Goal: Task Accomplishment & Management: Manage account settings

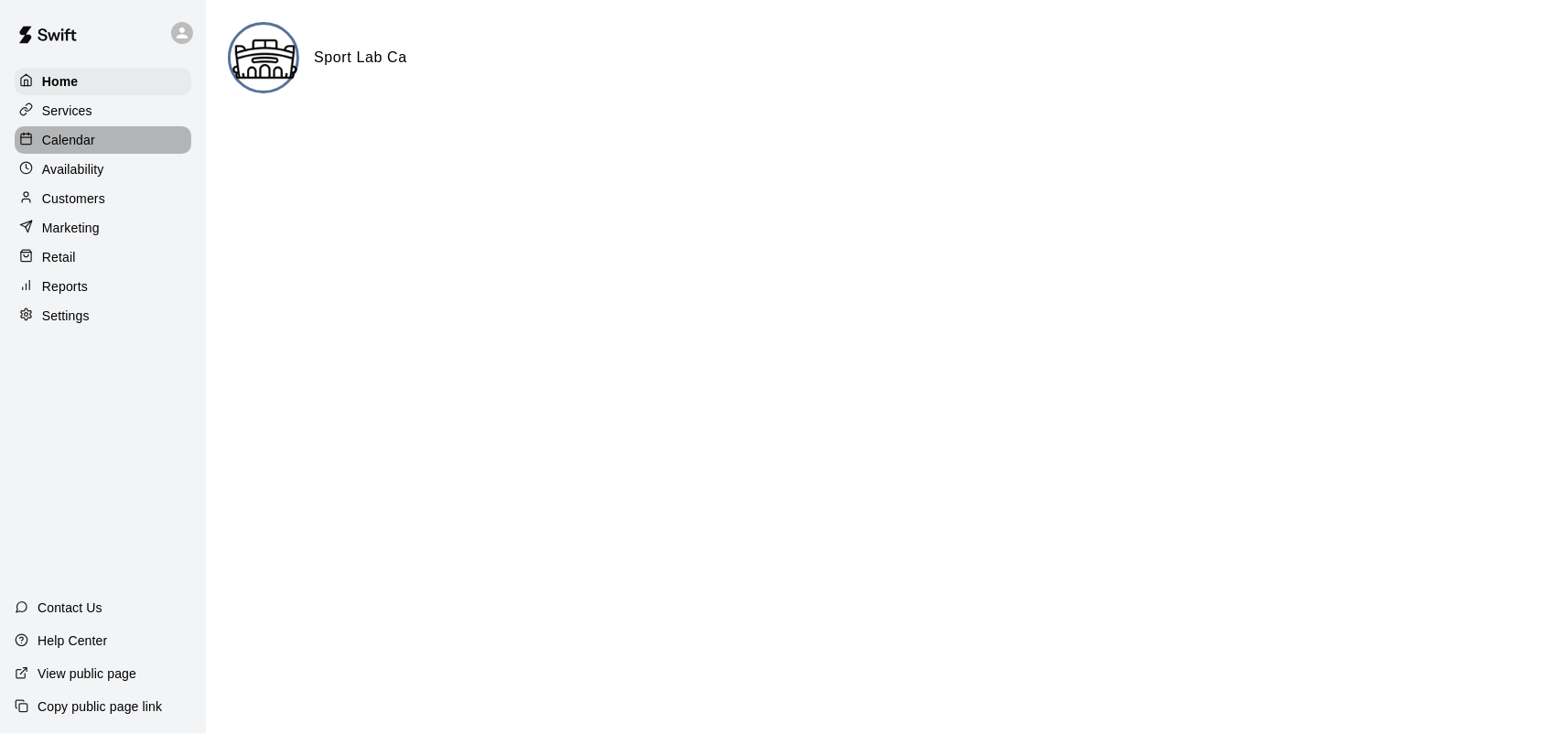
click at [80, 143] on p "Calendar" at bounding box center [68, 140] width 53 height 18
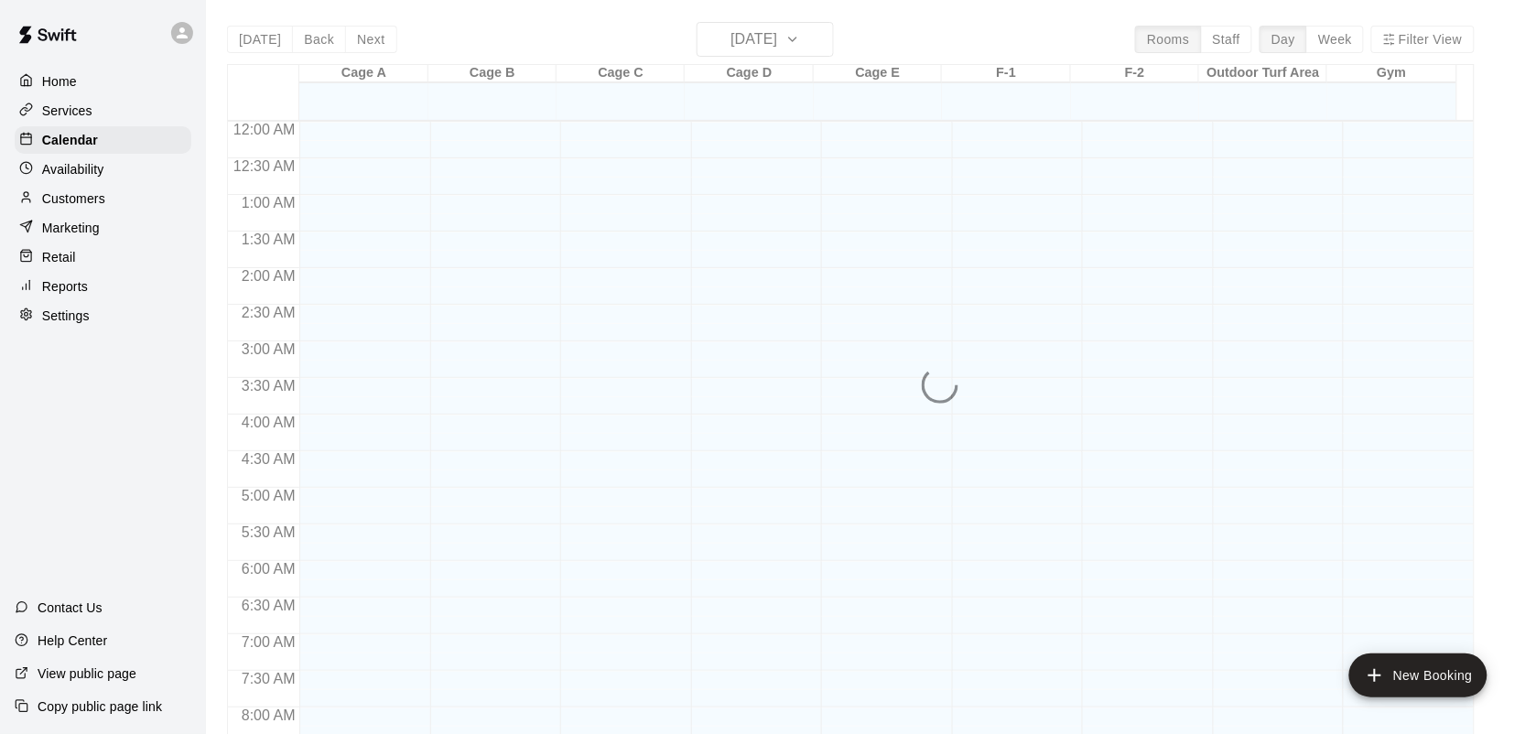
scroll to position [1000, 0]
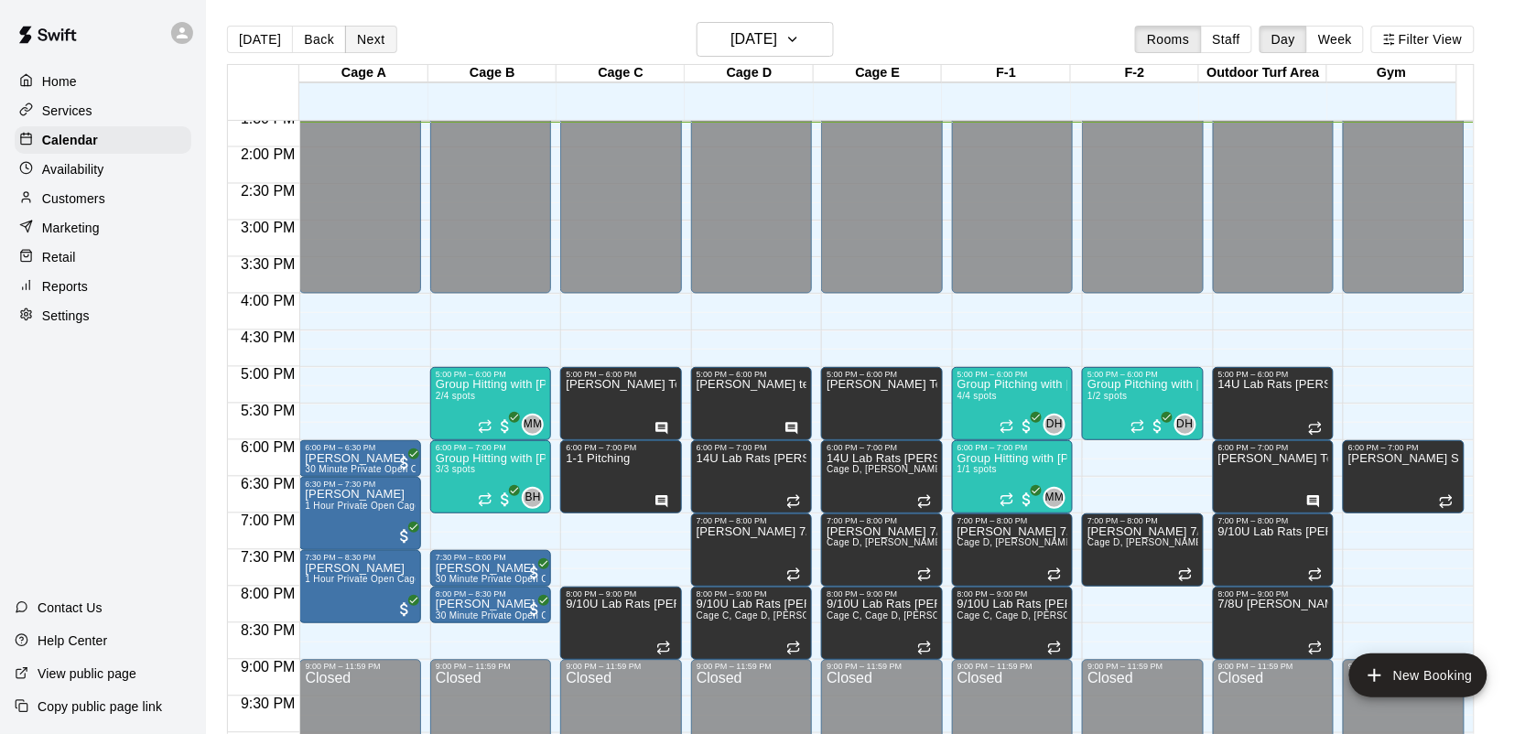
click at [381, 26] on button "Next" at bounding box center [370, 39] width 51 height 27
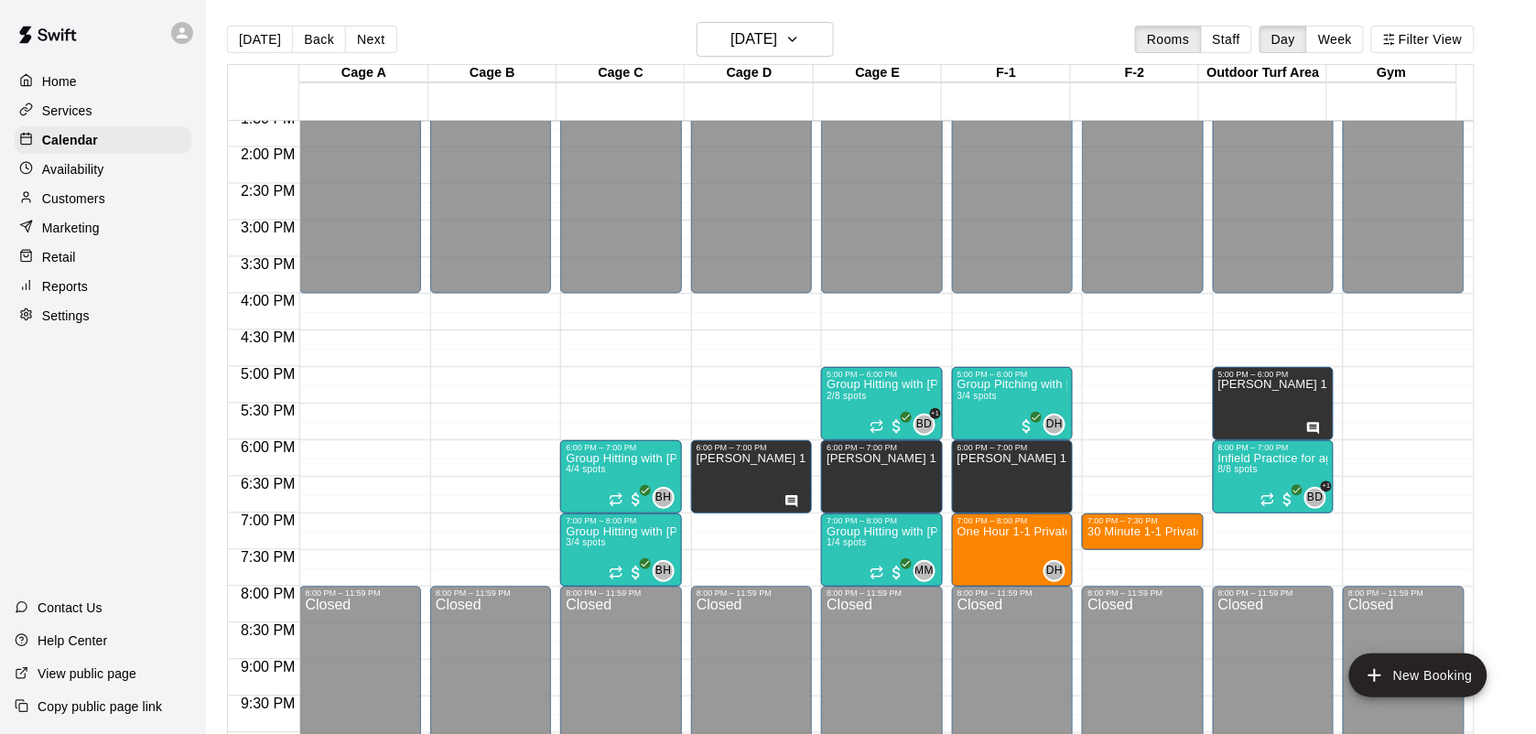
click at [375, 371] on div "12:00 AM – 4:00 PM Closed 8:00 PM – 11:59 PM Closed" at bounding box center [359, 1] width 121 height 1758
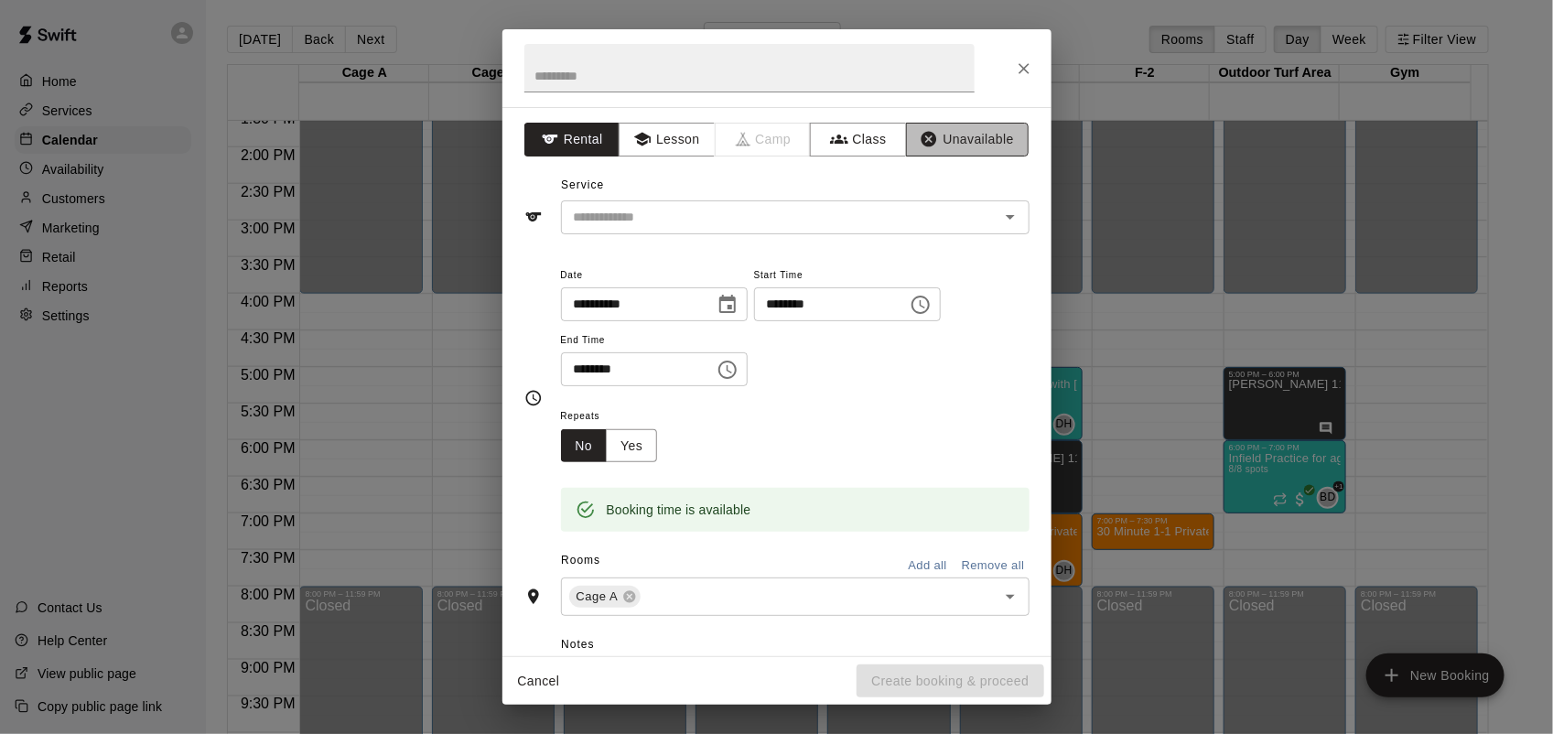
click at [934, 137] on button "Unavailable" at bounding box center [967, 140] width 123 height 34
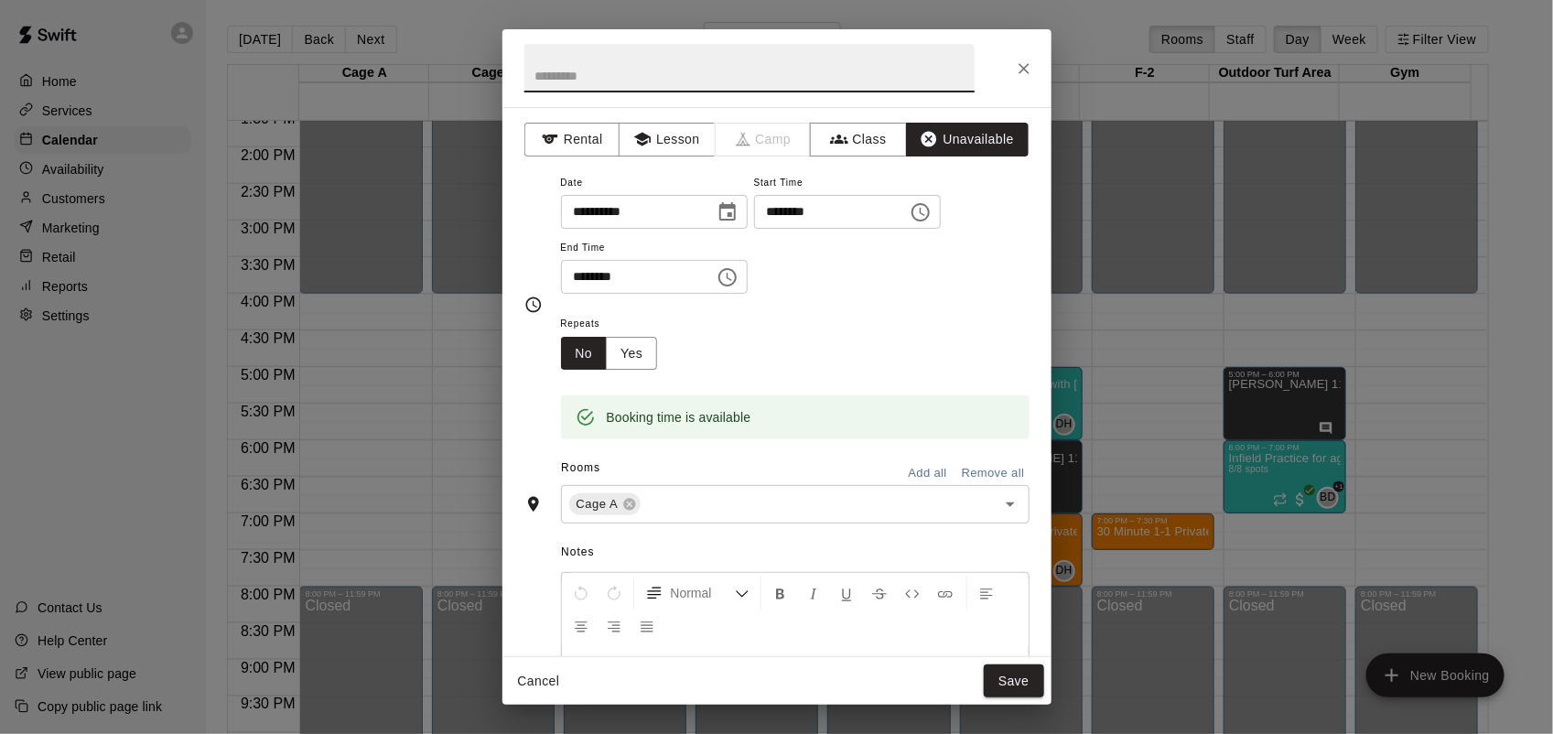
click at [721, 82] on input "text" at bounding box center [750, 68] width 450 height 49
click at [579, 282] on input "********" at bounding box center [631, 277] width 141 height 34
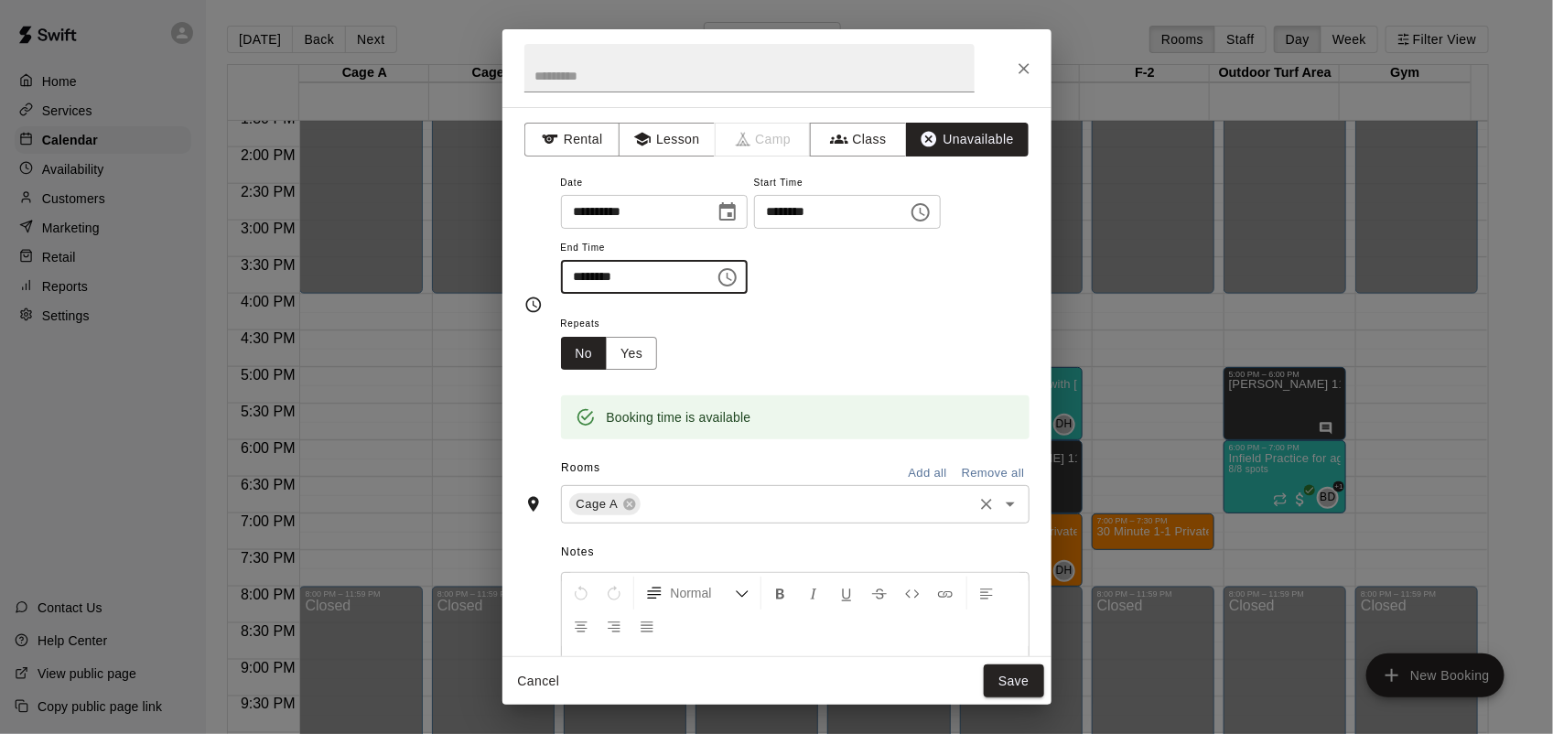
type input "********"
click at [666, 493] on input "text" at bounding box center [807, 504] width 327 height 23
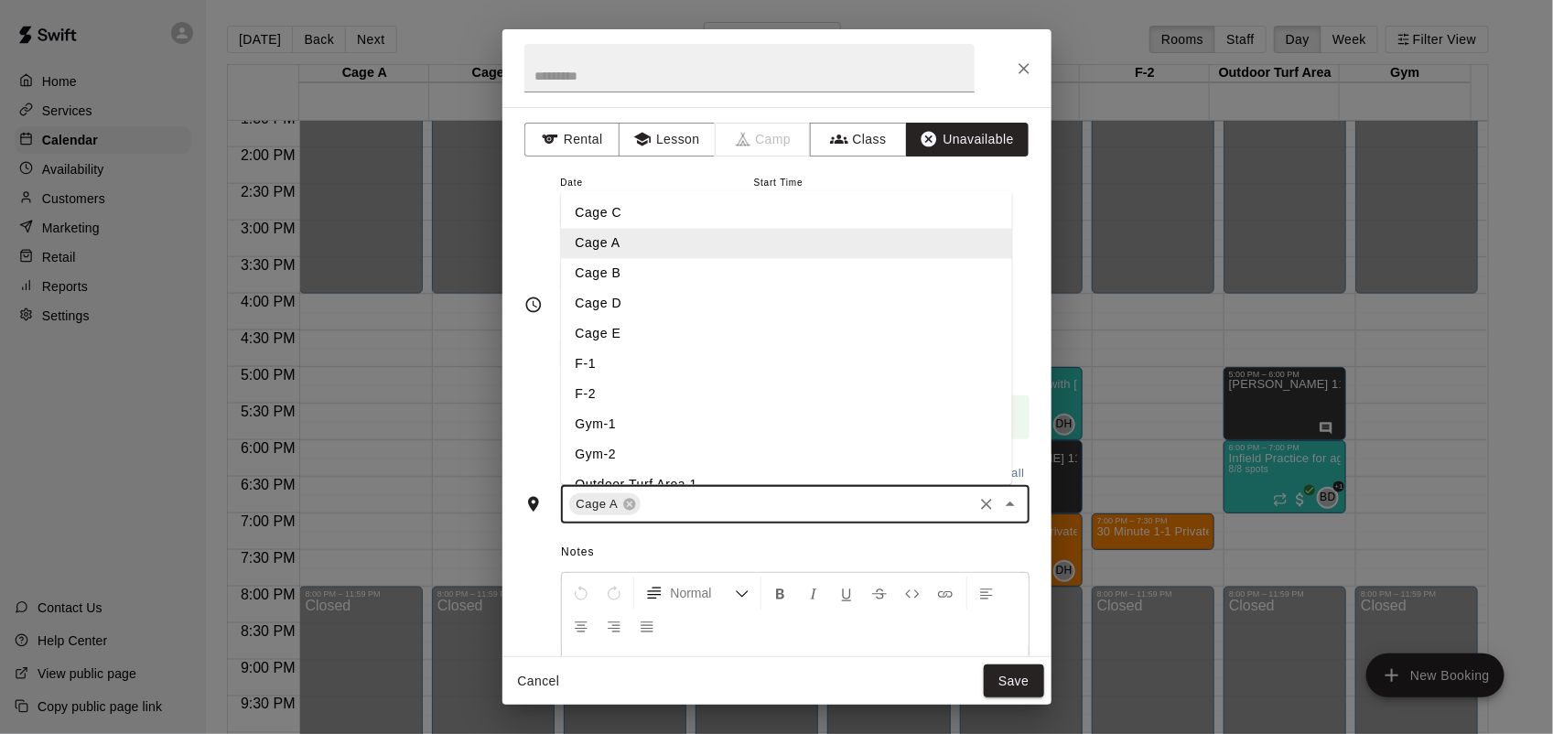
click at [628, 276] on li "Cage B" at bounding box center [786, 274] width 451 height 30
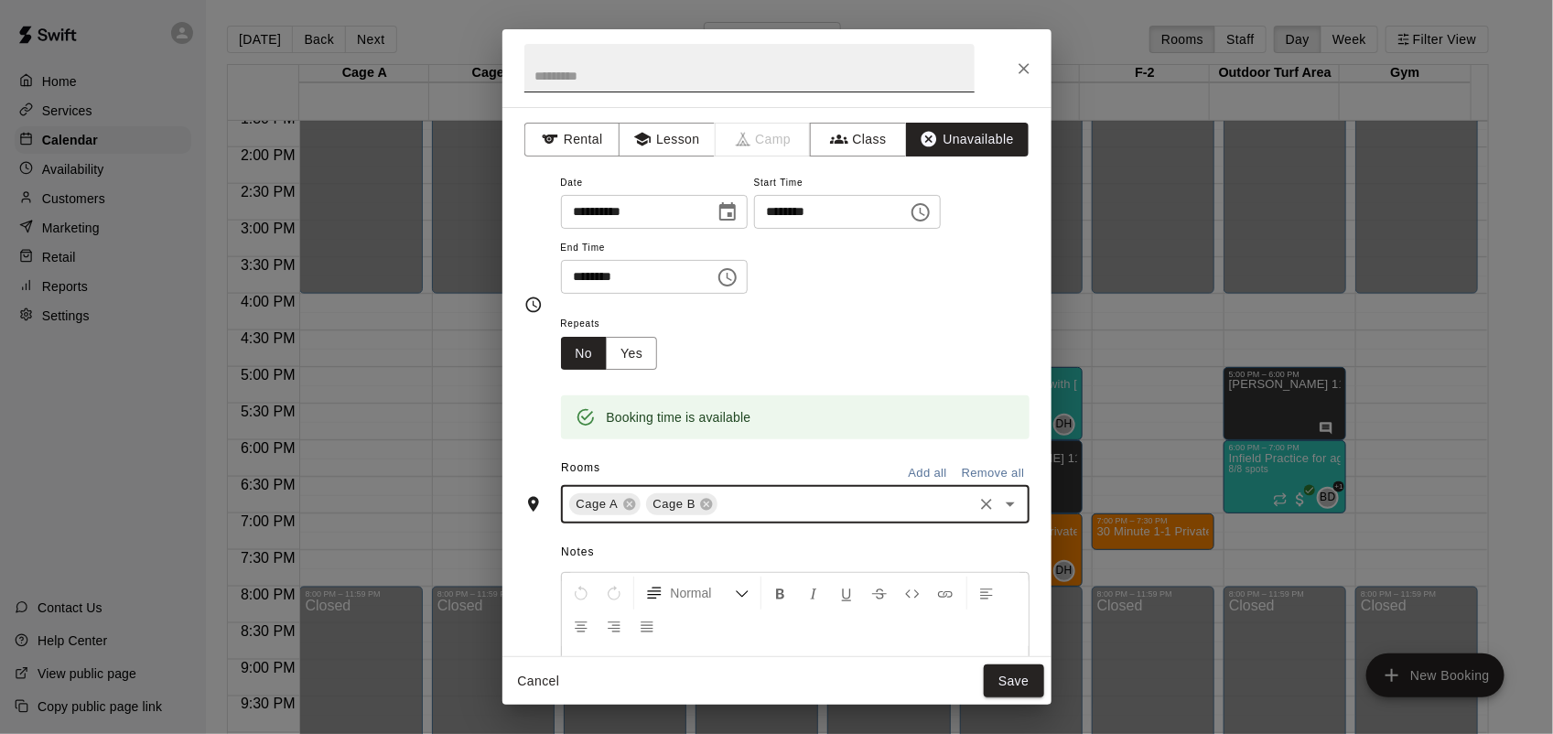
click at [689, 82] on input "text" at bounding box center [750, 68] width 450 height 49
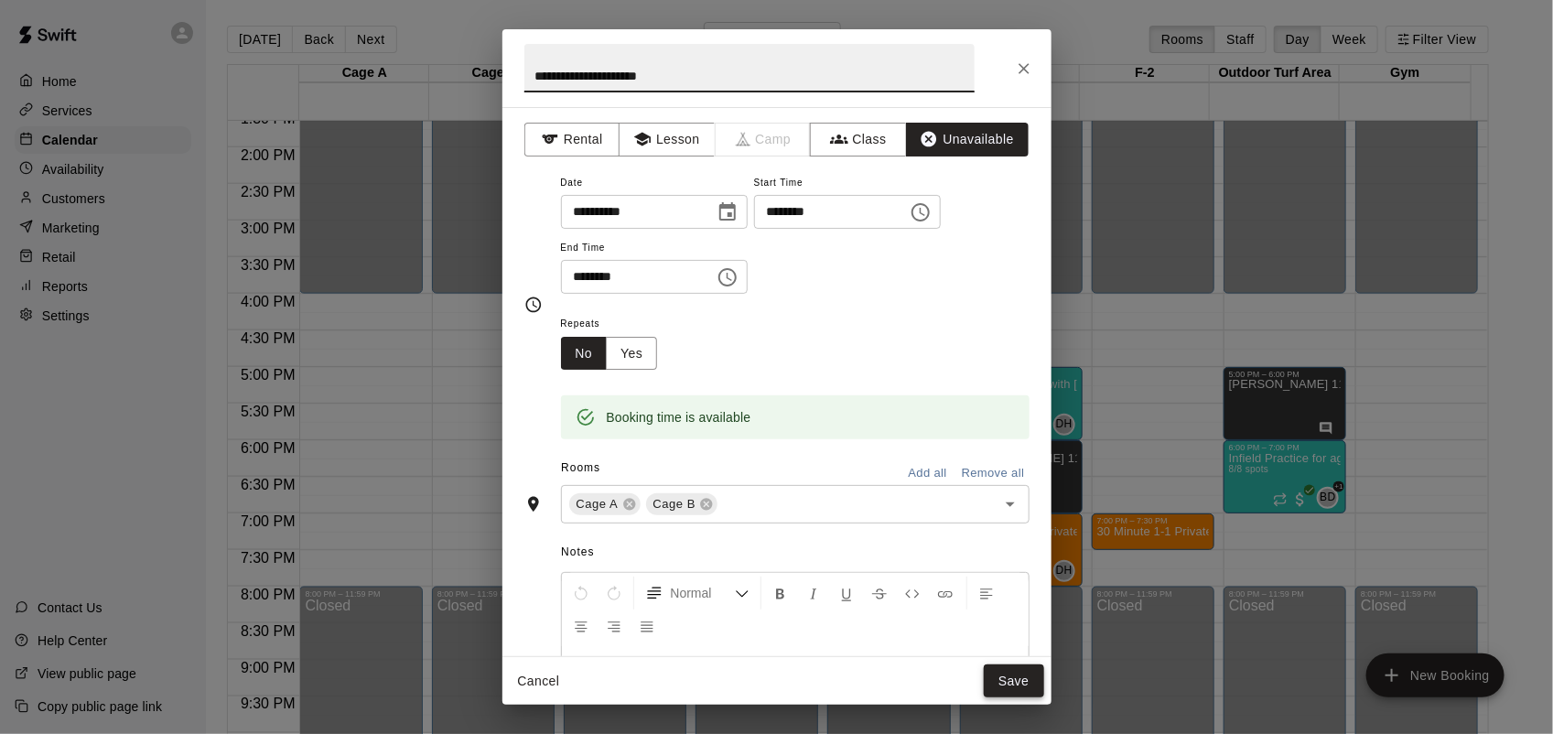
type input "**********"
click at [1012, 680] on button "Save" at bounding box center [1014, 682] width 60 height 34
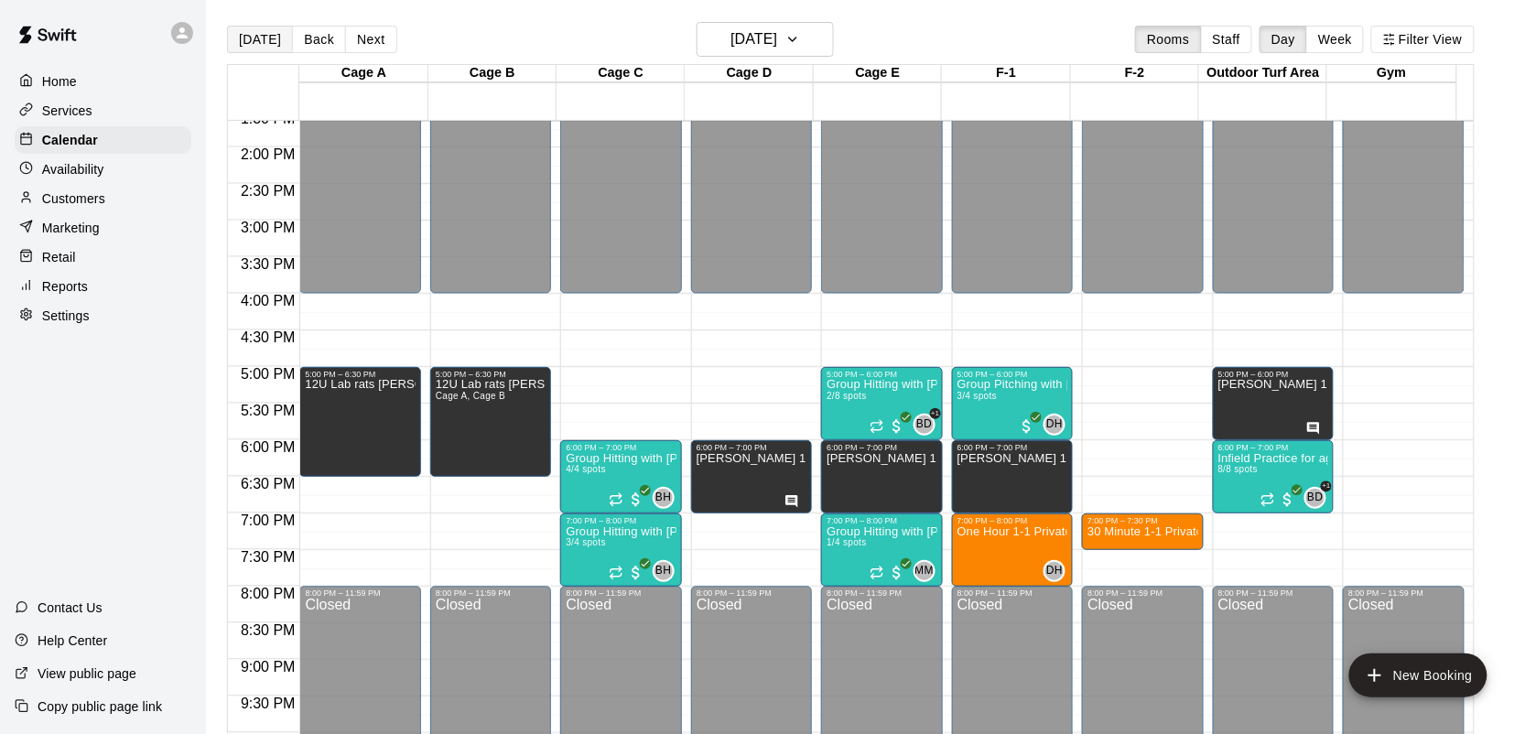
click at [252, 27] on button "[DATE]" at bounding box center [260, 39] width 66 height 27
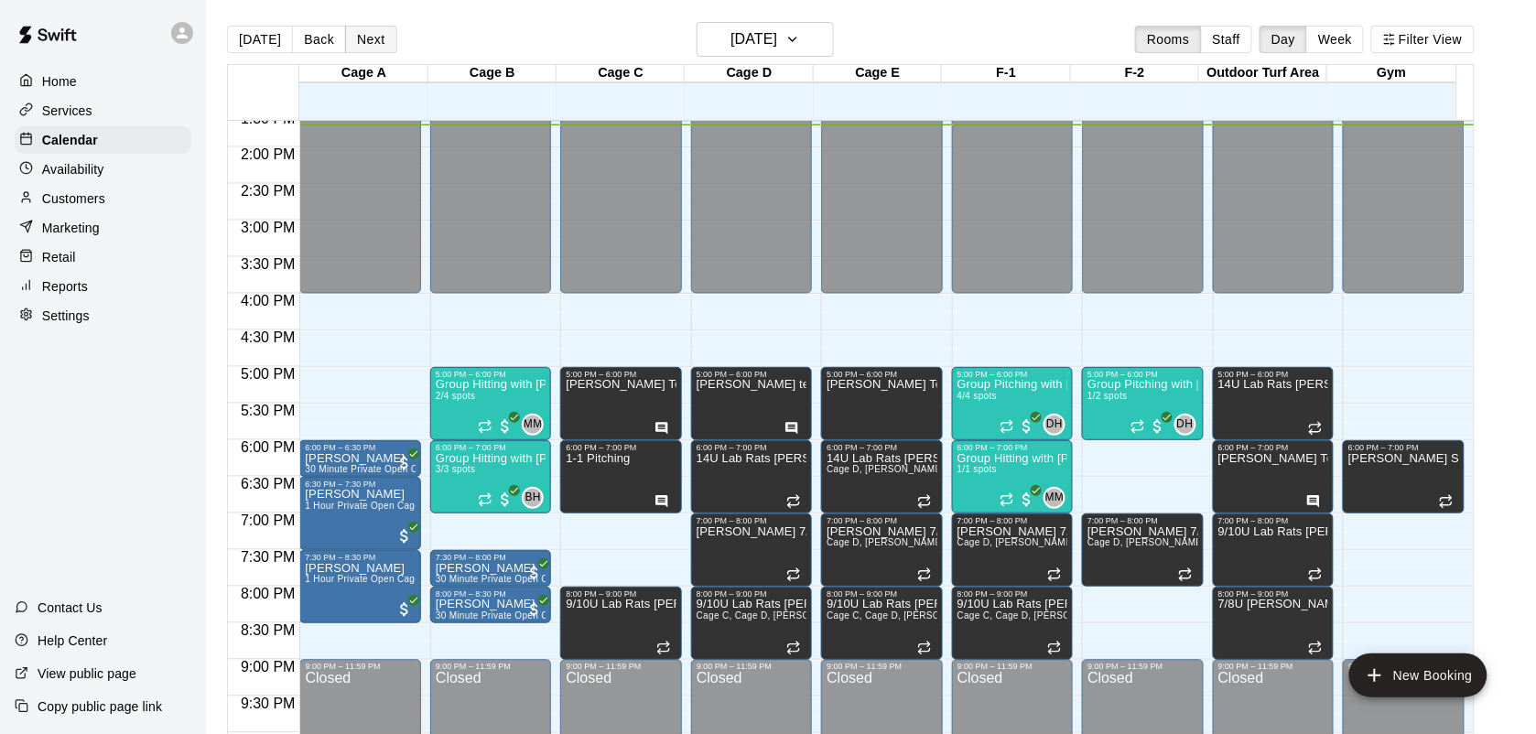
click at [382, 39] on button "Next" at bounding box center [370, 39] width 51 height 27
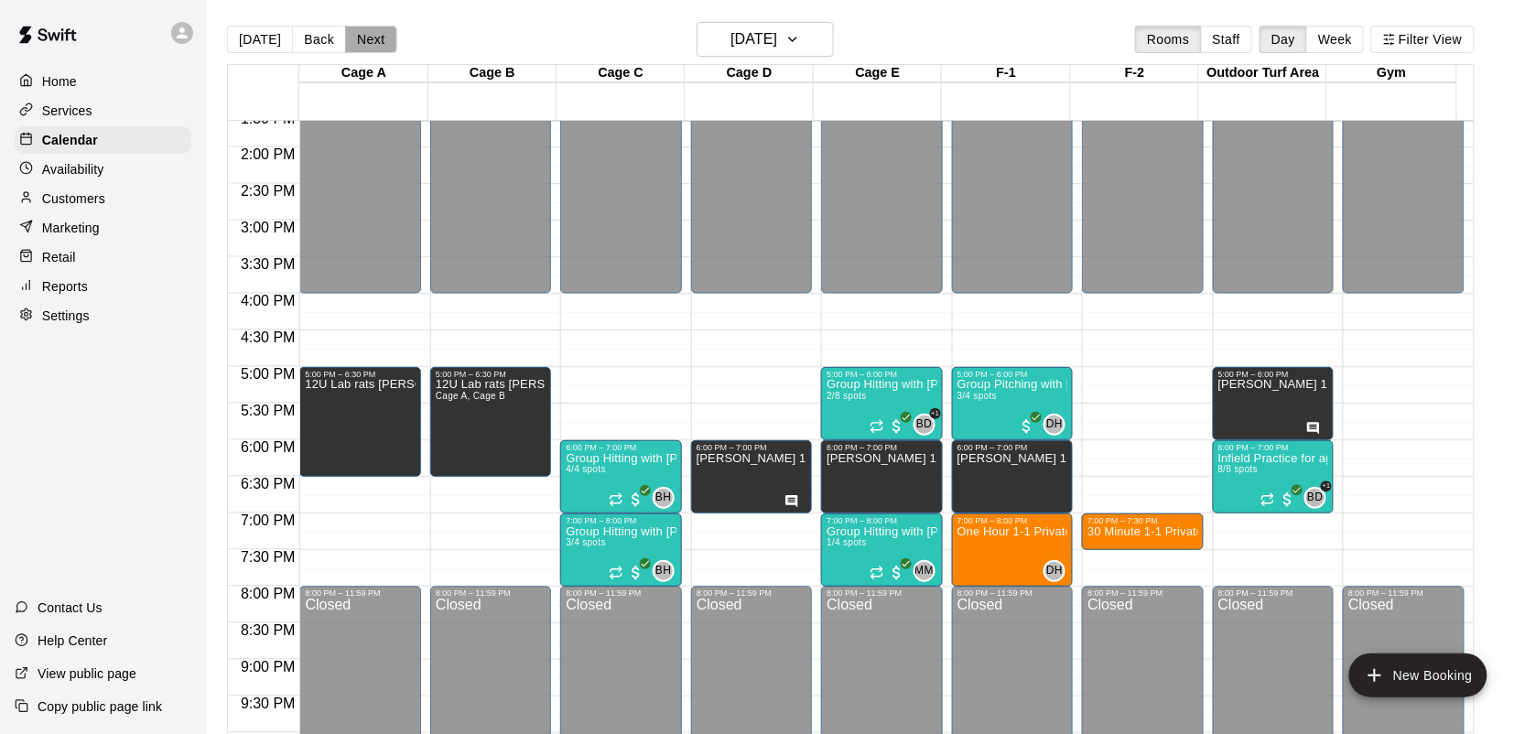
click at [382, 39] on button "Next" at bounding box center [370, 39] width 51 height 27
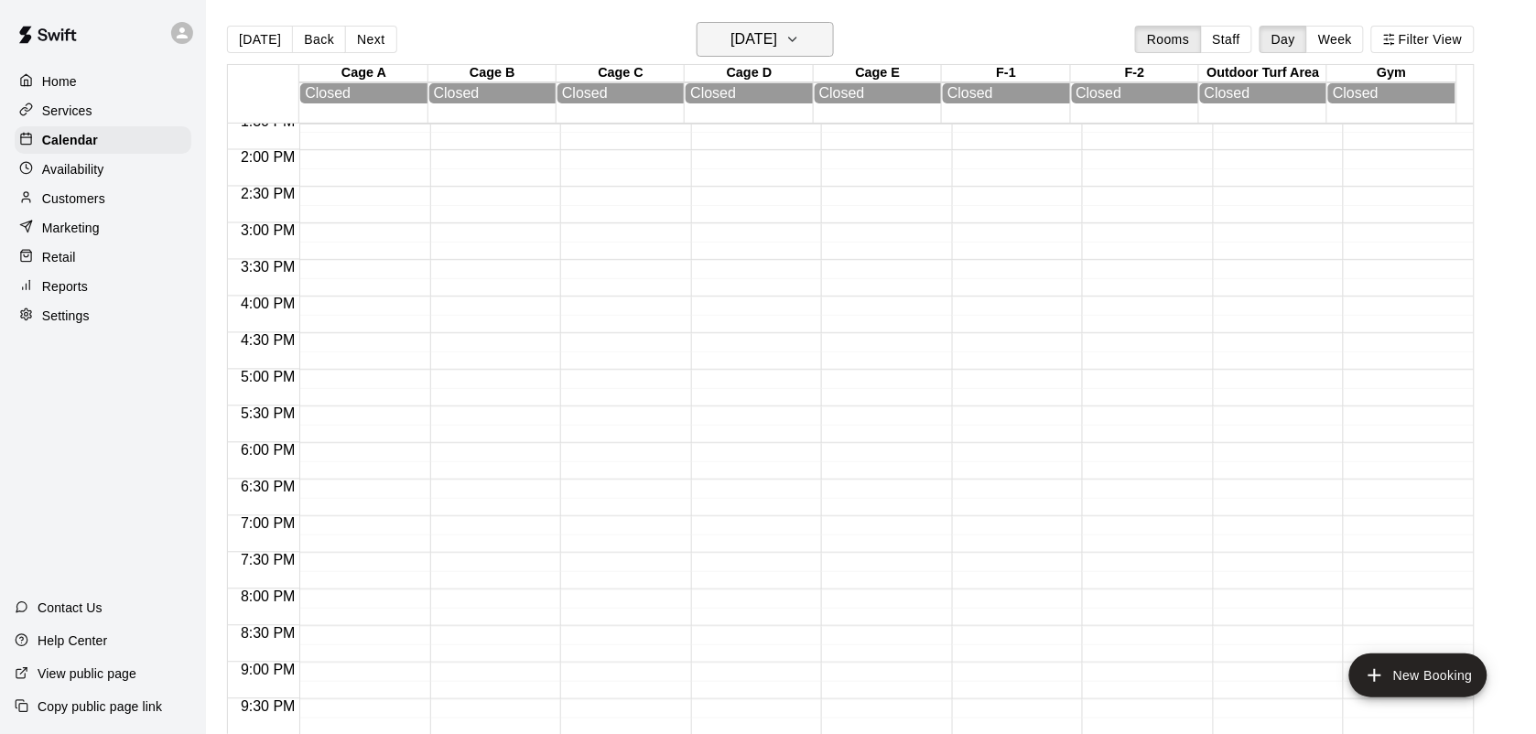
click at [800, 37] on icon "button" at bounding box center [792, 39] width 15 height 22
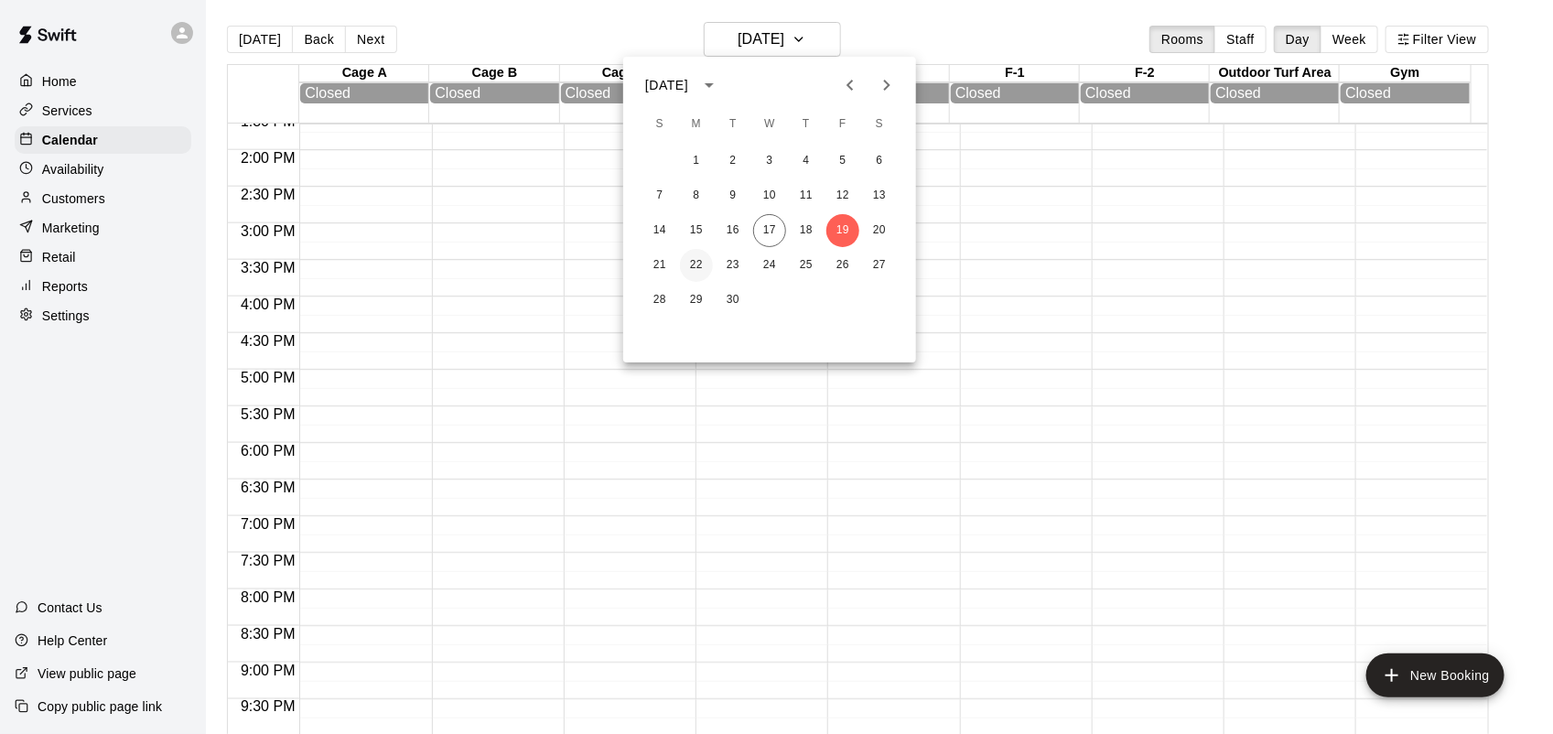
click at [707, 262] on button "22" at bounding box center [696, 265] width 33 height 33
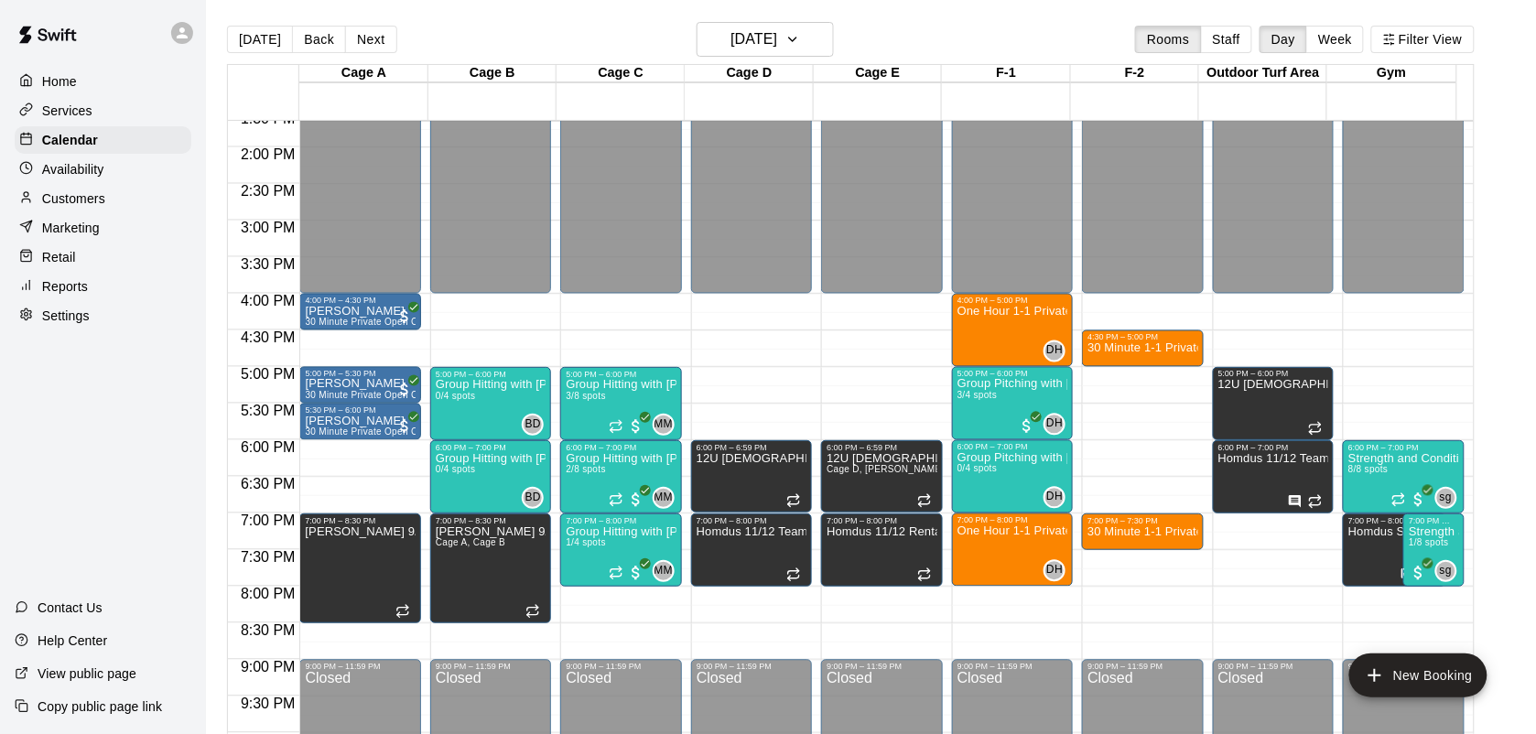
click at [89, 202] on p "Customers" at bounding box center [73, 198] width 63 height 18
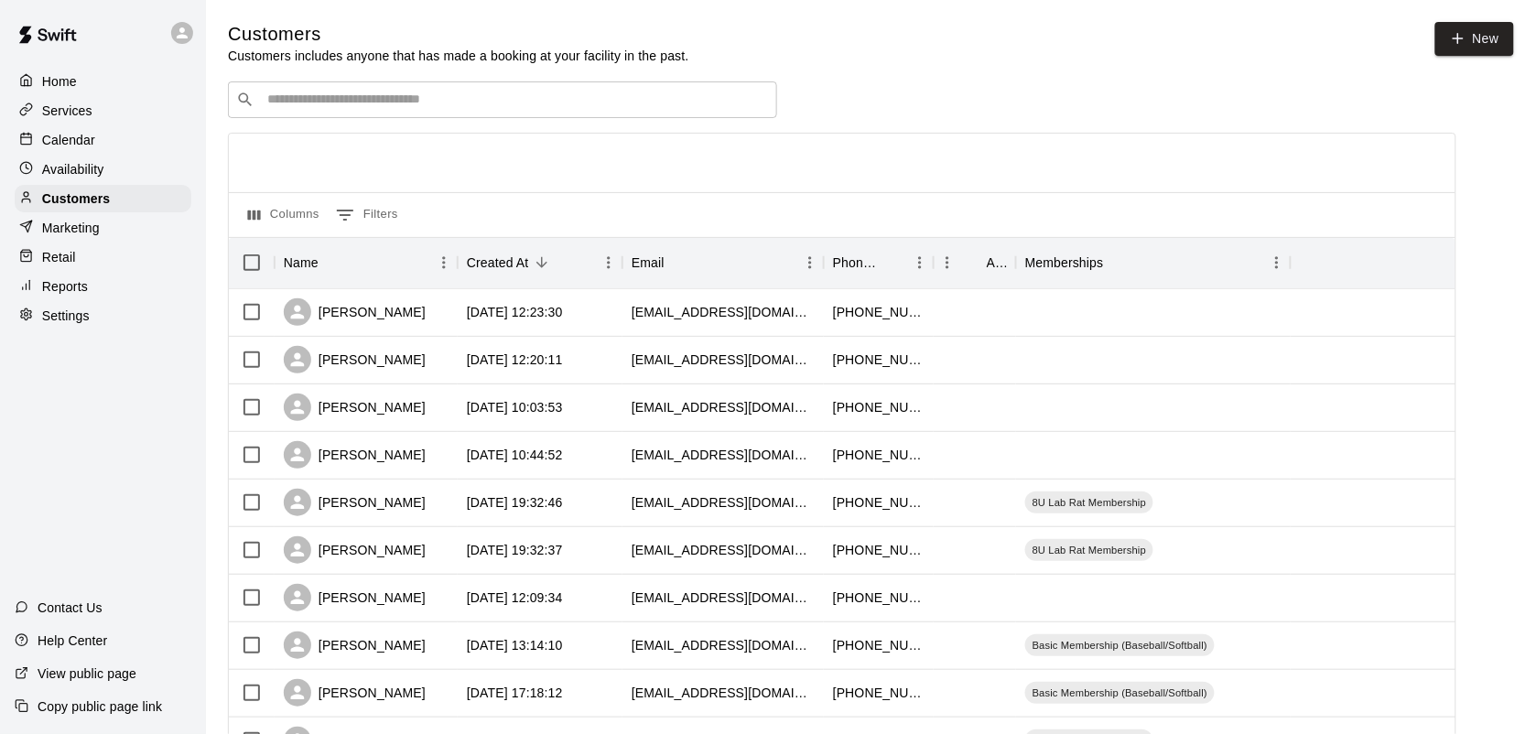
click at [435, 102] on input "Search customers by name or email" at bounding box center [515, 100] width 507 height 18
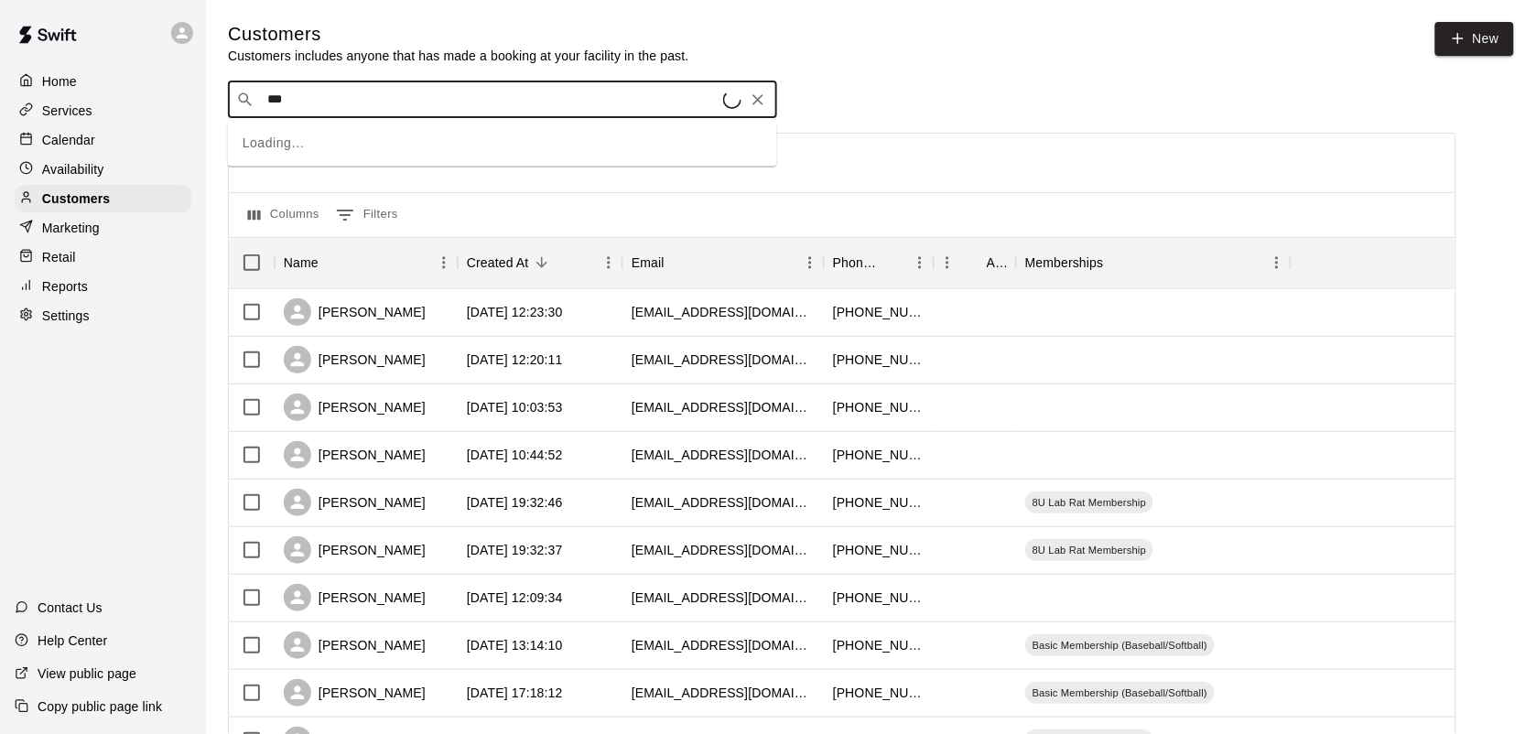
type input "****"
click at [321, 140] on p "Larry Asia" at bounding box center [335, 140] width 112 height 19
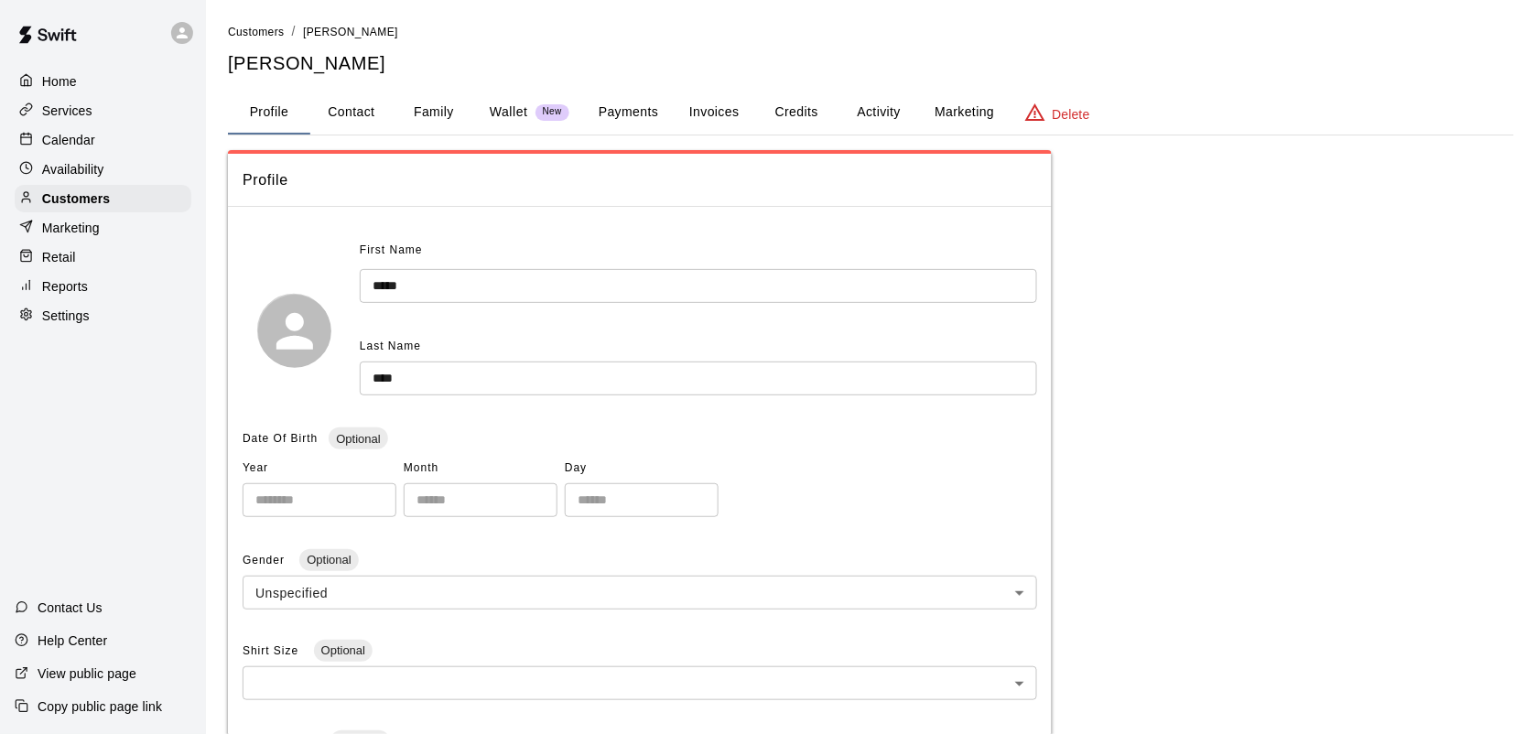
click at [643, 103] on button "Payments" at bounding box center [628, 113] width 89 height 44
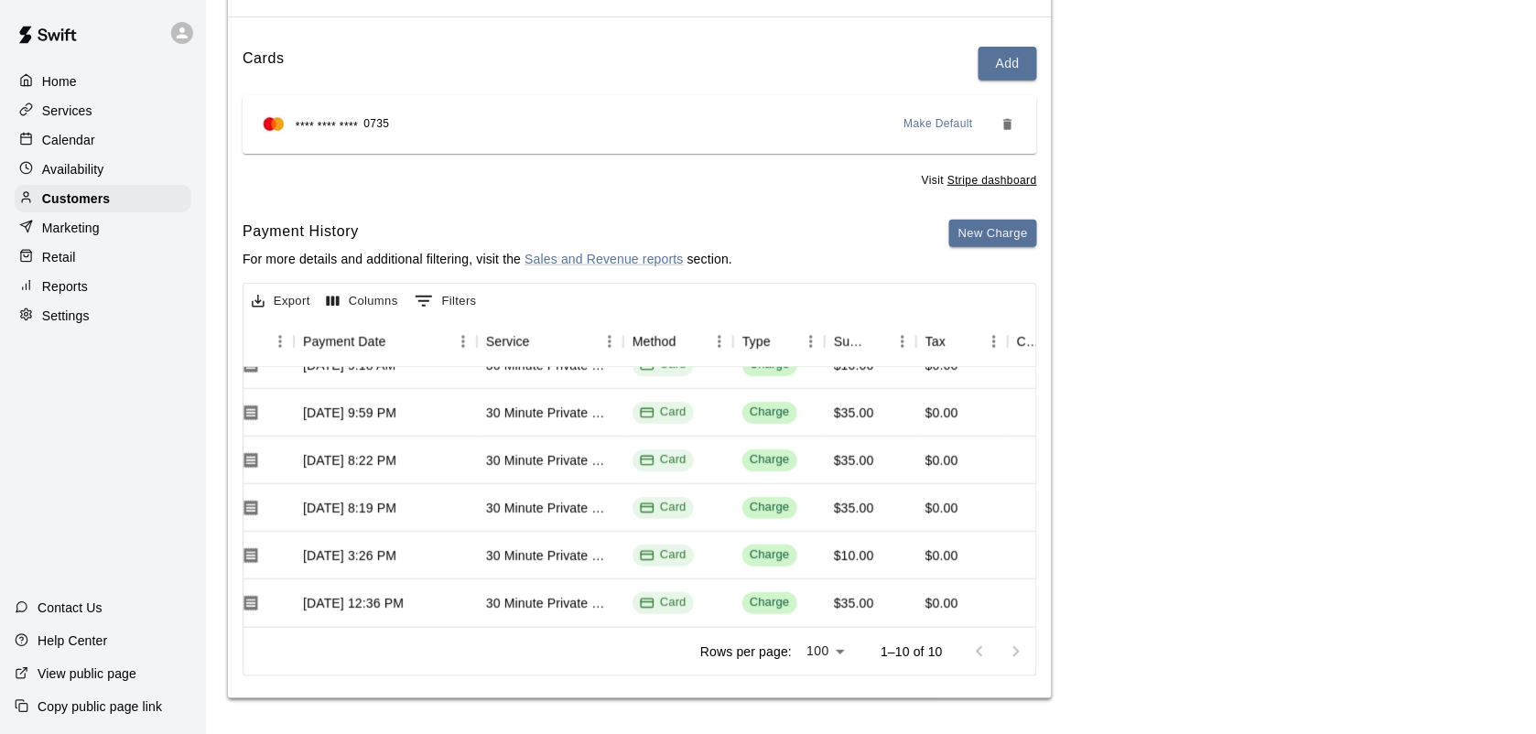
scroll to position [0, 183]
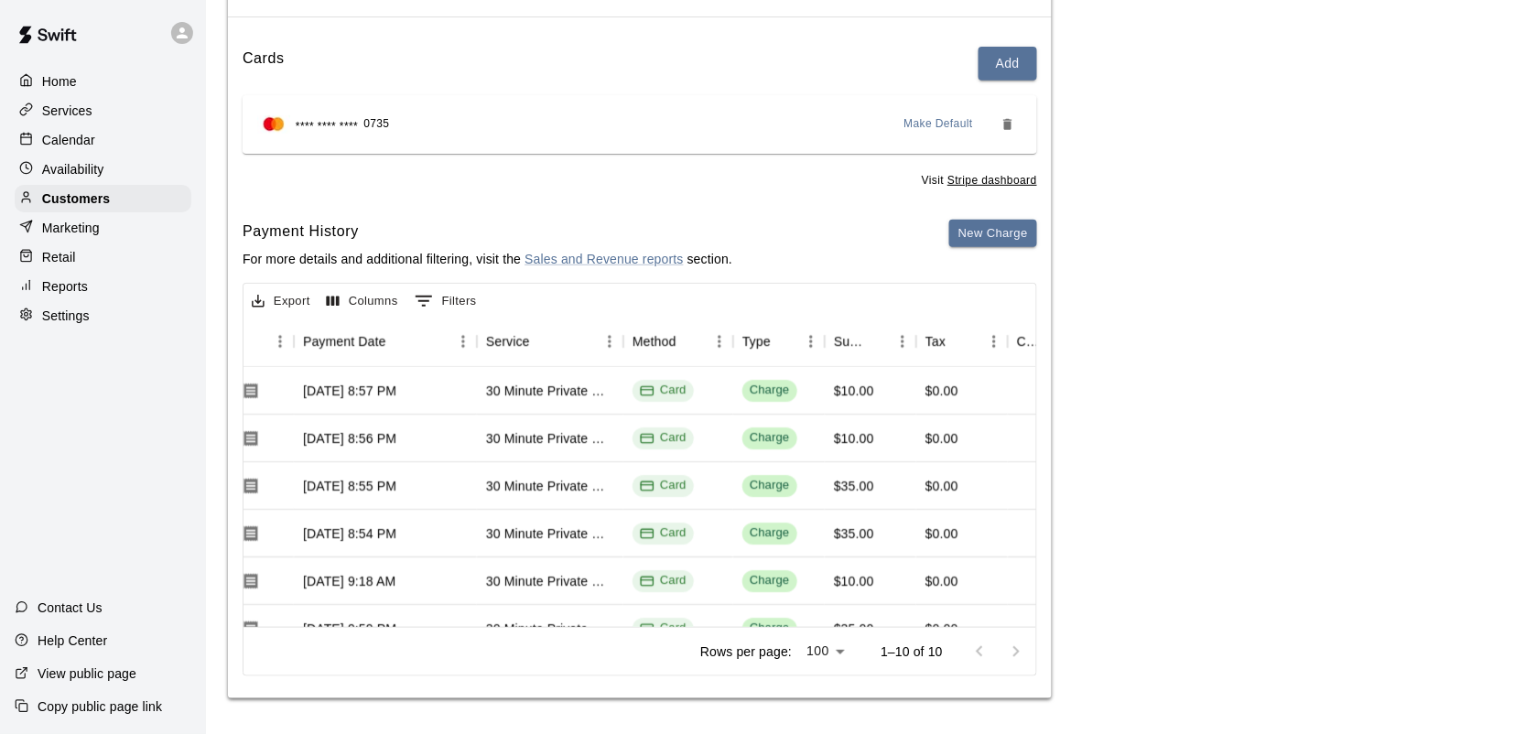
click at [88, 138] on p "Calendar" at bounding box center [68, 140] width 53 height 18
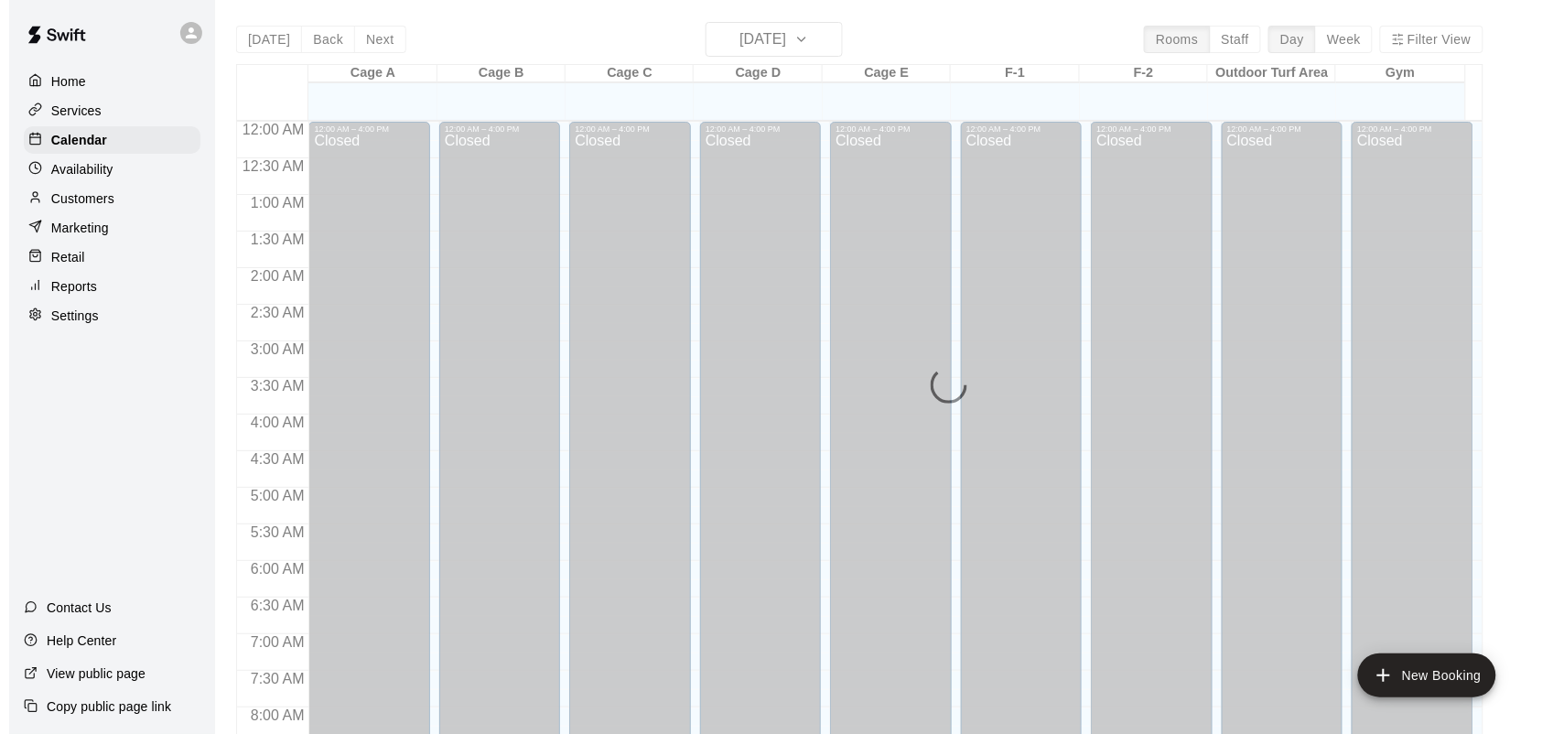
scroll to position [1008, 0]
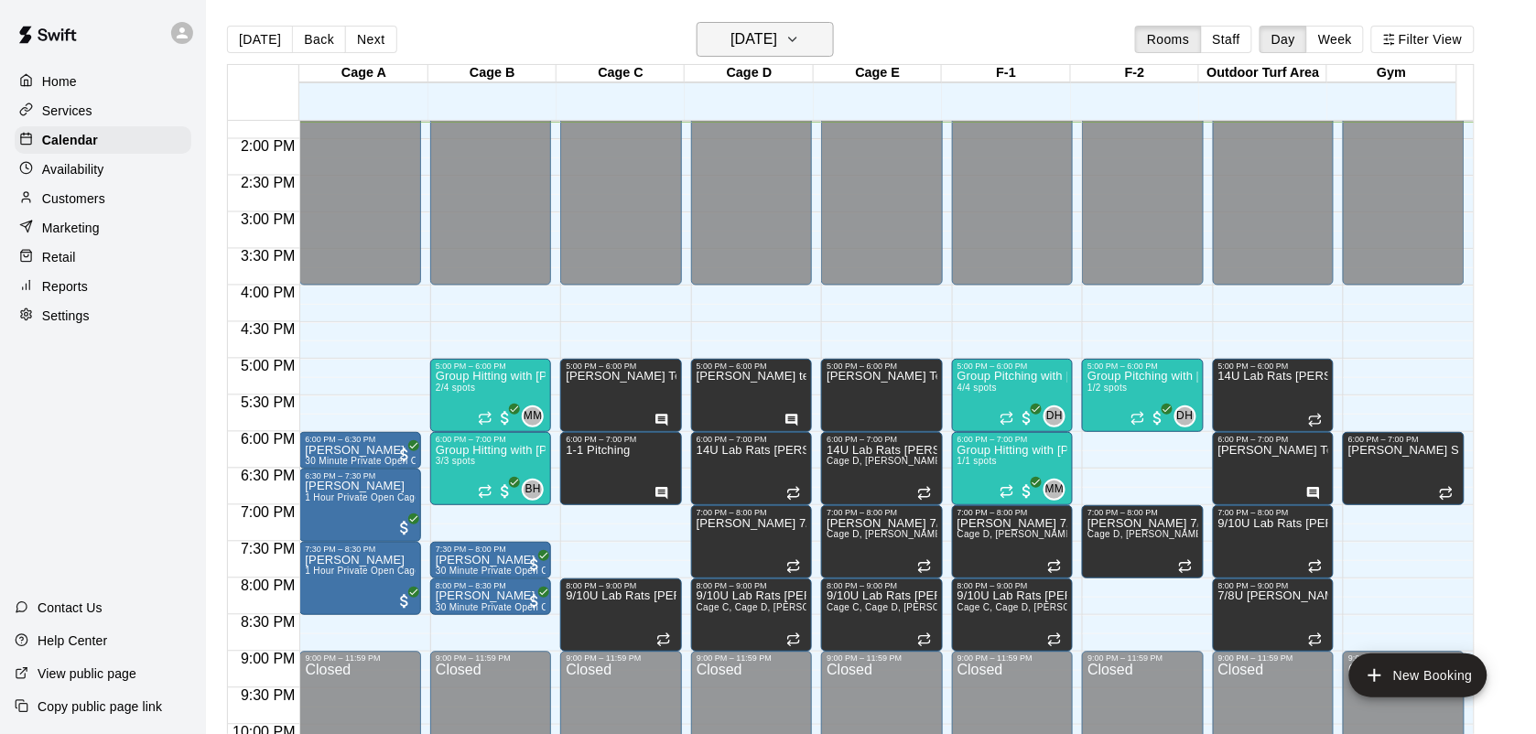
click at [777, 32] on h6 "[DATE]" at bounding box center [753, 40] width 47 height 26
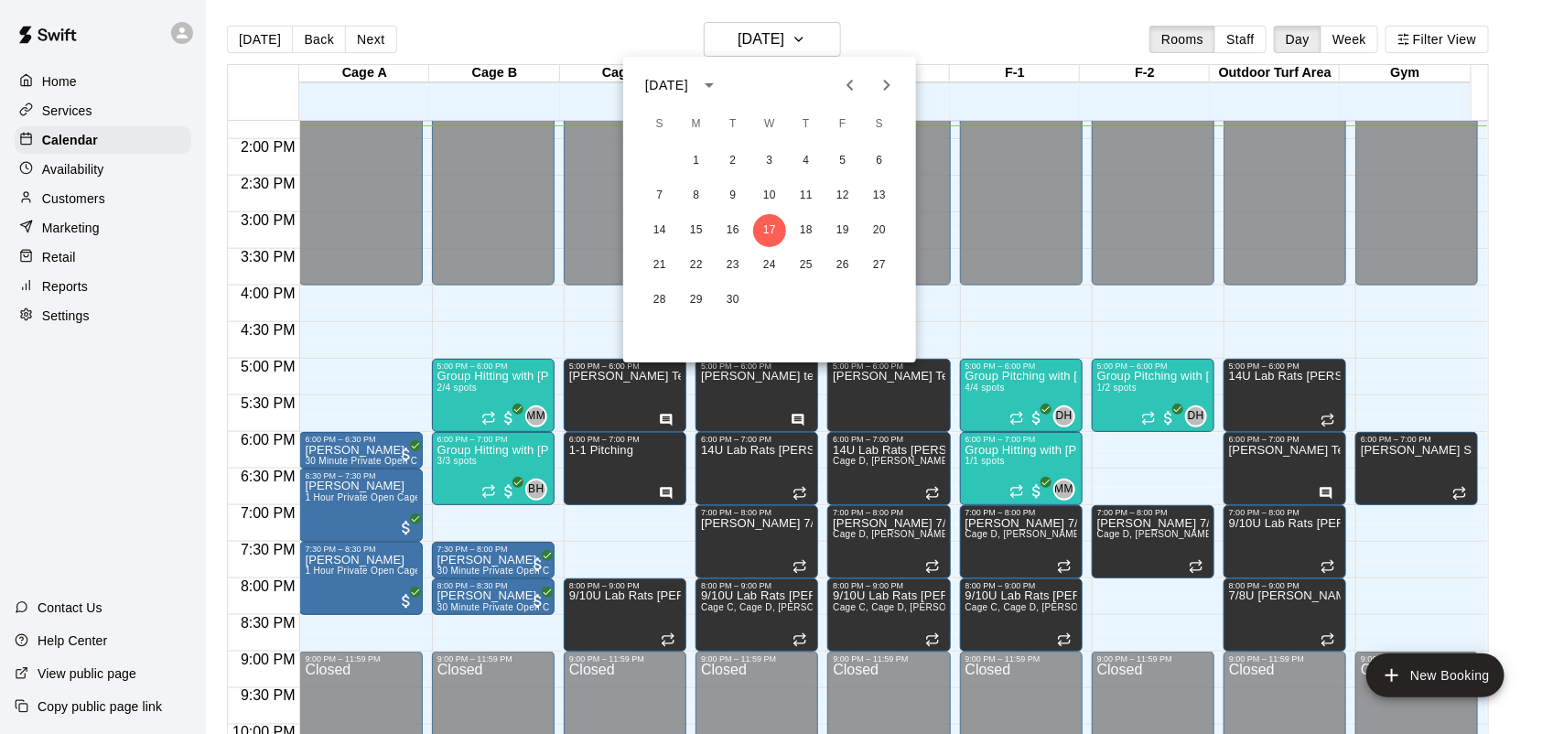
click at [540, 6] on div at bounding box center [776, 367] width 1553 height 734
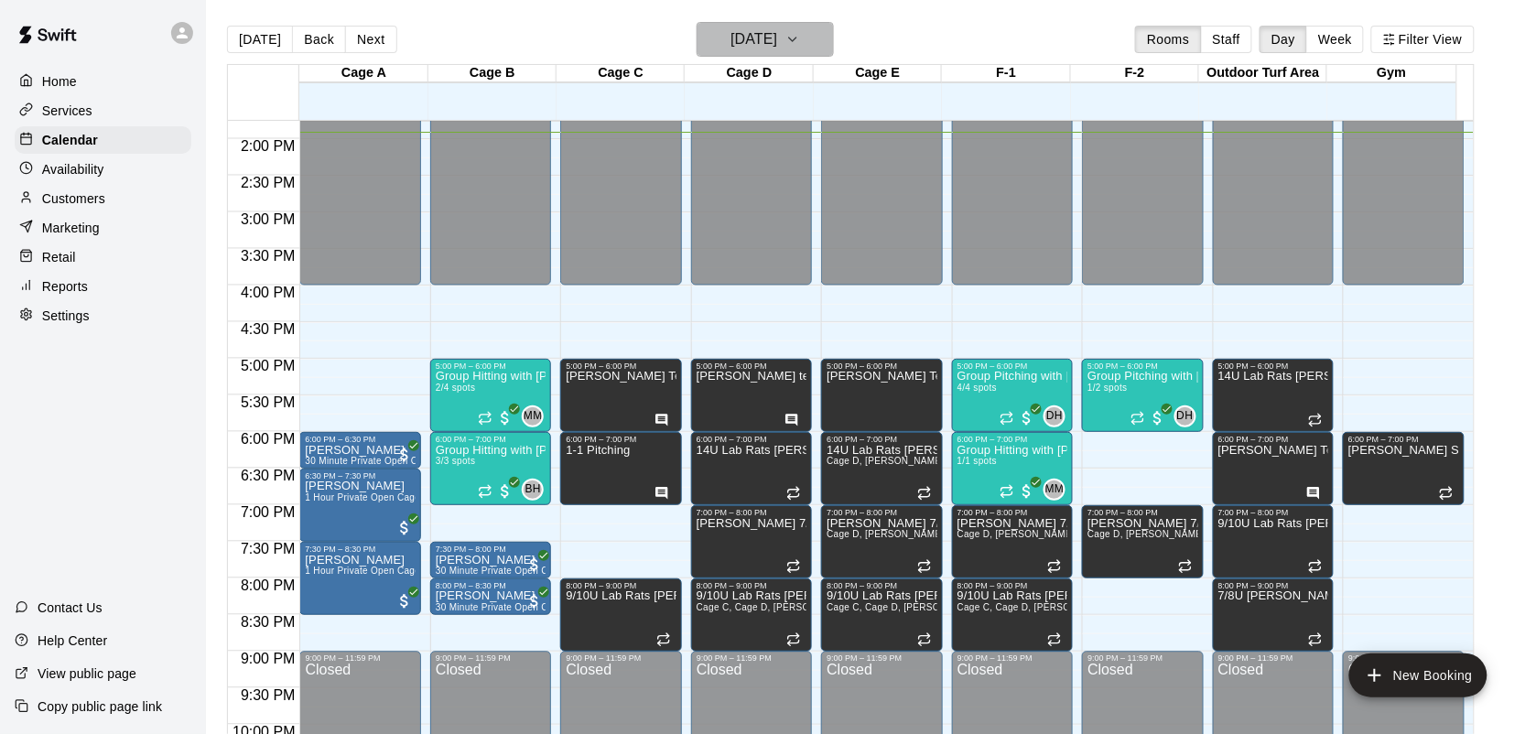
click at [800, 41] on icon "button" at bounding box center [792, 39] width 15 height 22
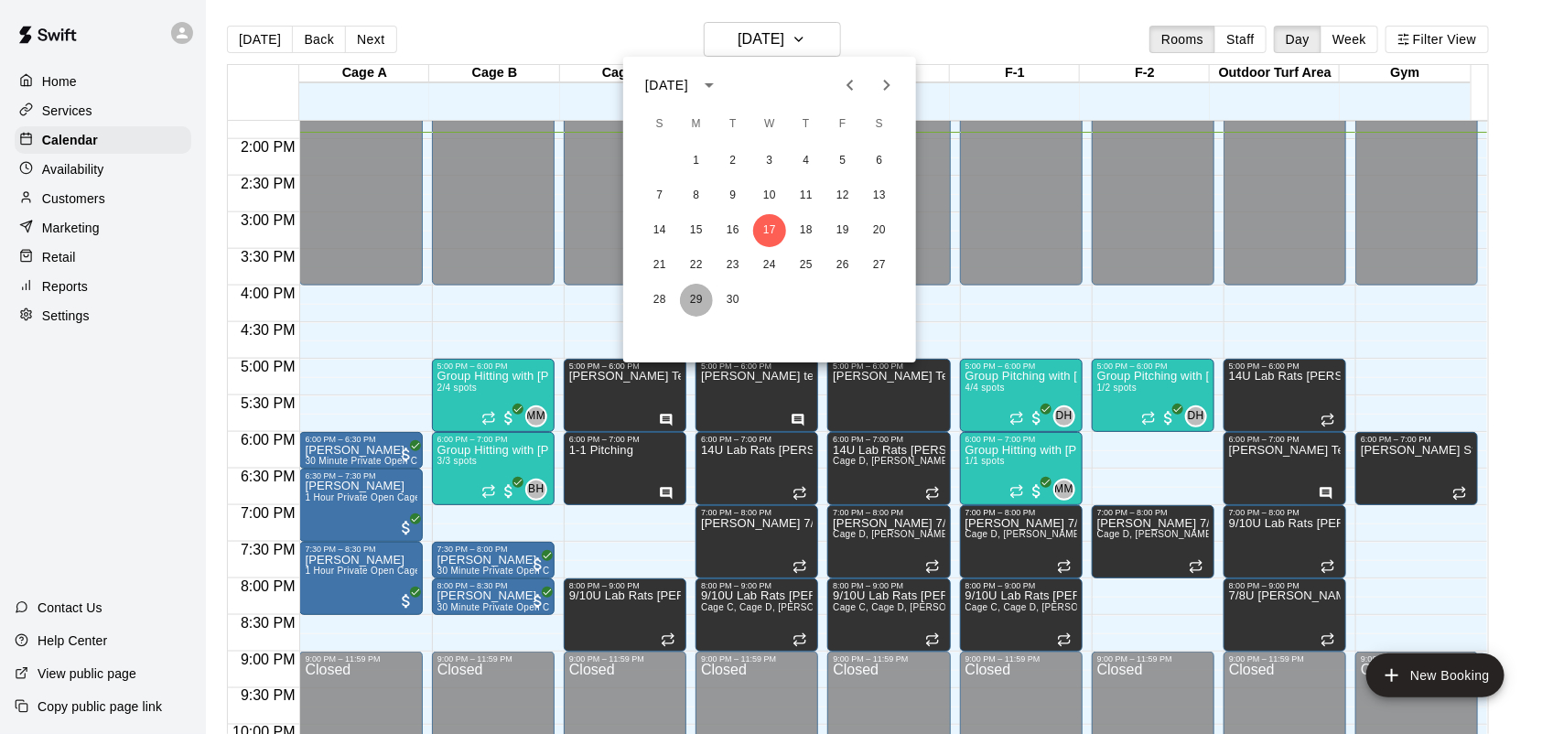
click at [688, 294] on button "29" at bounding box center [696, 300] width 33 height 33
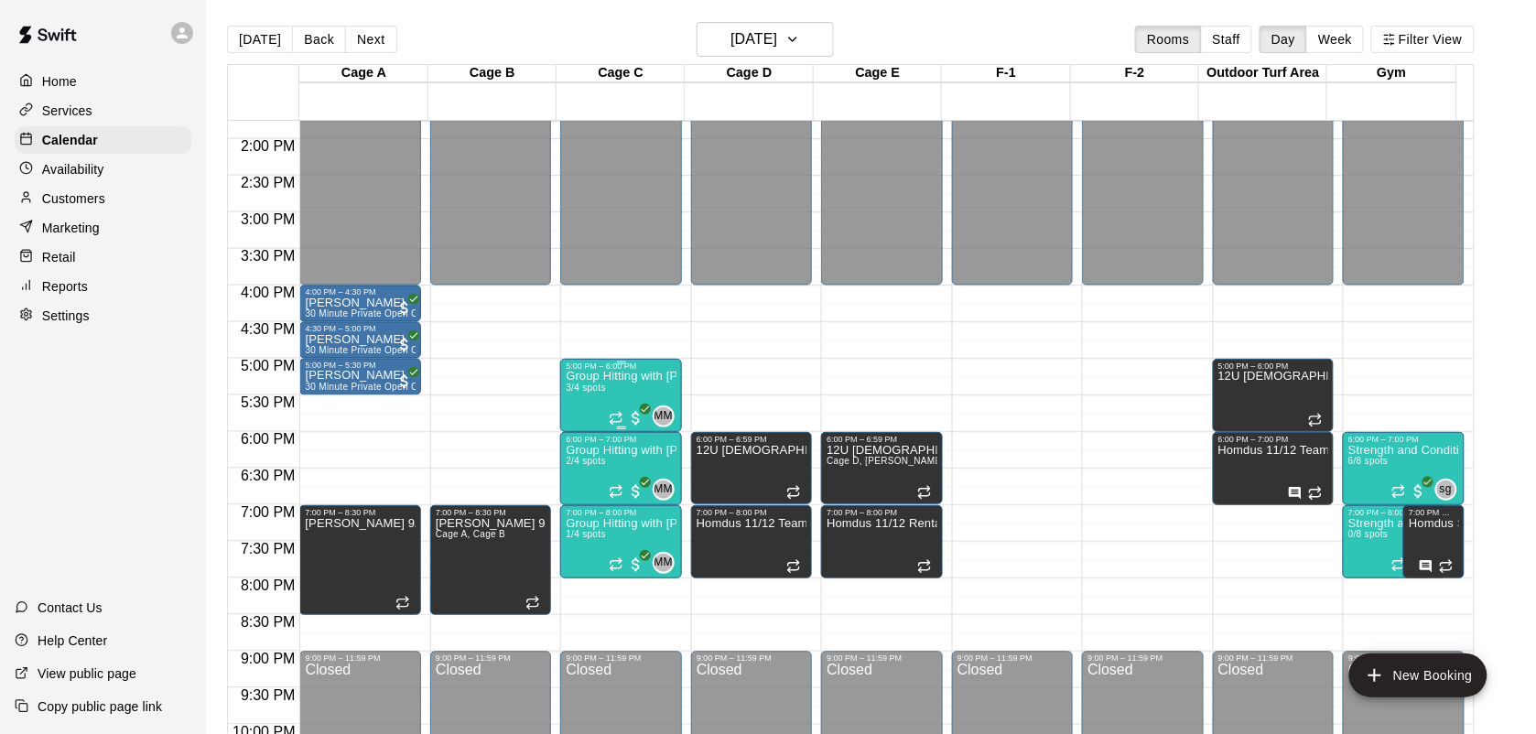
click at [601, 403] on div "Group Hitting with Matt Mcgrew (7-14yrs old) 3/4 spots" at bounding box center [621, 738] width 110 height 734
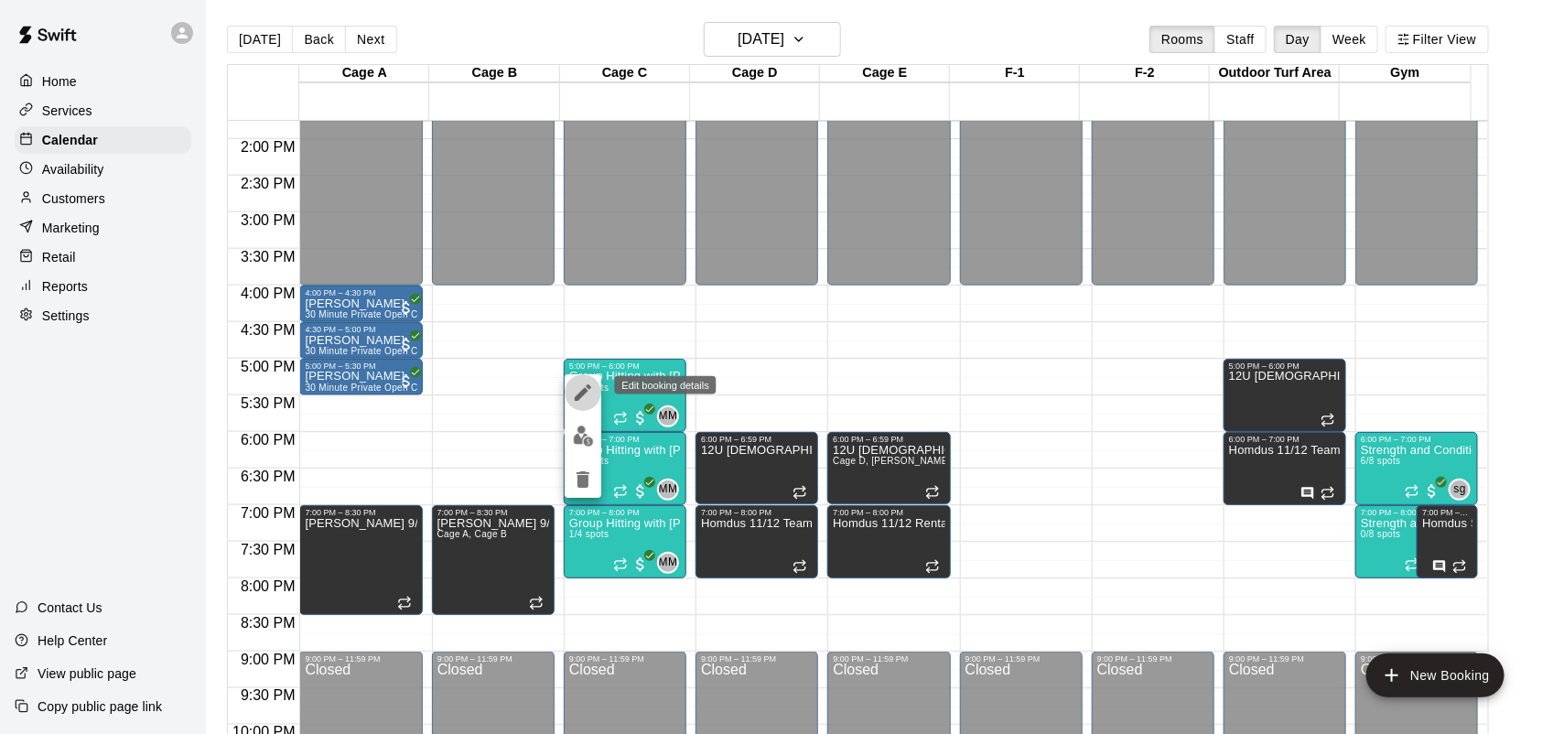
click at [595, 398] on button "edit" at bounding box center [583, 392] width 37 height 37
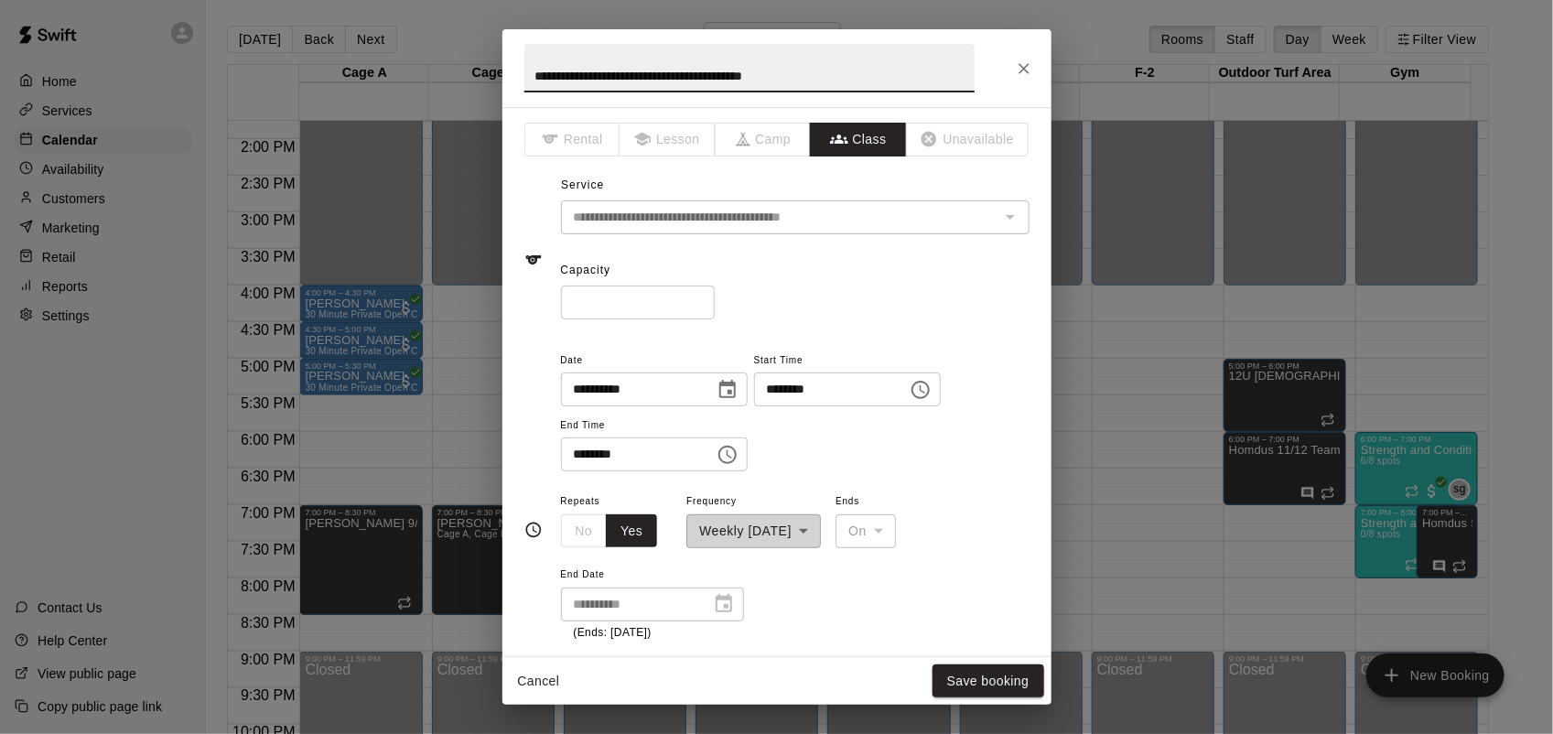
click at [715, 298] on input "*" at bounding box center [638, 303] width 154 height 34
type input "*"
click at [715, 298] on input "*" at bounding box center [638, 303] width 154 height 34
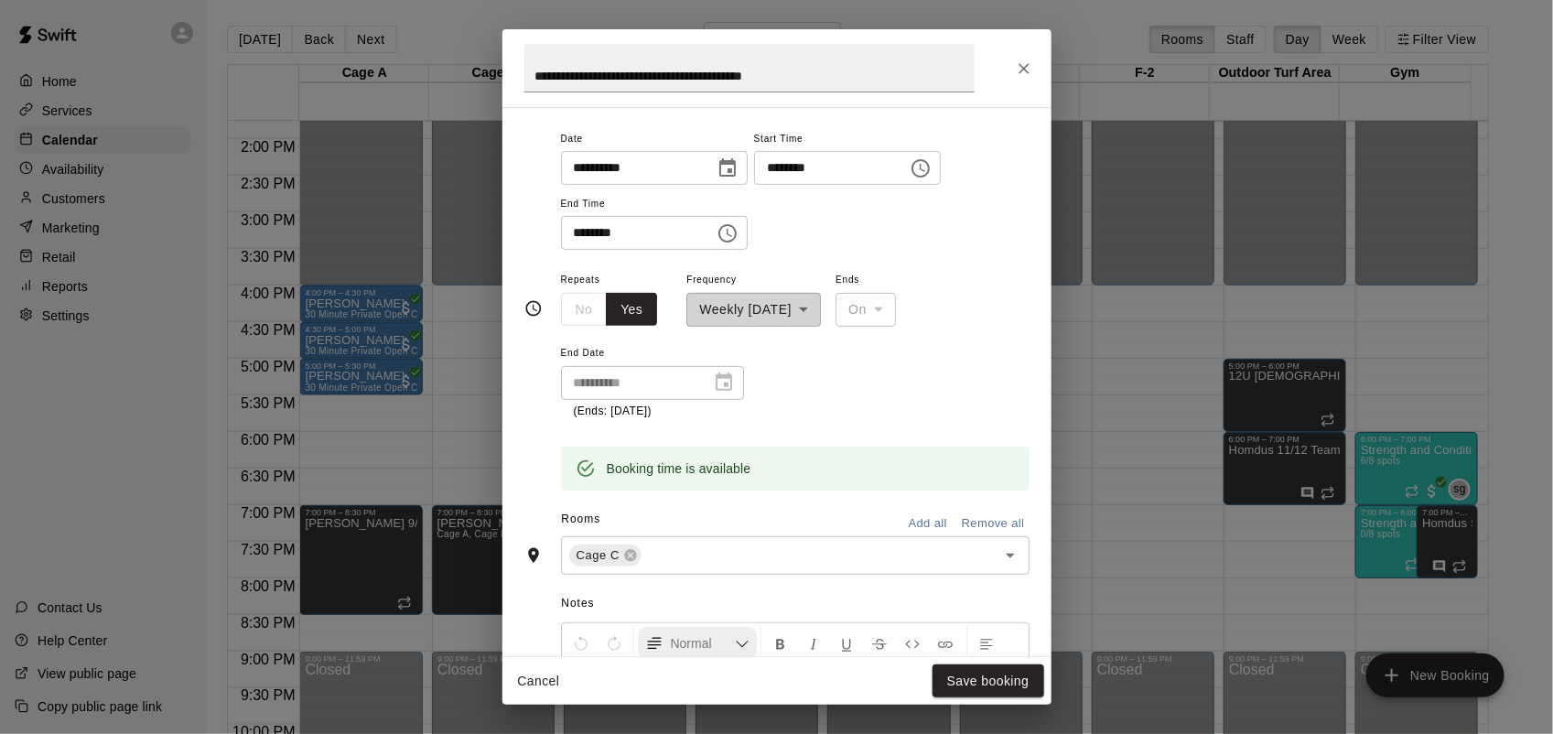
scroll to position [343, 0]
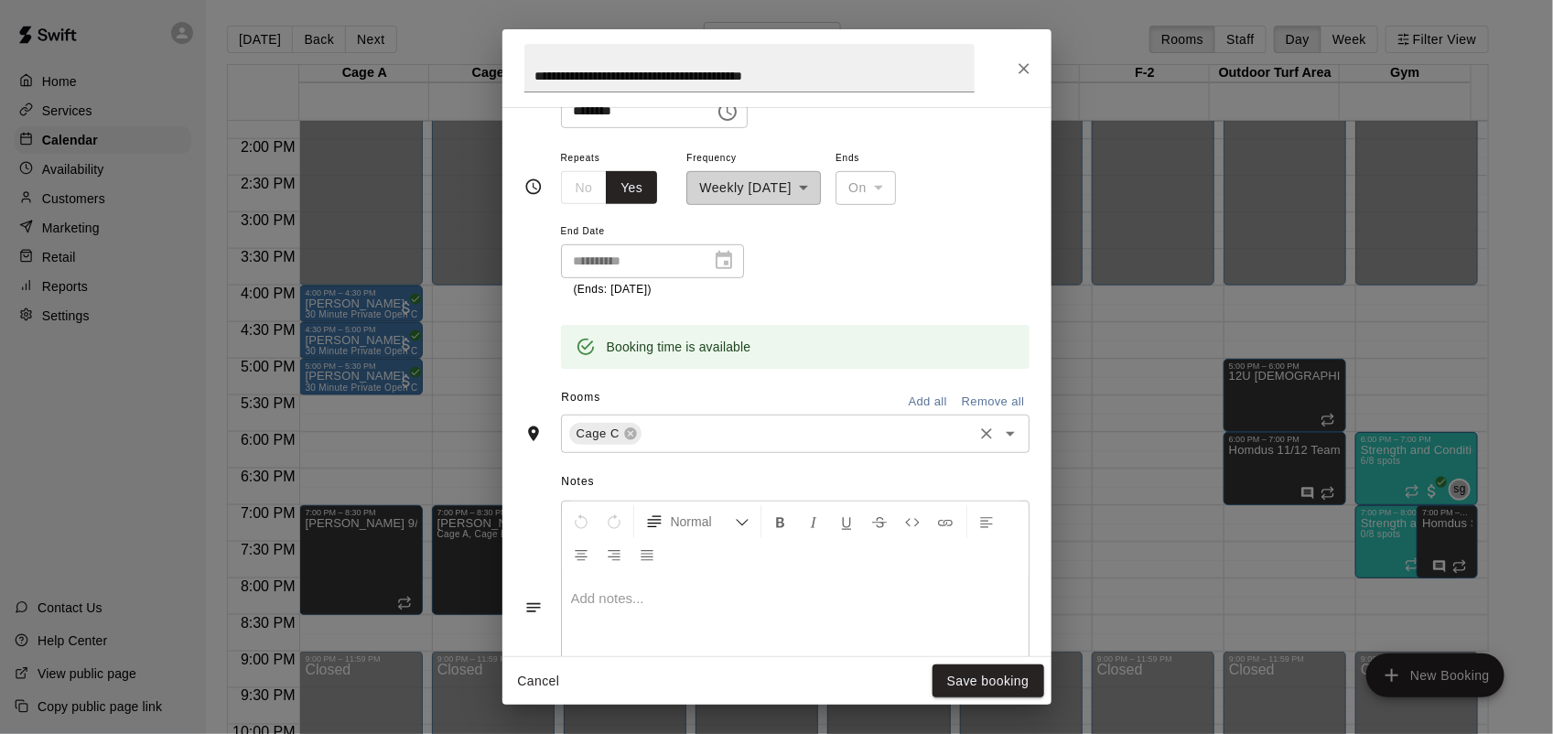
click at [687, 446] on div "Cage C ​" at bounding box center [795, 434] width 469 height 38
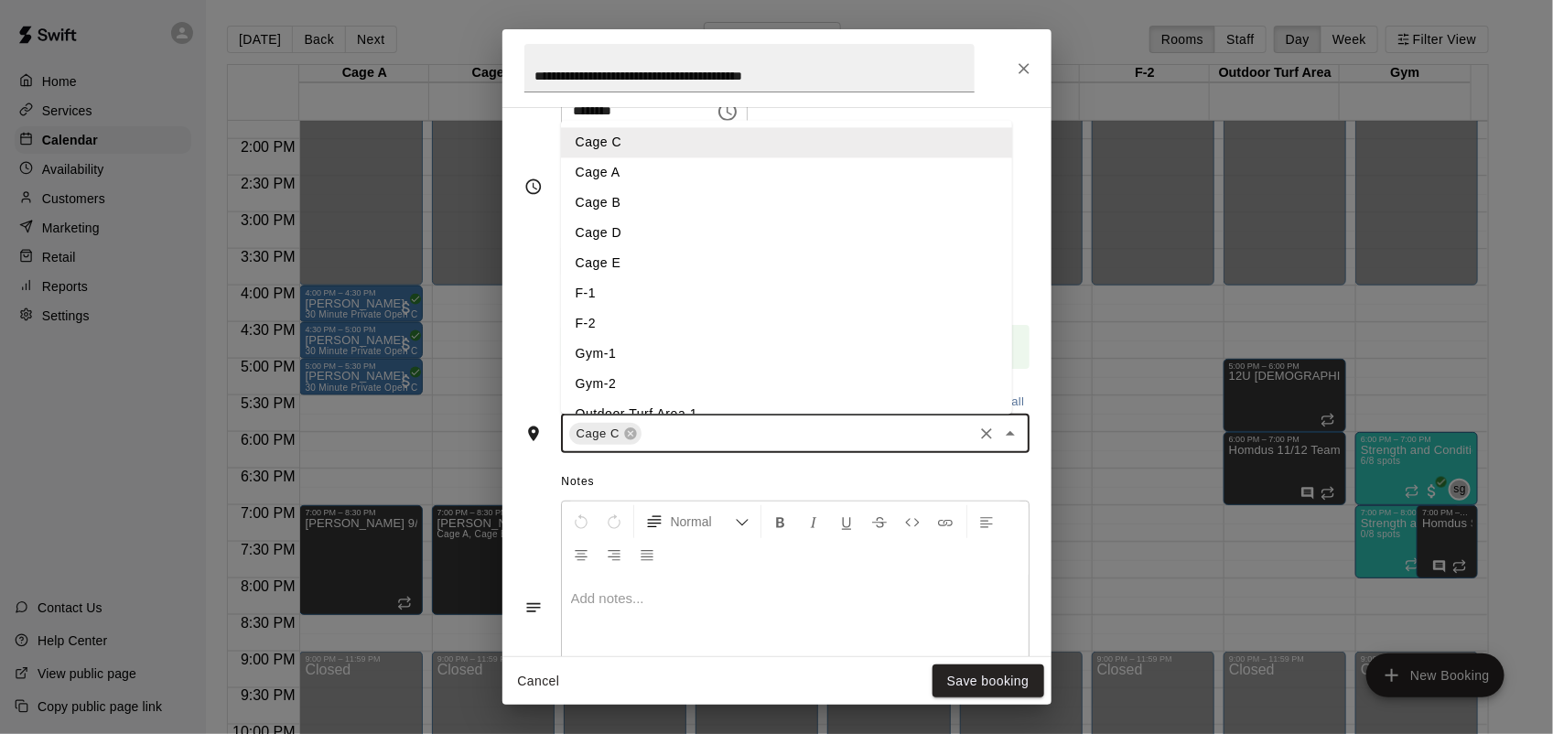
click at [627, 265] on li "Cage E" at bounding box center [786, 263] width 451 height 30
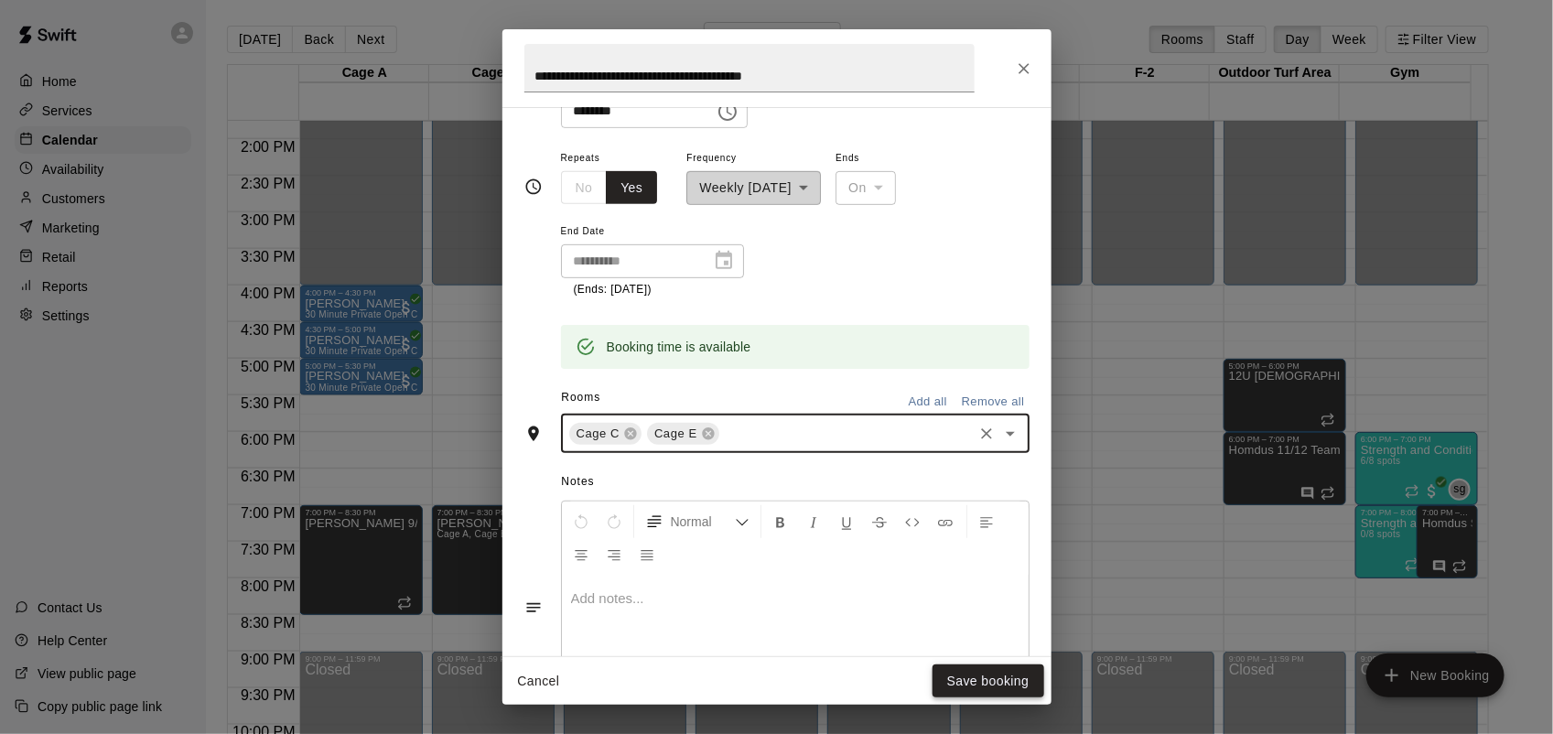
click at [981, 674] on button "Save booking" at bounding box center [989, 682] width 112 height 34
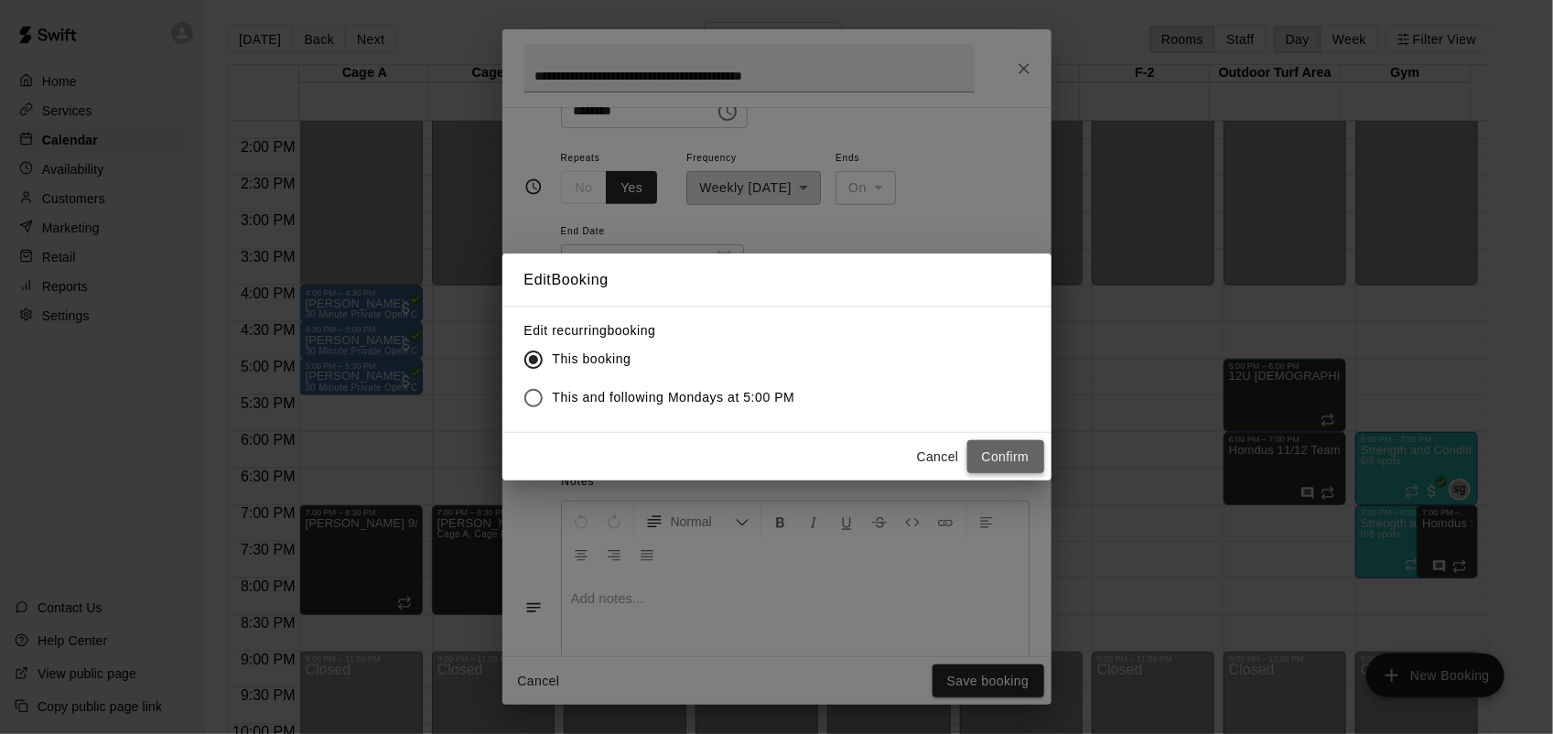
click at [978, 459] on button "Confirm" at bounding box center [1006, 457] width 77 height 34
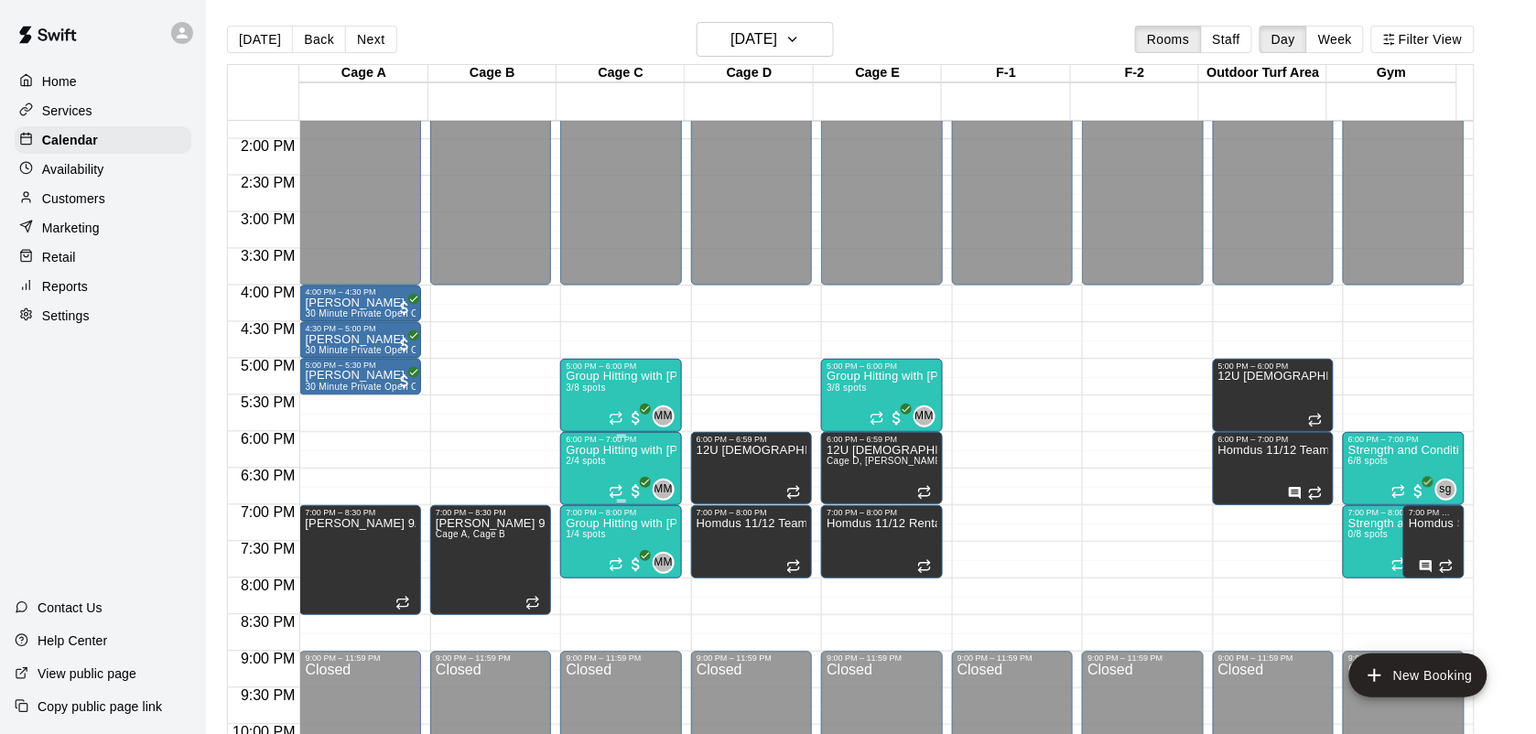
click at [630, 450] on p "Group Hitting with [PERSON_NAME] ([DEMOGRAPHIC_DATA])" at bounding box center [621, 450] width 110 height 0
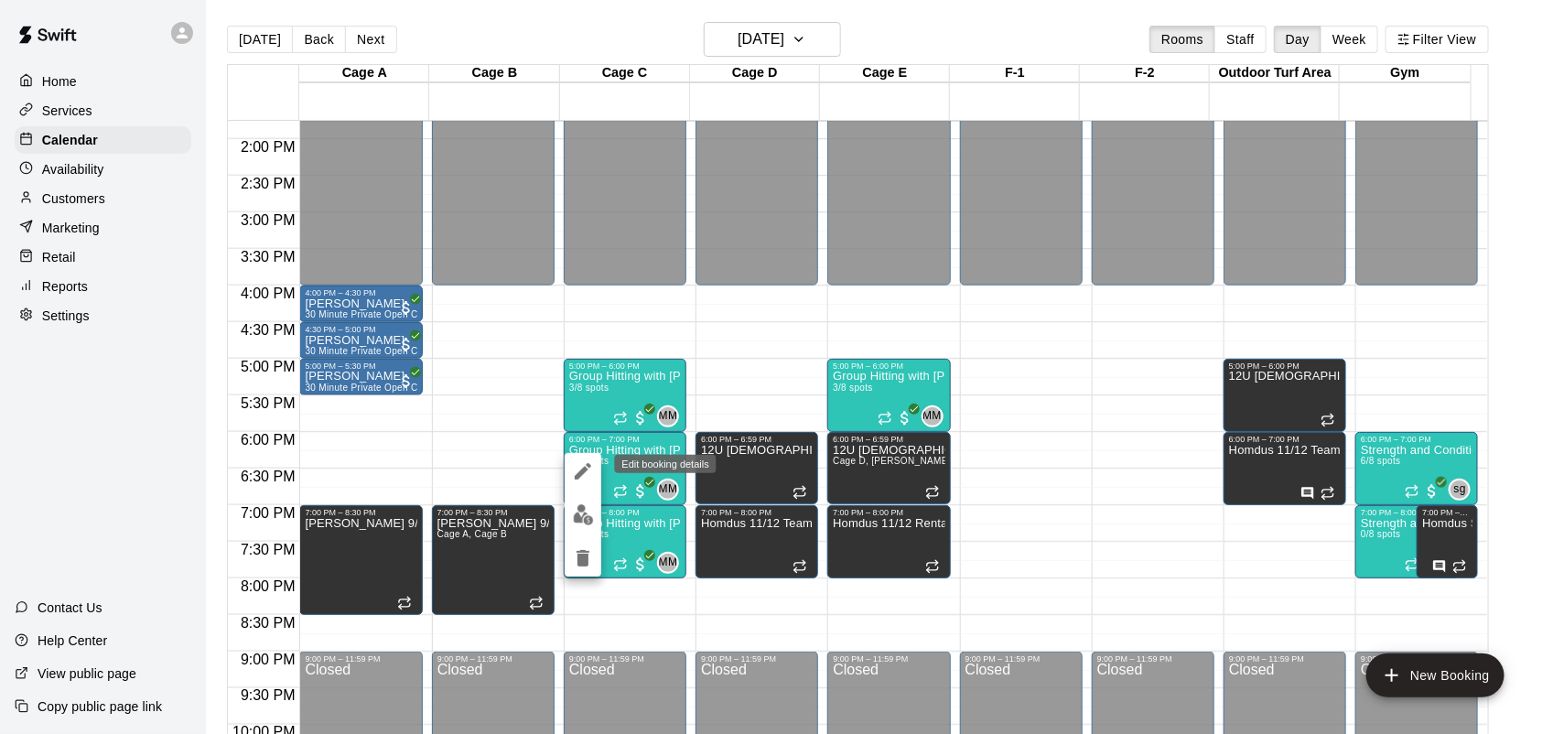
click at [587, 477] on icon "edit" at bounding box center [583, 471] width 22 height 22
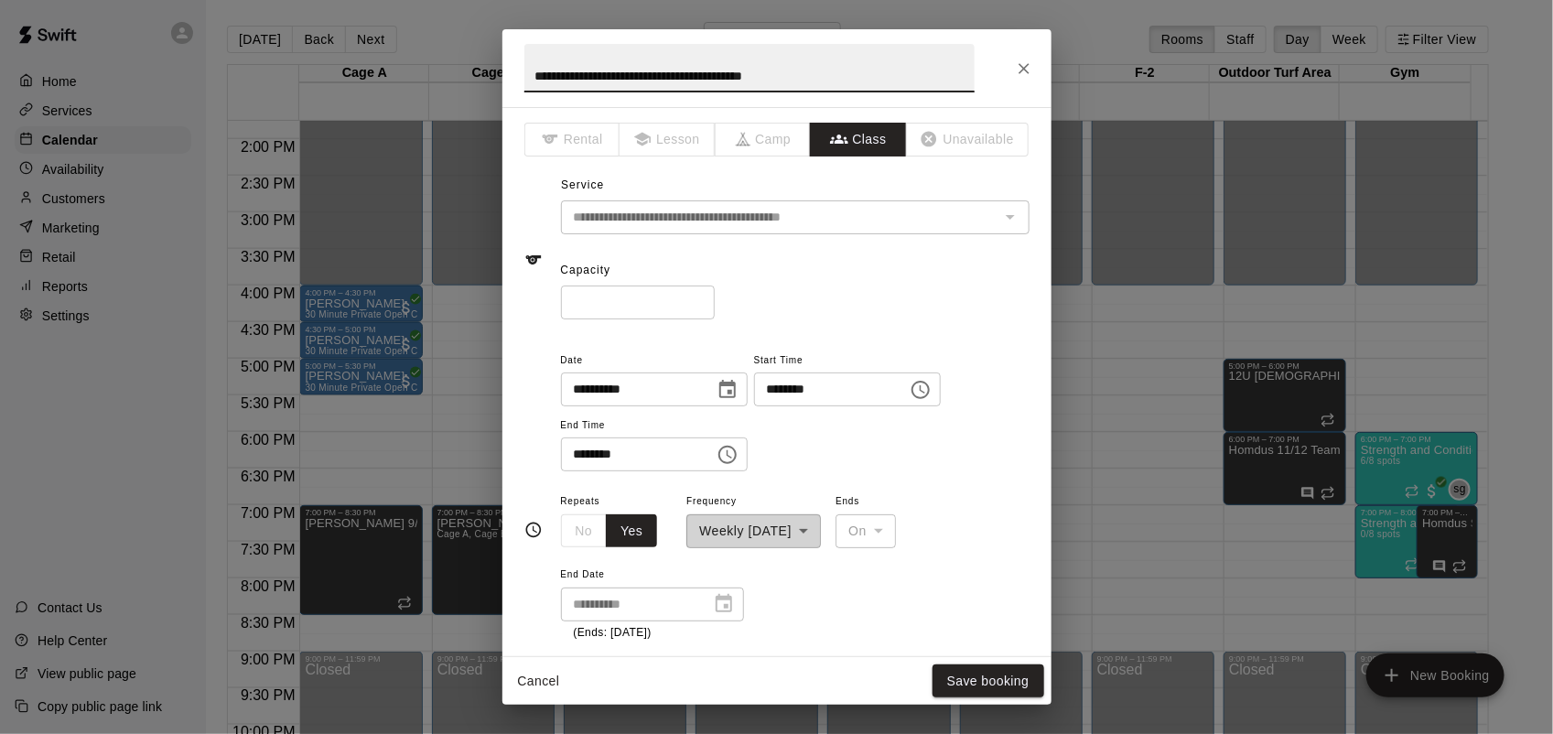
click at [715, 299] on input "*" at bounding box center [638, 303] width 154 height 34
type input "*"
click at [715, 299] on input "*" at bounding box center [638, 303] width 154 height 34
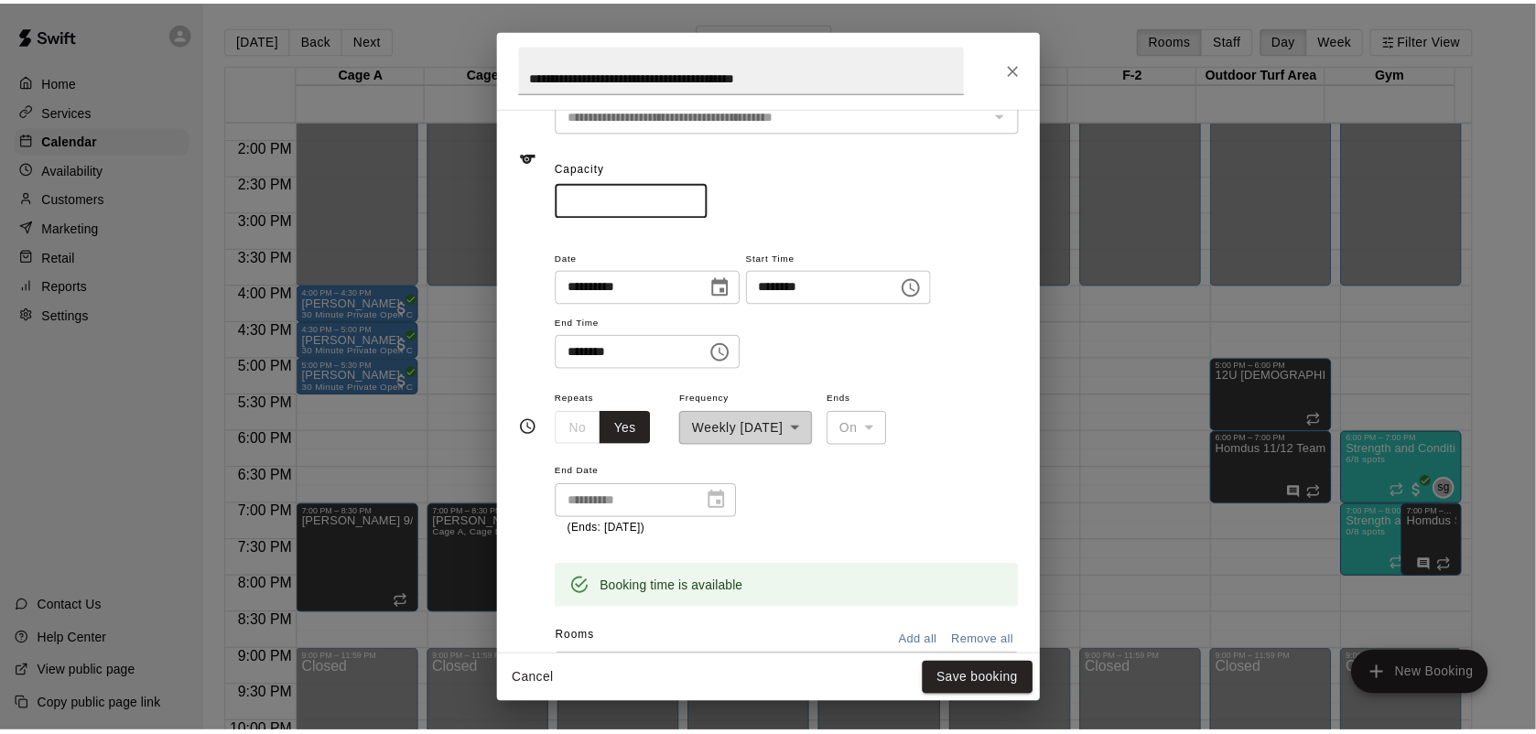
scroll to position [229, 0]
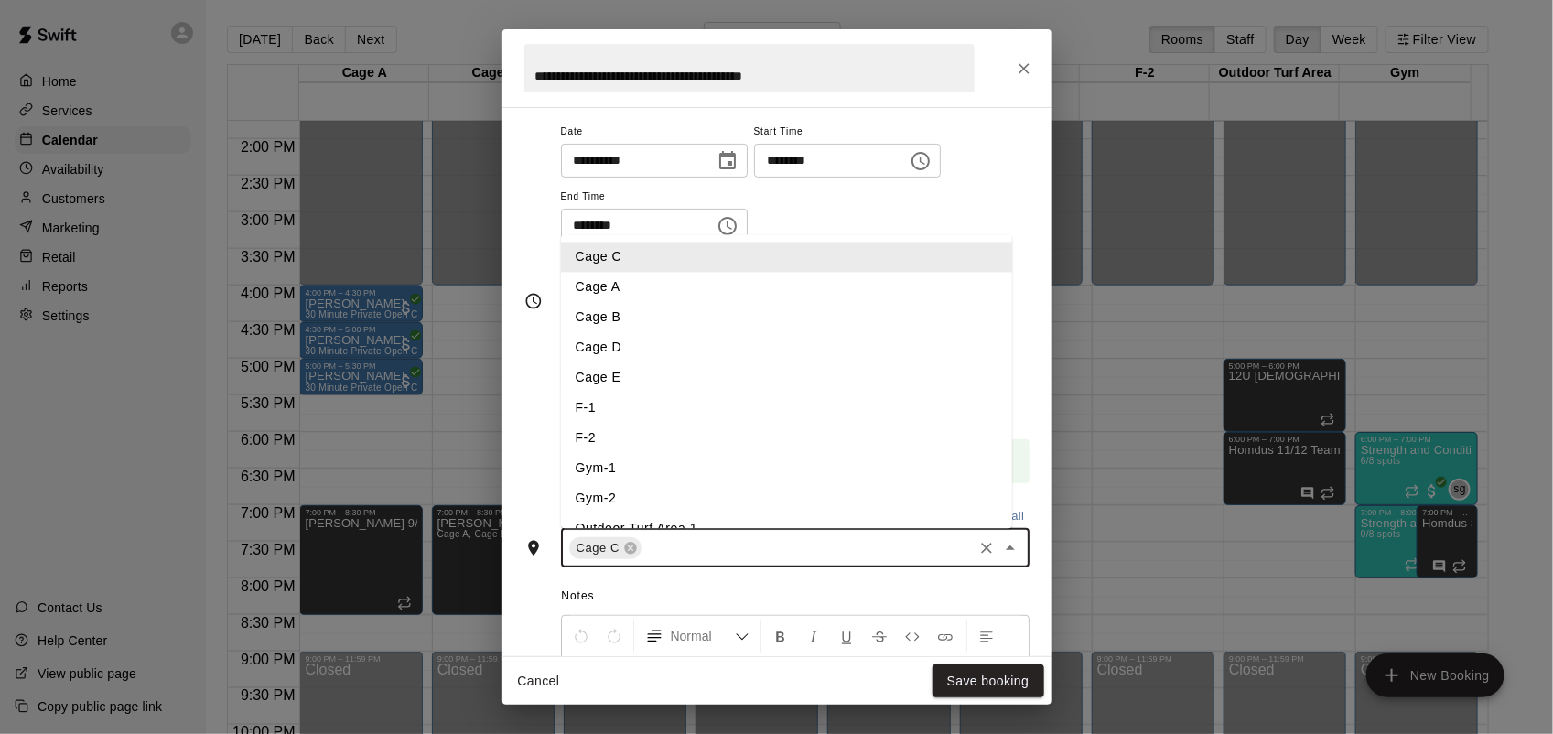
click at [712, 546] on input "text" at bounding box center [807, 547] width 326 height 23
click at [633, 312] on li "Cage B" at bounding box center [786, 317] width 451 height 30
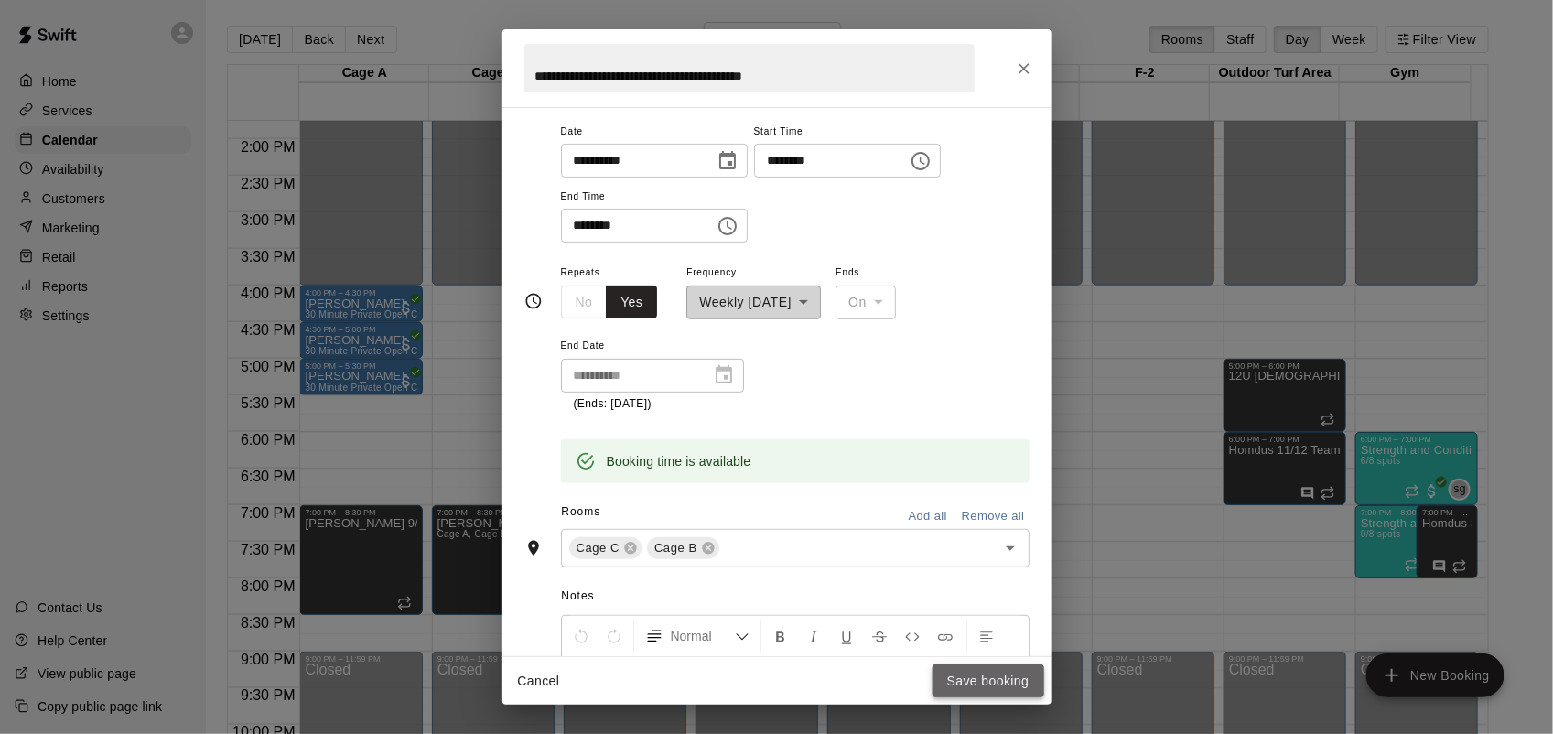
click at [982, 685] on button "Save booking" at bounding box center [989, 682] width 112 height 34
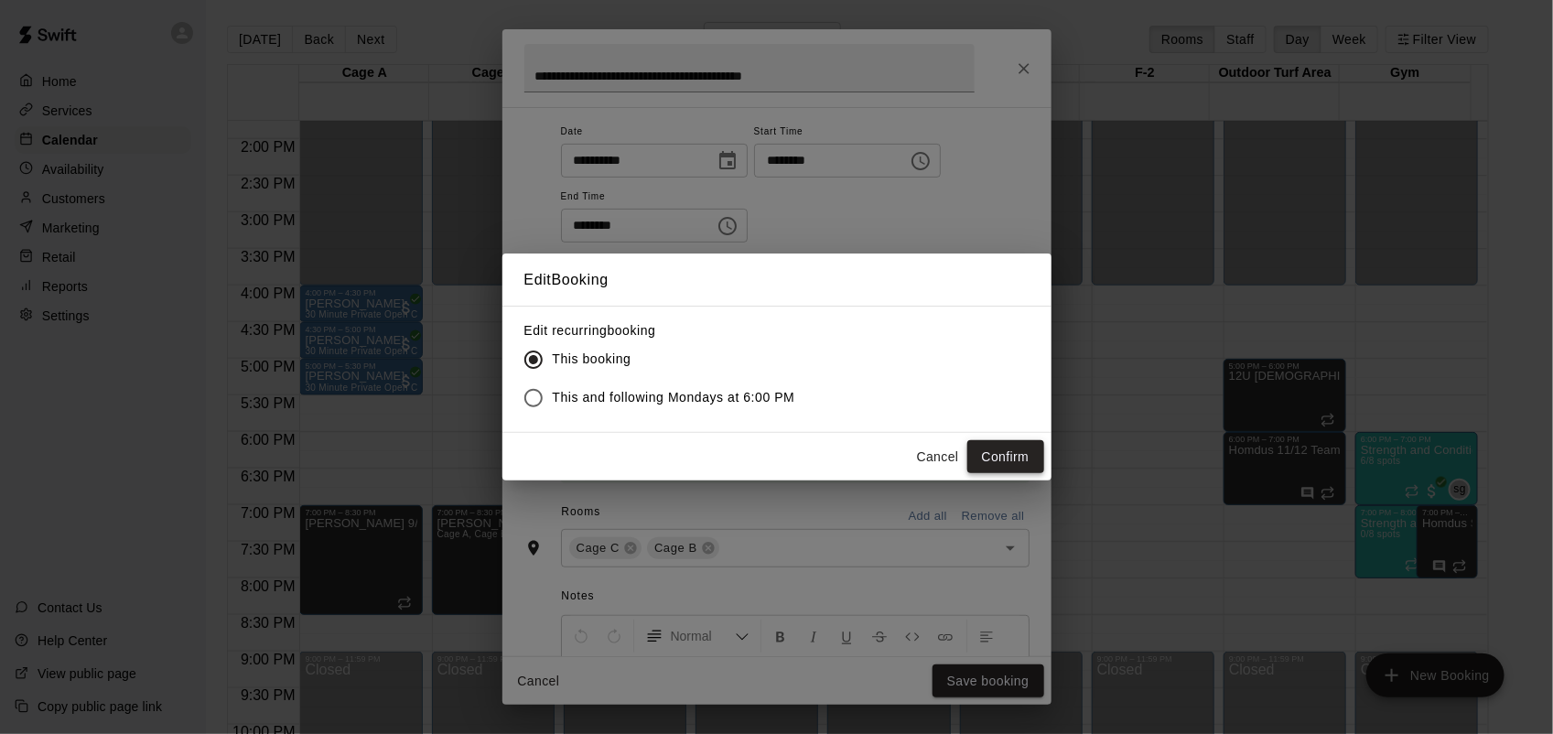
click at [1007, 472] on button "Confirm" at bounding box center [1006, 457] width 77 height 34
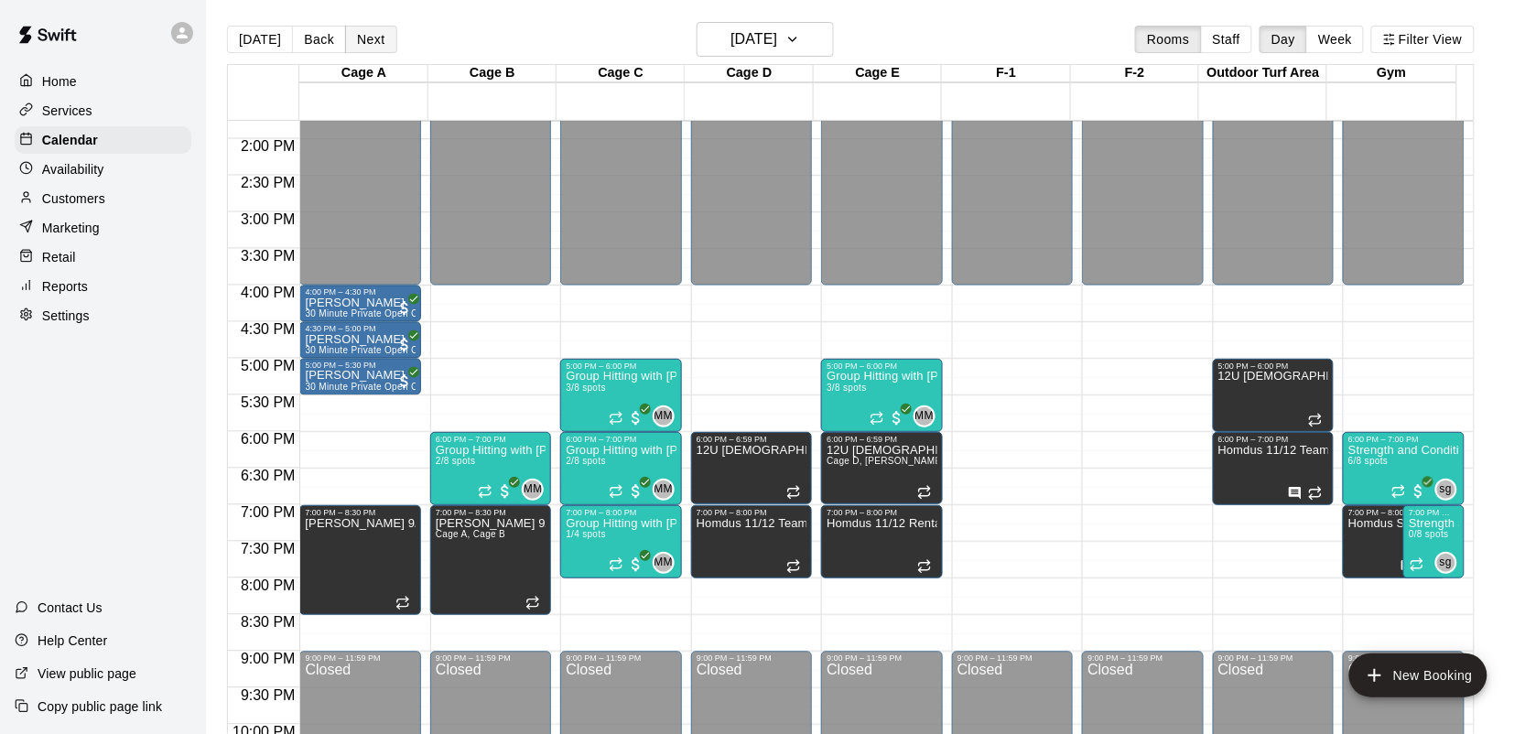
click at [372, 32] on button "Next" at bounding box center [370, 39] width 51 height 27
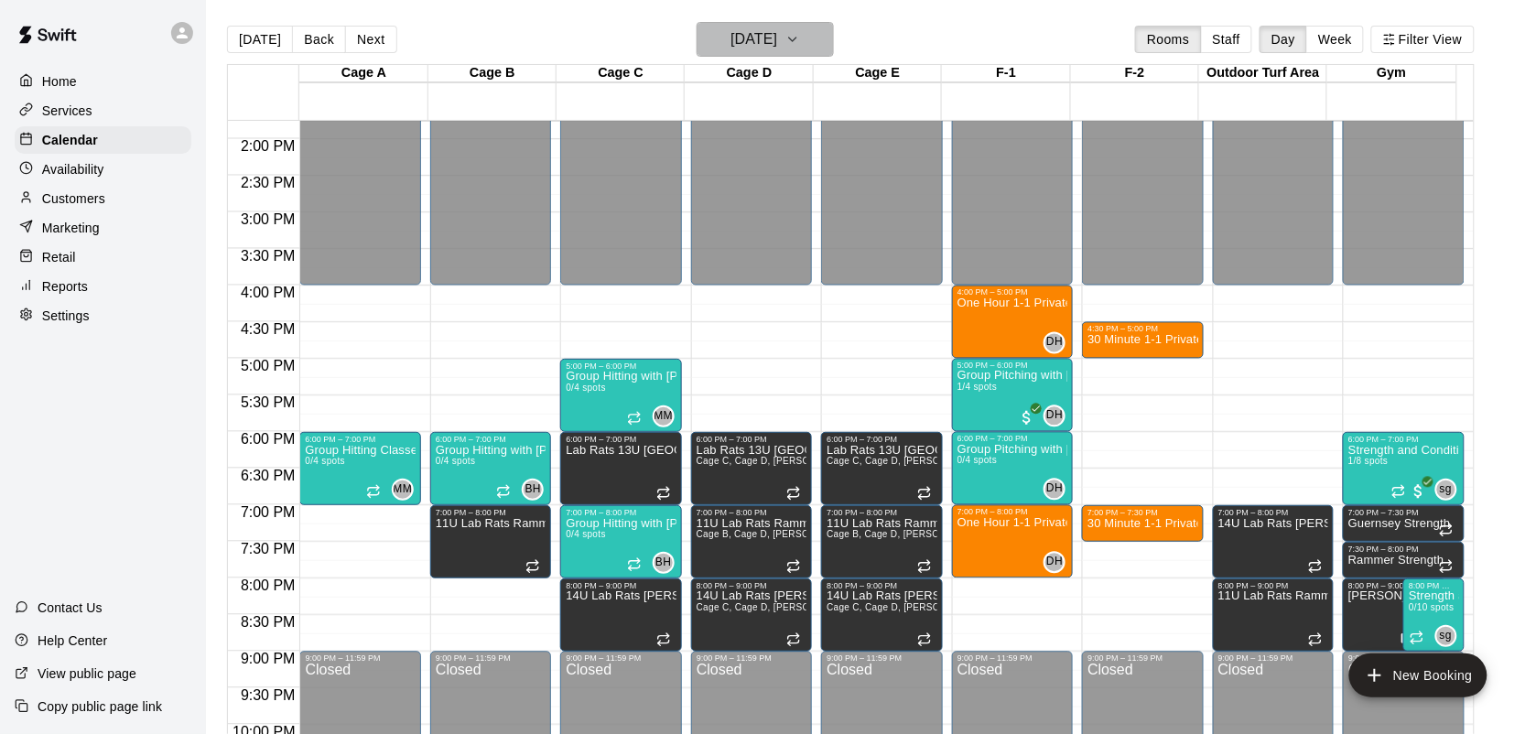
click at [800, 48] on icon "button" at bounding box center [792, 39] width 15 height 22
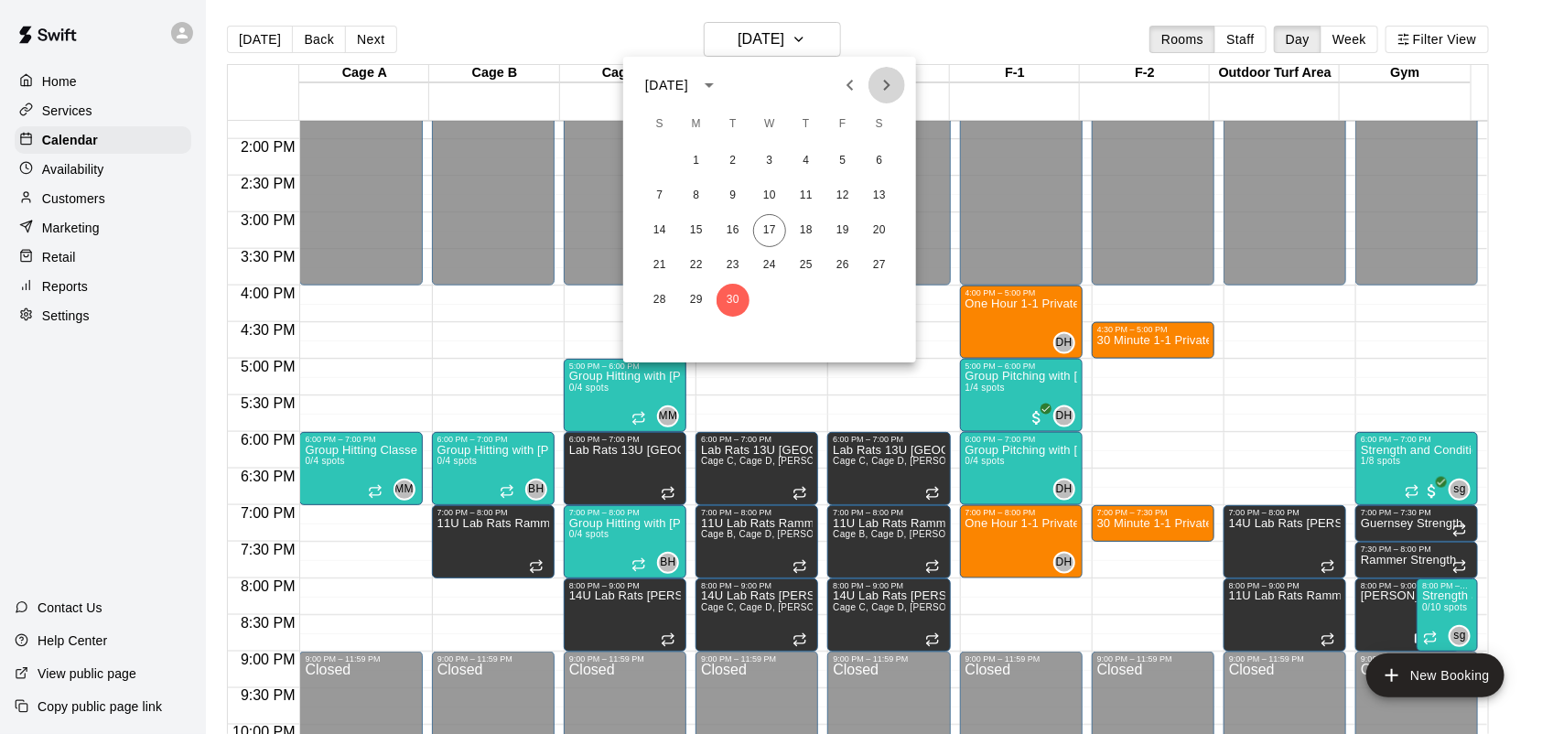
click at [903, 79] on button "Next month" at bounding box center [887, 85] width 37 height 37
click at [771, 153] on button "1" at bounding box center [769, 161] width 33 height 33
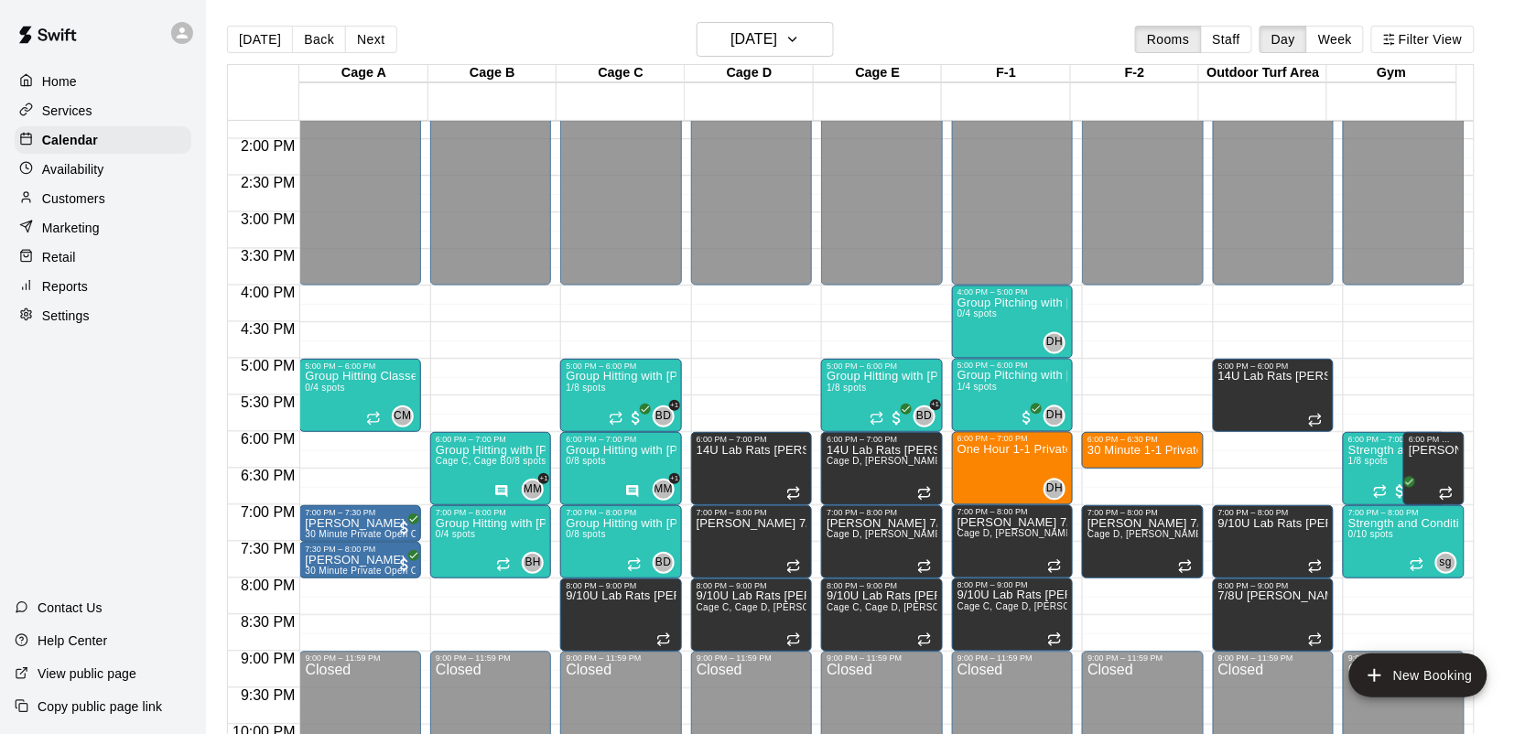
click at [76, 102] on div "Services" at bounding box center [103, 110] width 177 height 27
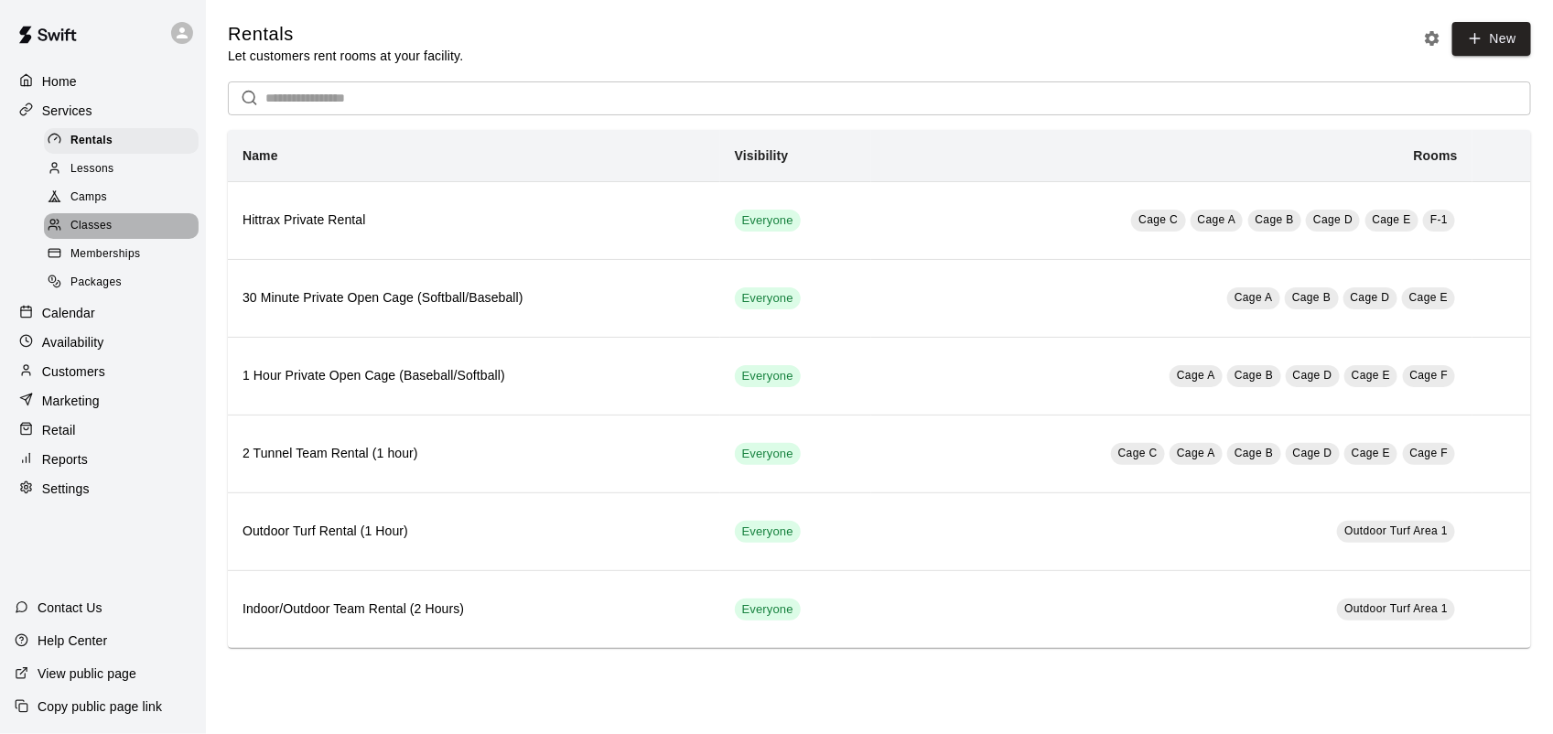
click at [101, 233] on span "Classes" at bounding box center [90, 226] width 41 height 18
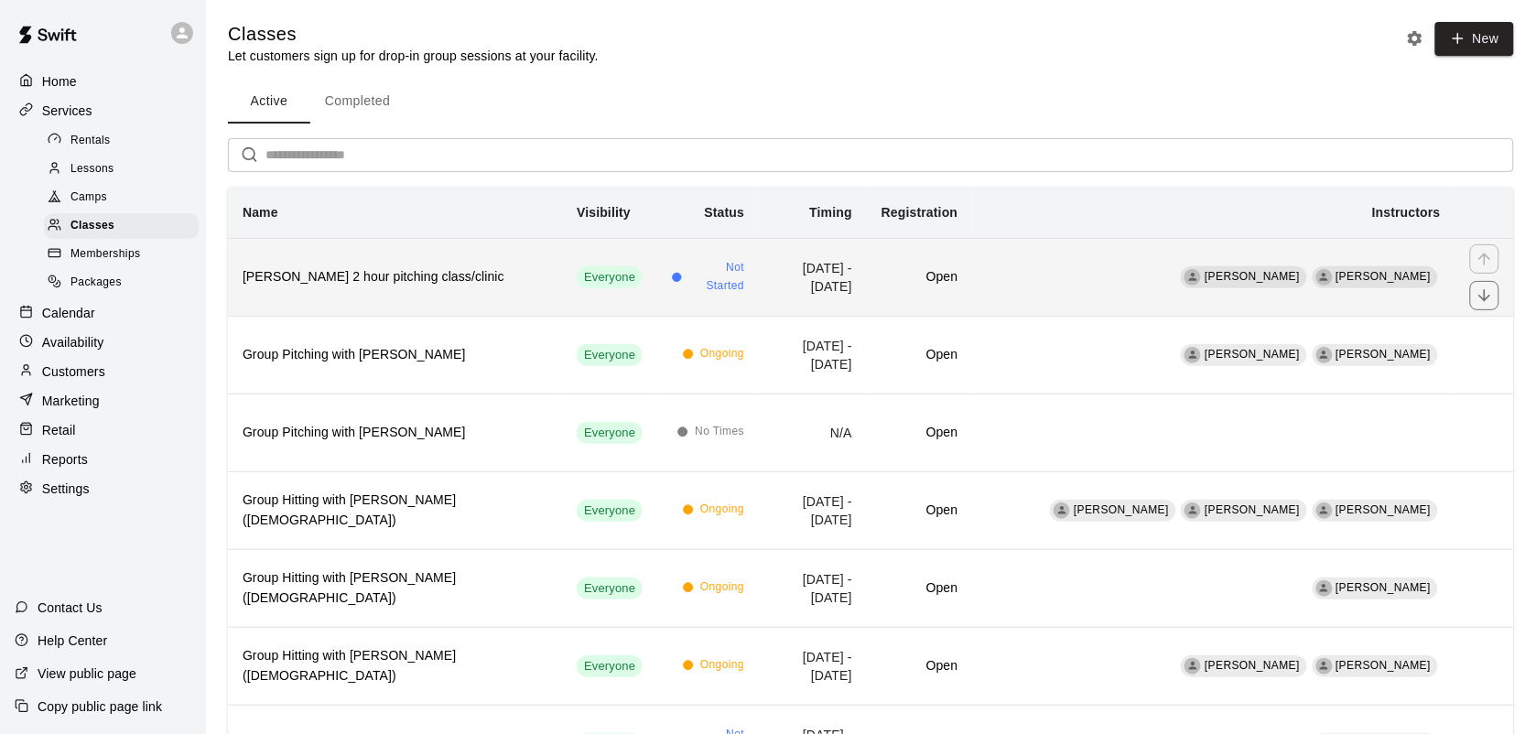
click at [492, 287] on th "David Hernandez's 2 hour pitching class/clinic" at bounding box center [395, 277] width 334 height 78
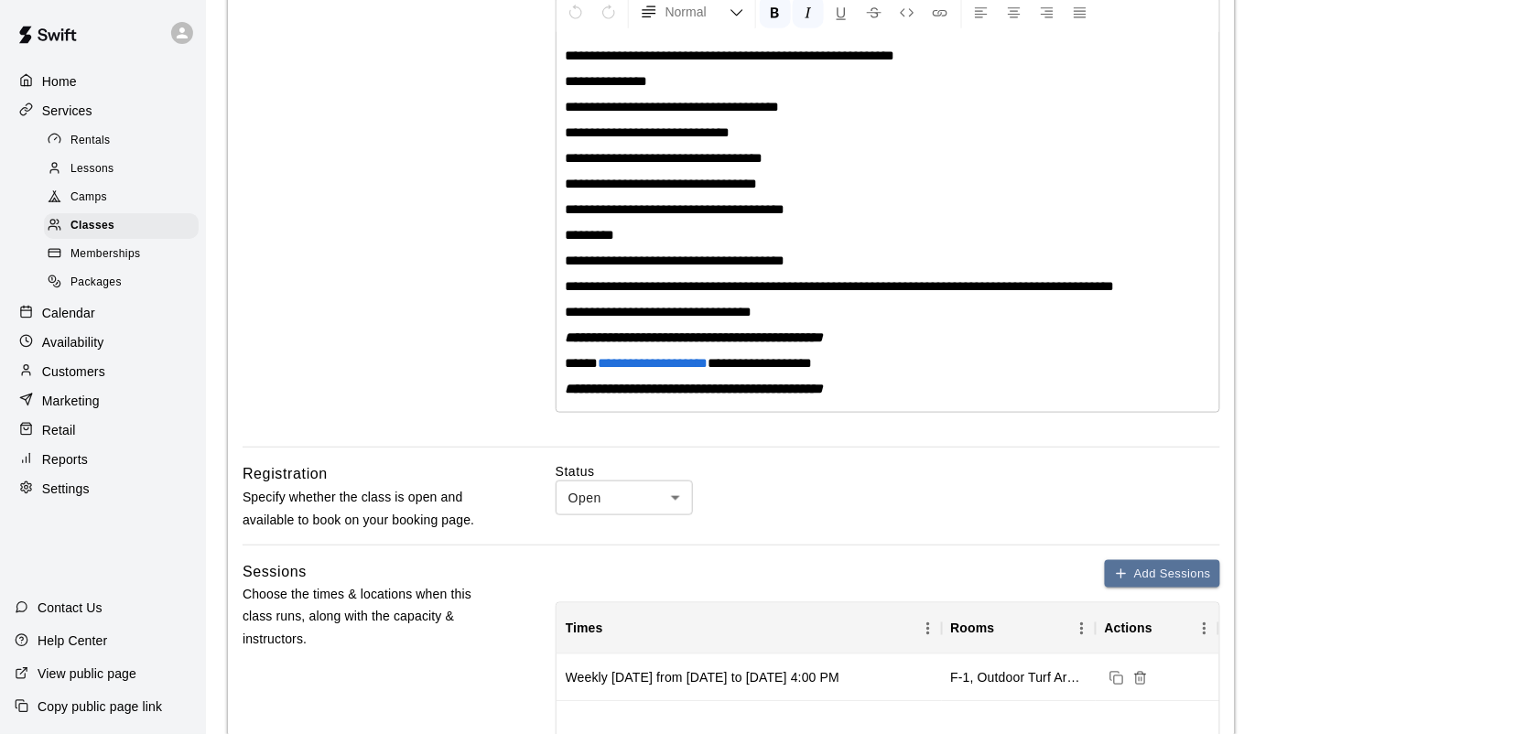
scroll to position [410, 0]
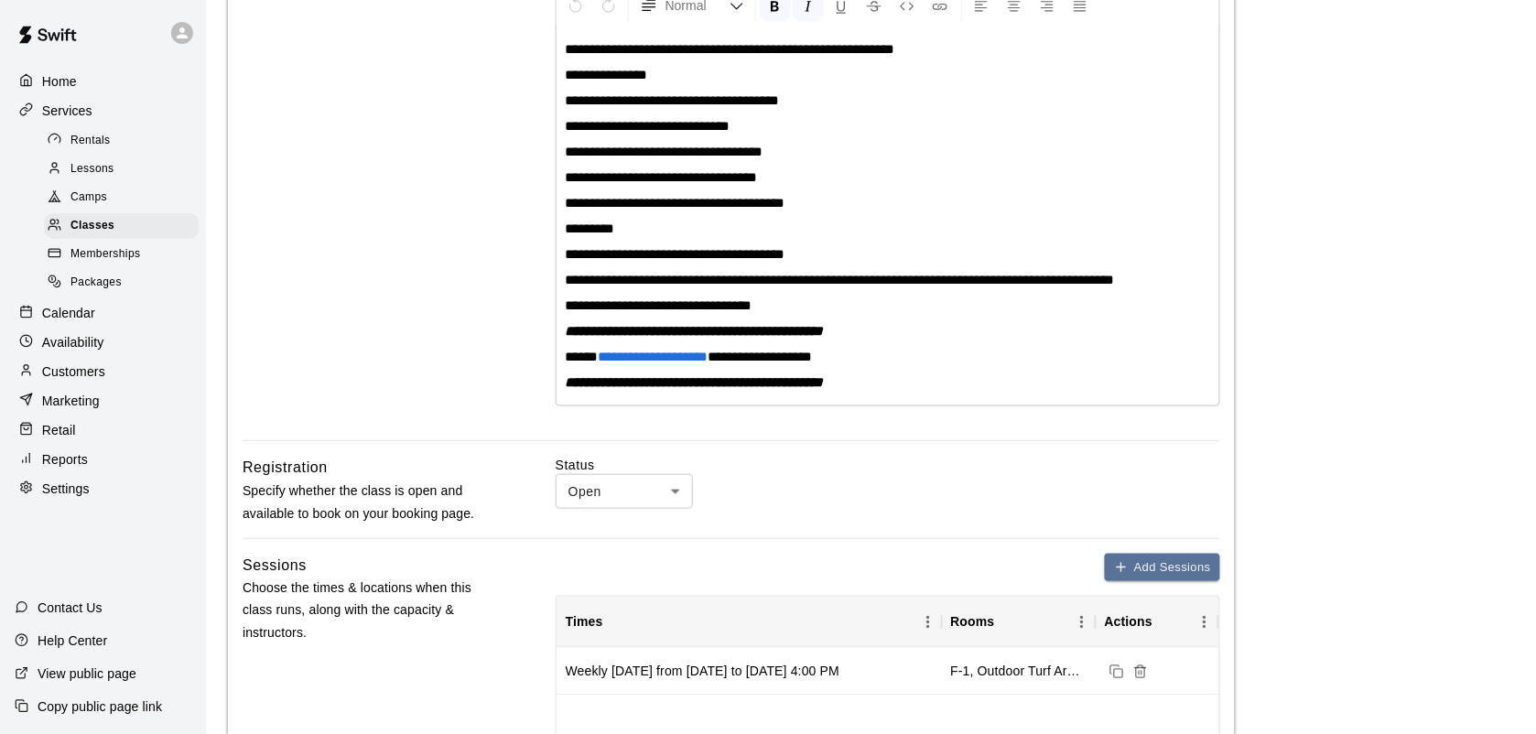
click at [107, 292] on span "Packages" at bounding box center [95, 283] width 51 height 18
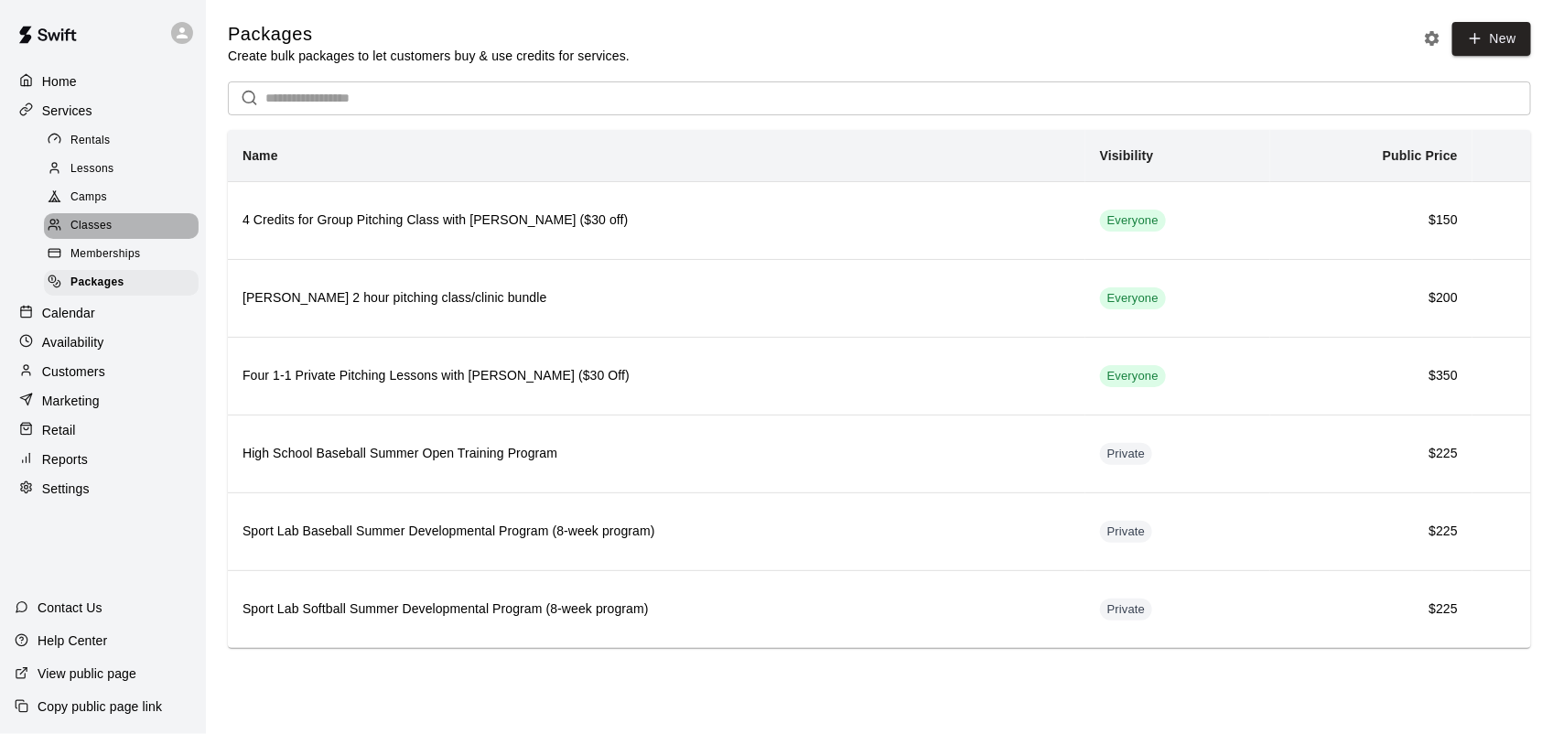
click at [103, 227] on span "Classes" at bounding box center [90, 226] width 41 height 18
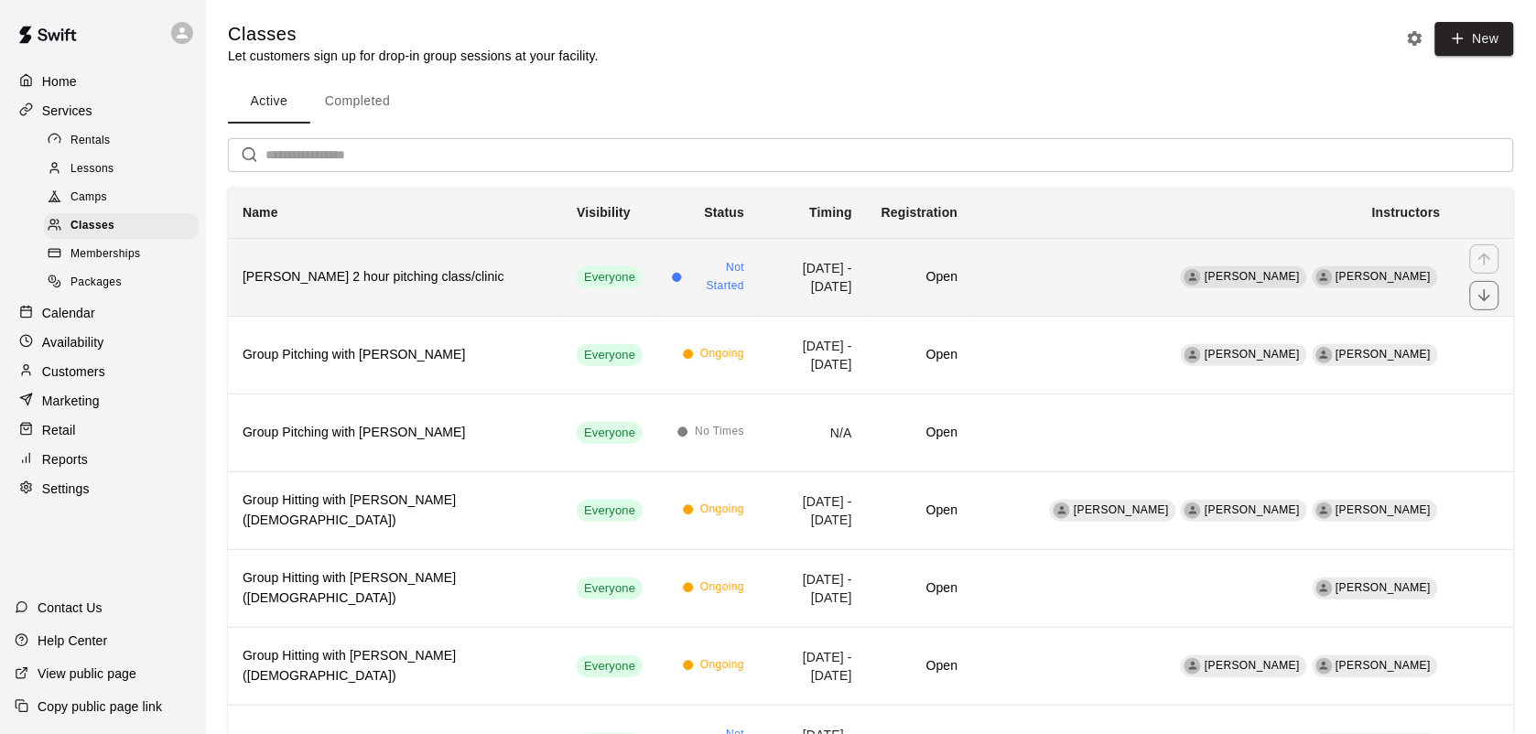
click at [450, 286] on h6 "David Hernandez's 2 hour pitching class/clinic" at bounding box center [395, 277] width 305 height 20
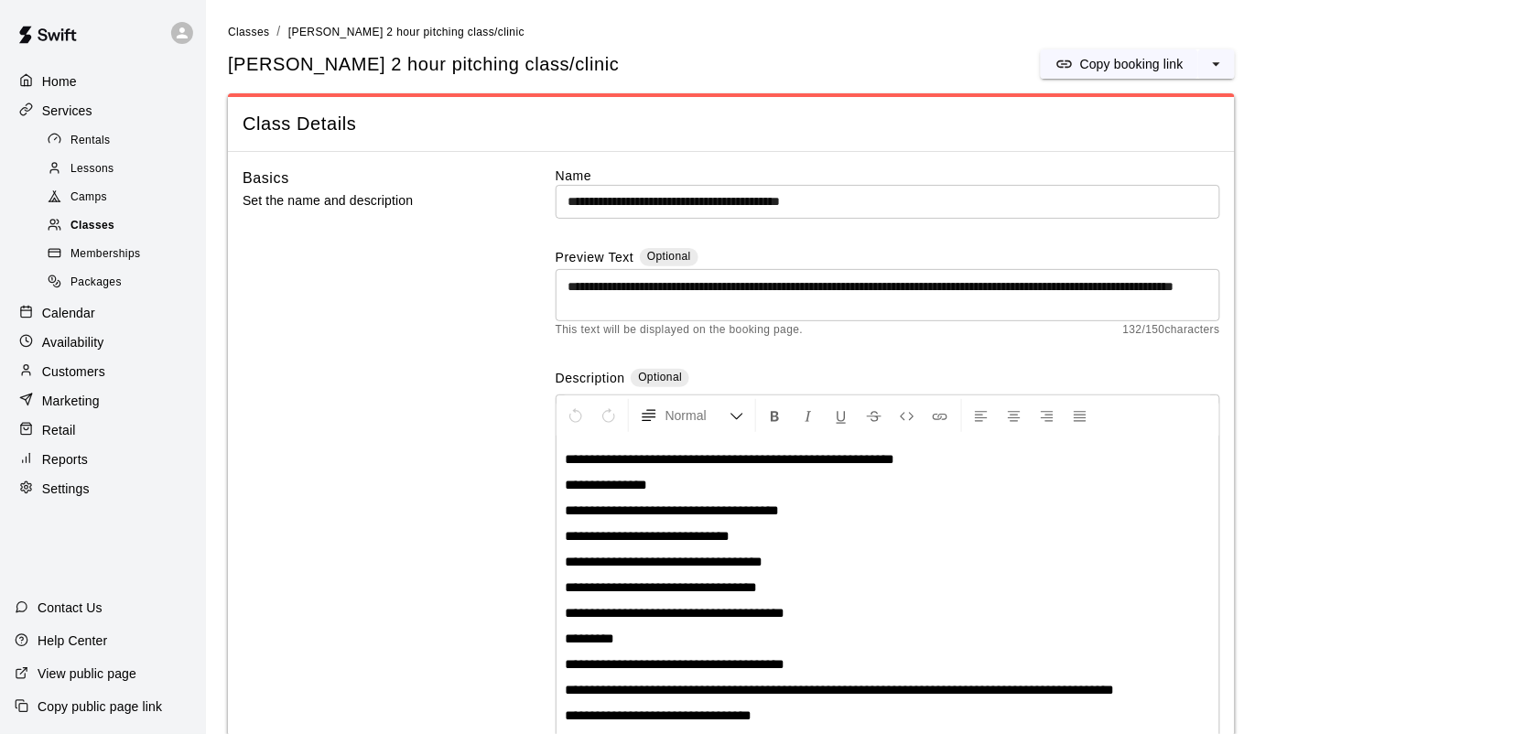
click at [111, 224] on span "Classes" at bounding box center [92, 226] width 44 height 18
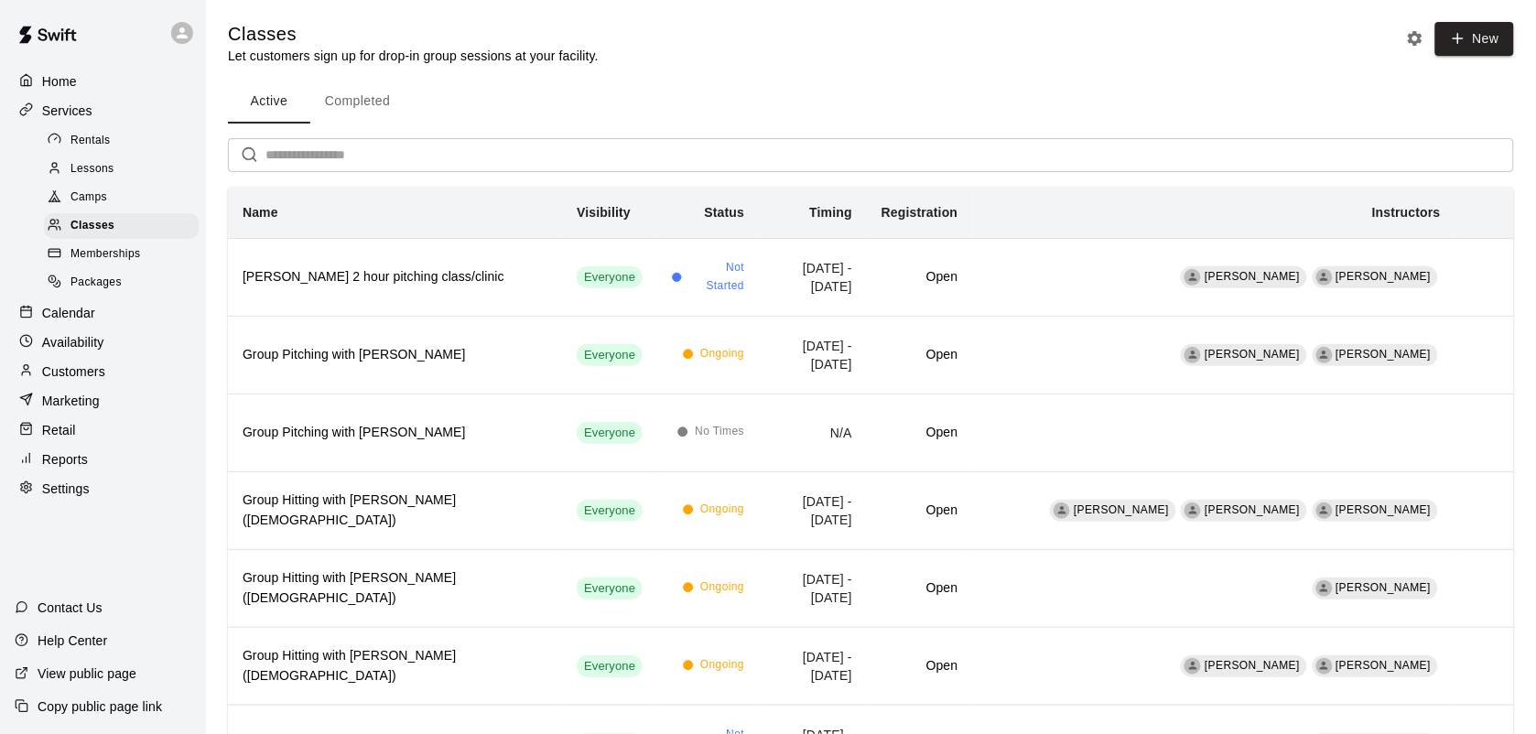
click at [108, 292] on span "Packages" at bounding box center [95, 283] width 51 height 18
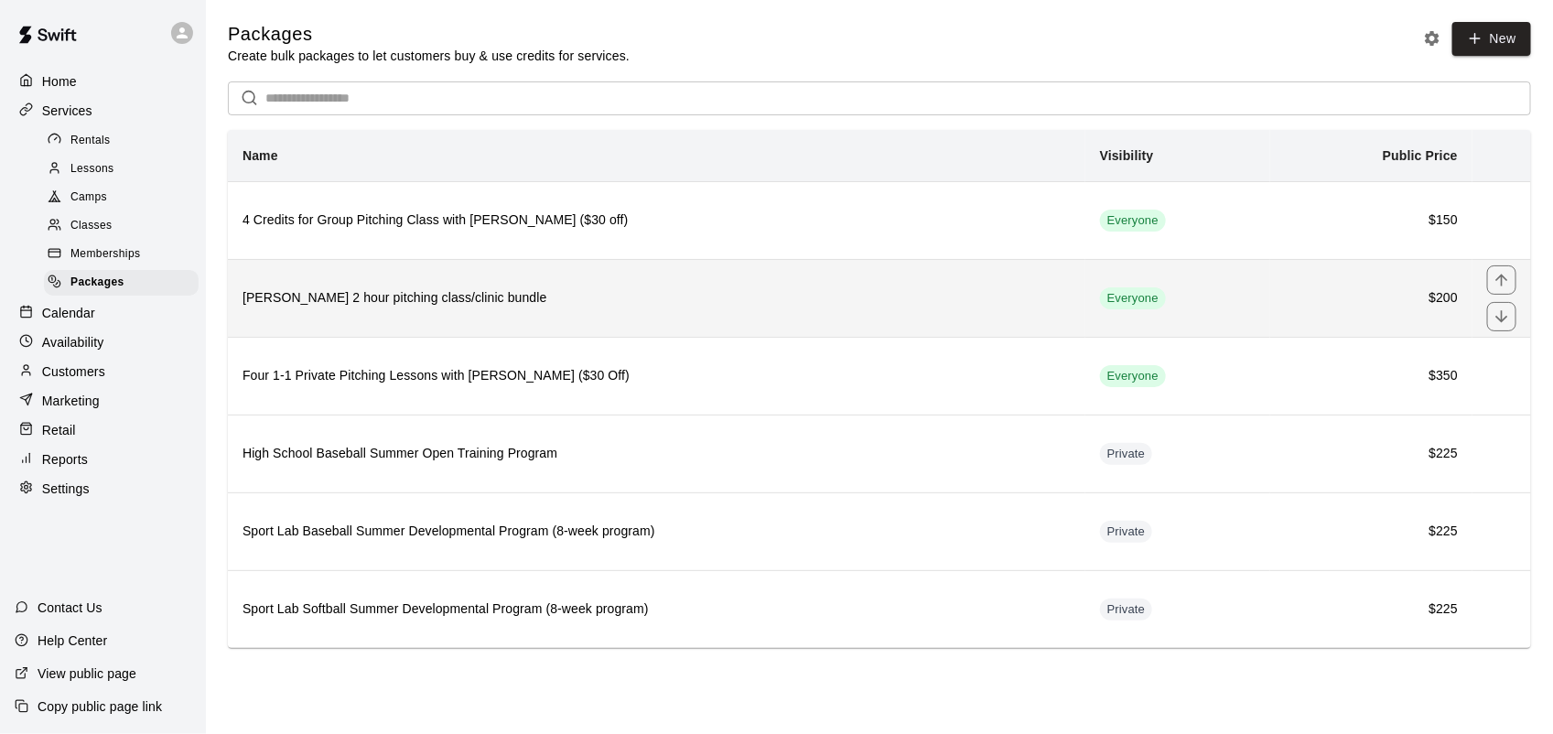
click at [611, 314] on th "David Hernandez's 2 hour pitching class/clinic bundle" at bounding box center [657, 298] width 858 height 78
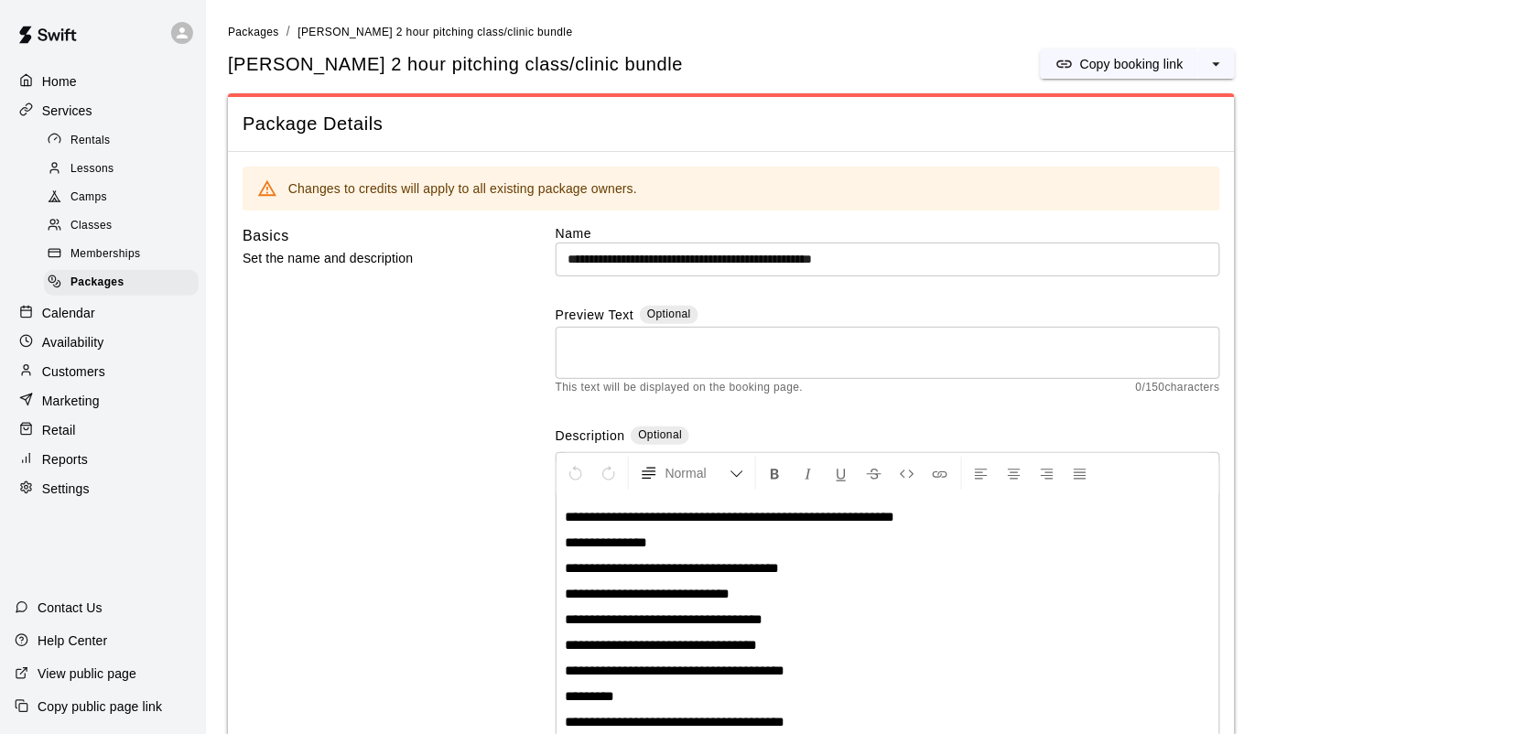
scroll to position [99, 0]
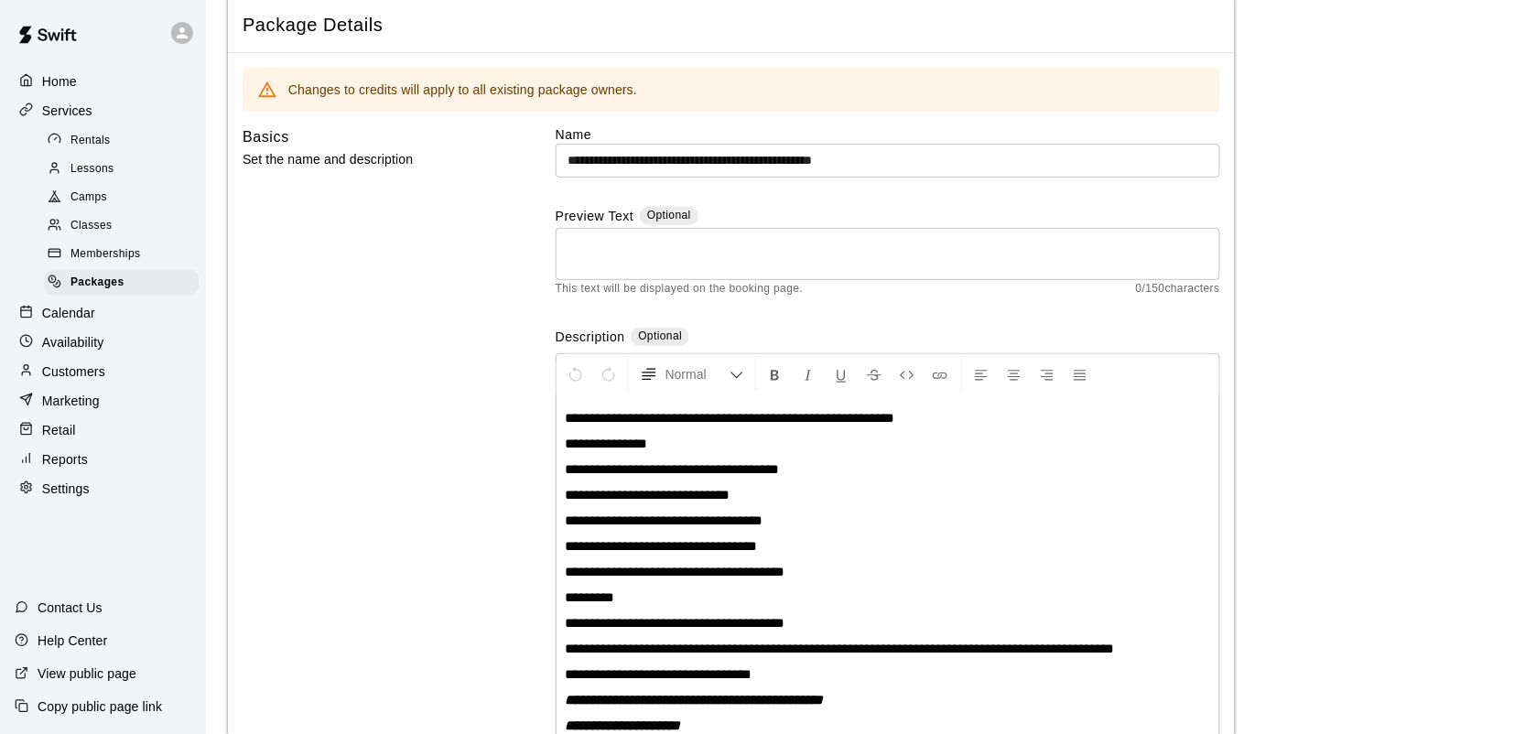
click at [936, 157] on input "**********" at bounding box center [888, 161] width 665 height 34
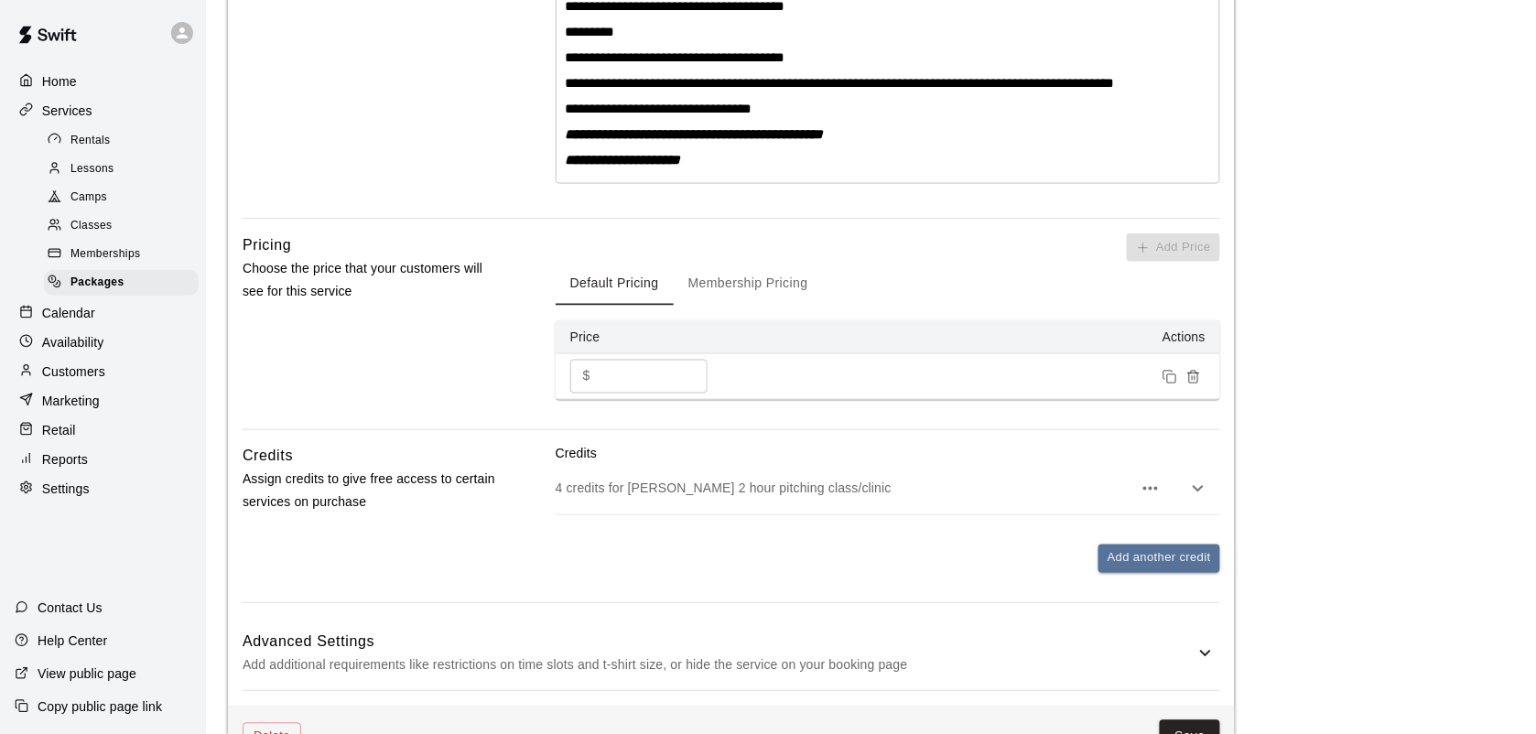
scroll to position [671, 0]
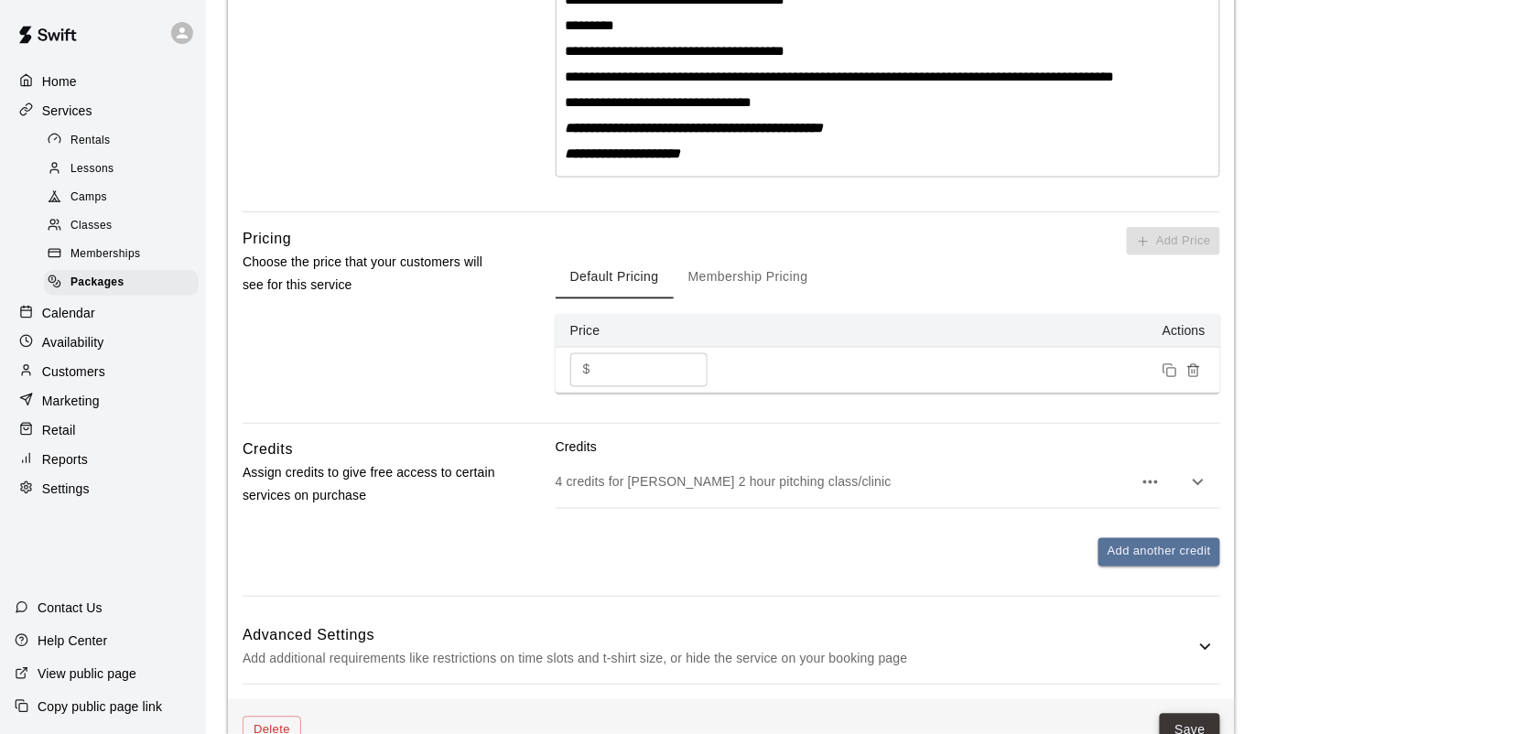
type input "**********"
click at [1201, 728] on button "Save" at bounding box center [1190, 731] width 60 height 34
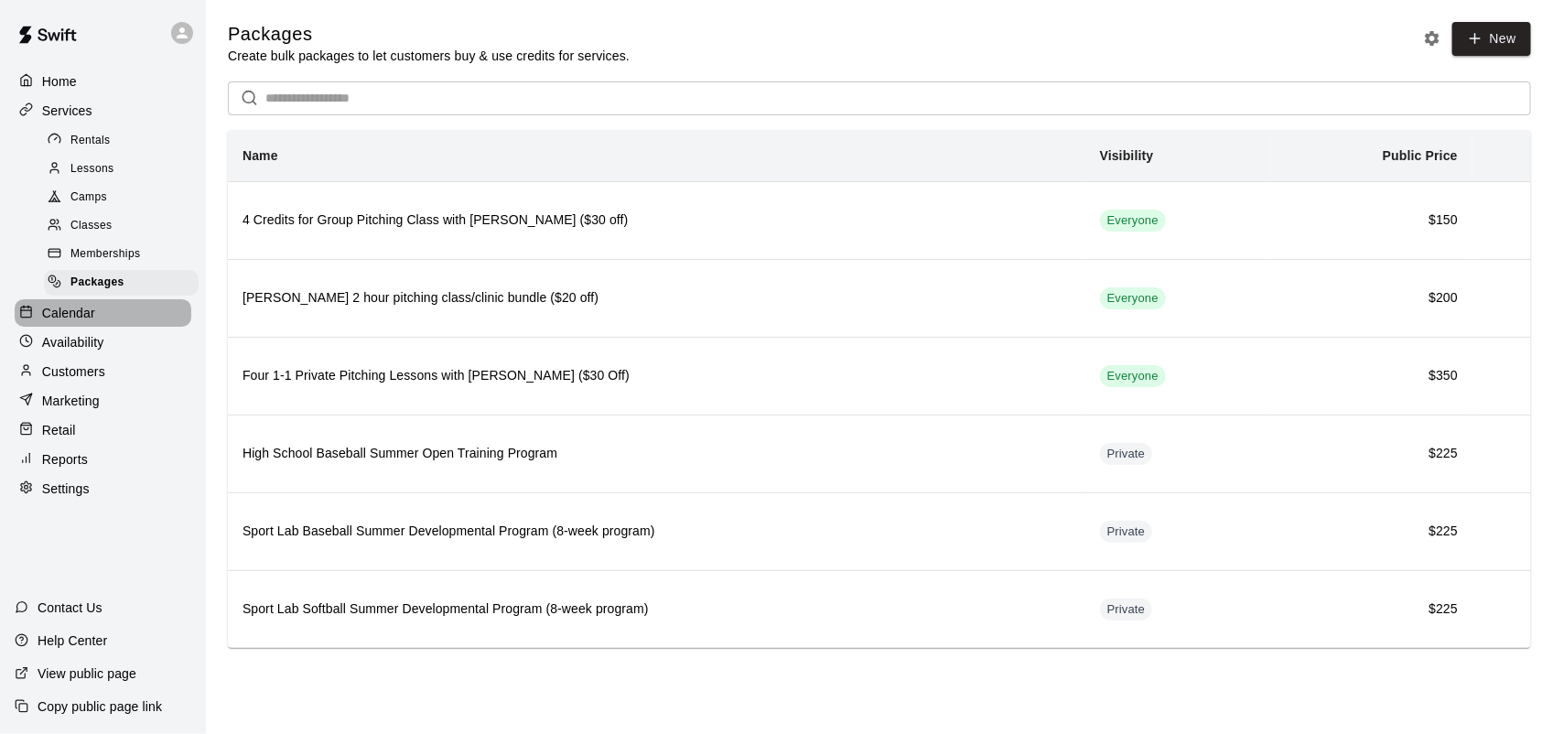
click at [76, 319] on p "Calendar" at bounding box center [68, 313] width 53 height 18
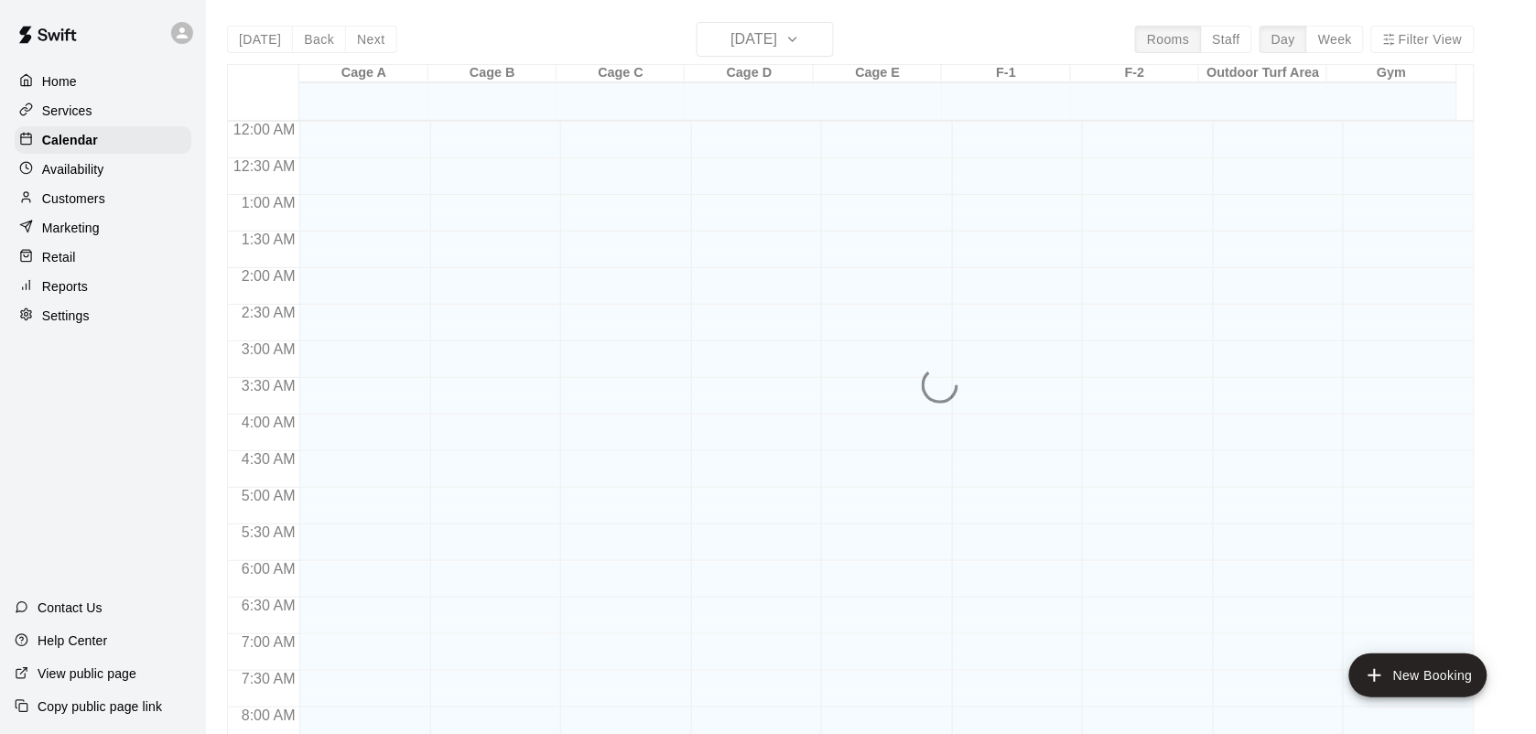
scroll to position [1055, 0]
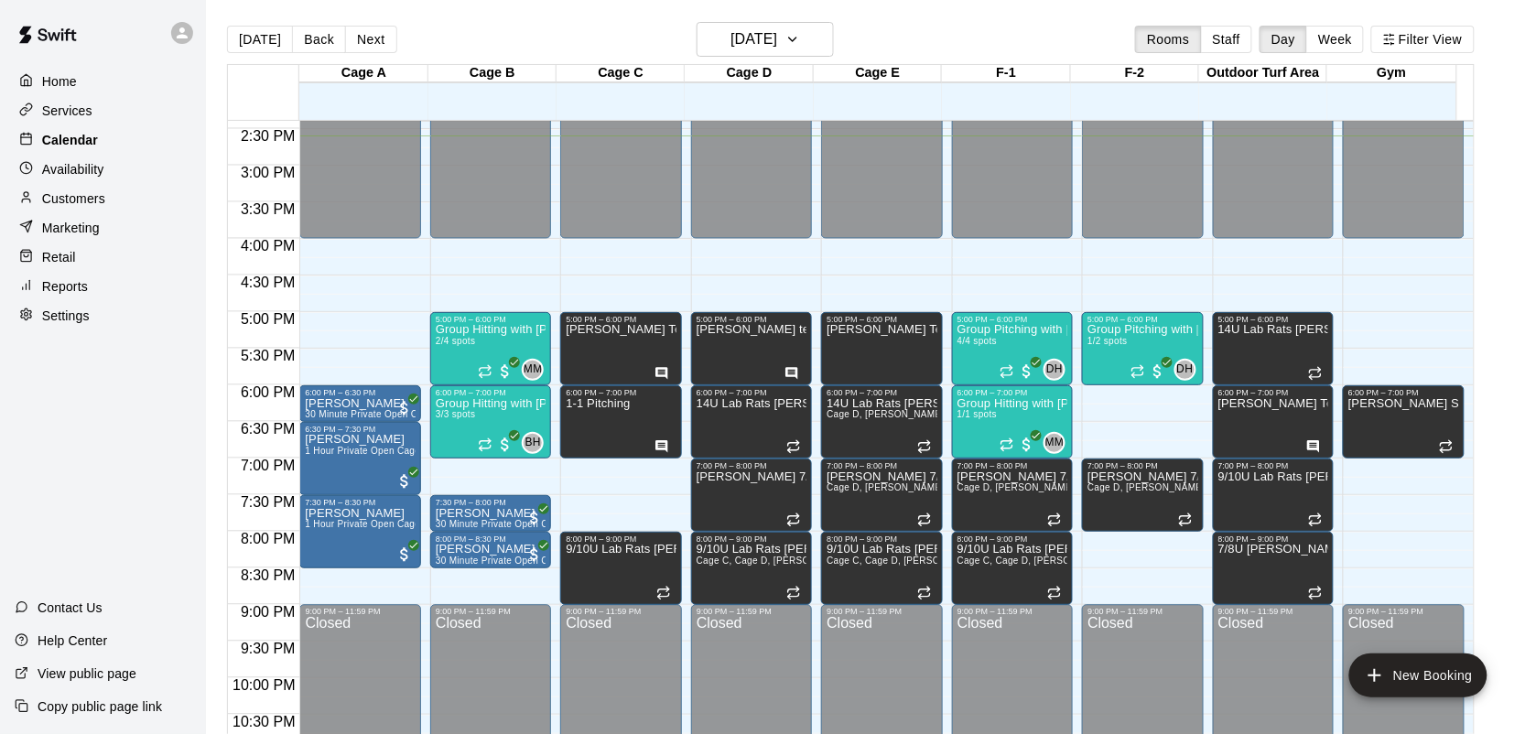
click at [70, 144] on p "Calendar" at bounding box center [70, 140] width 56 height 18
click at [381, 44] on button "Next" at bounding box center [370, 39] width 51 height 27
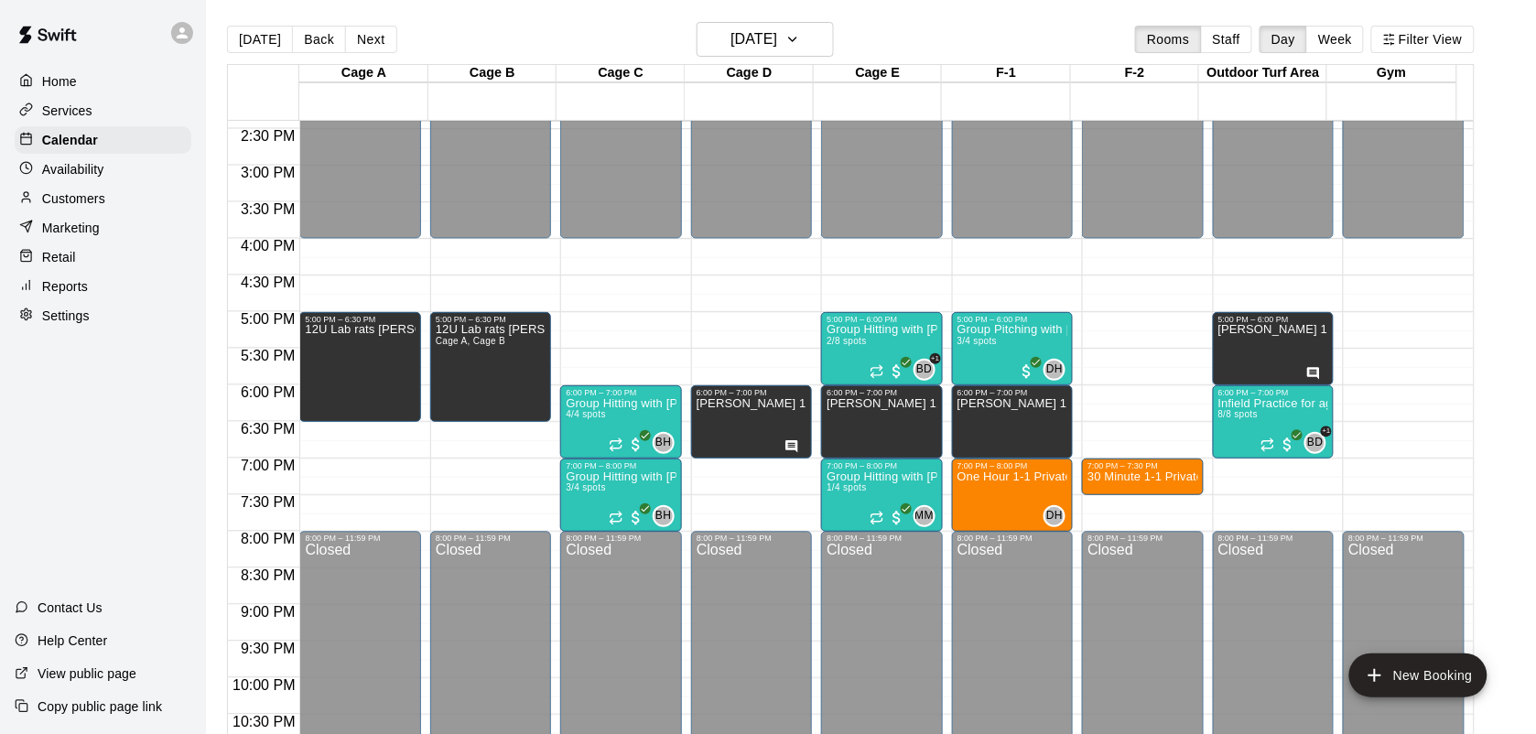
scroll to position [940, 0]
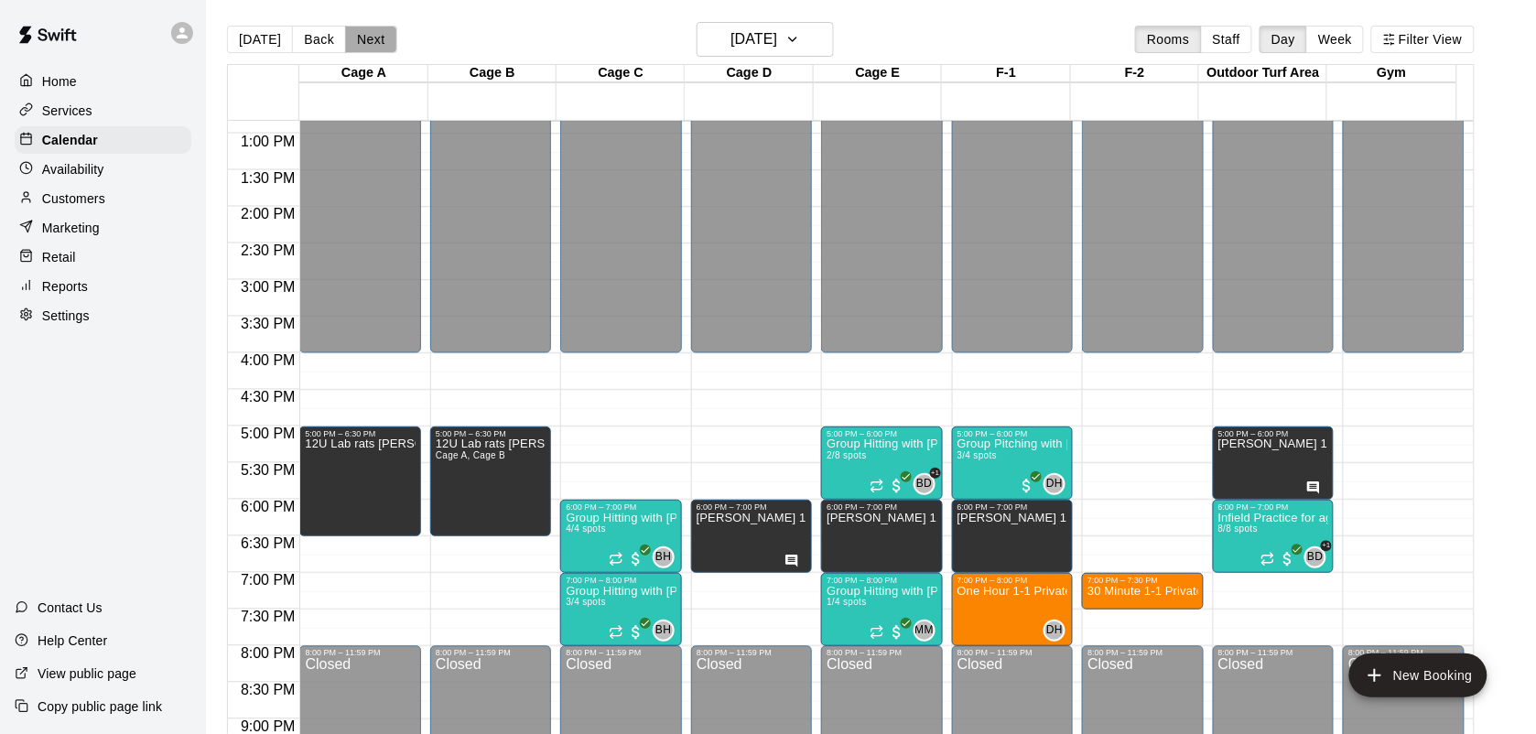
click at [360, 44] on button "Next" at bounding box center [370, 39] width 51 height 27
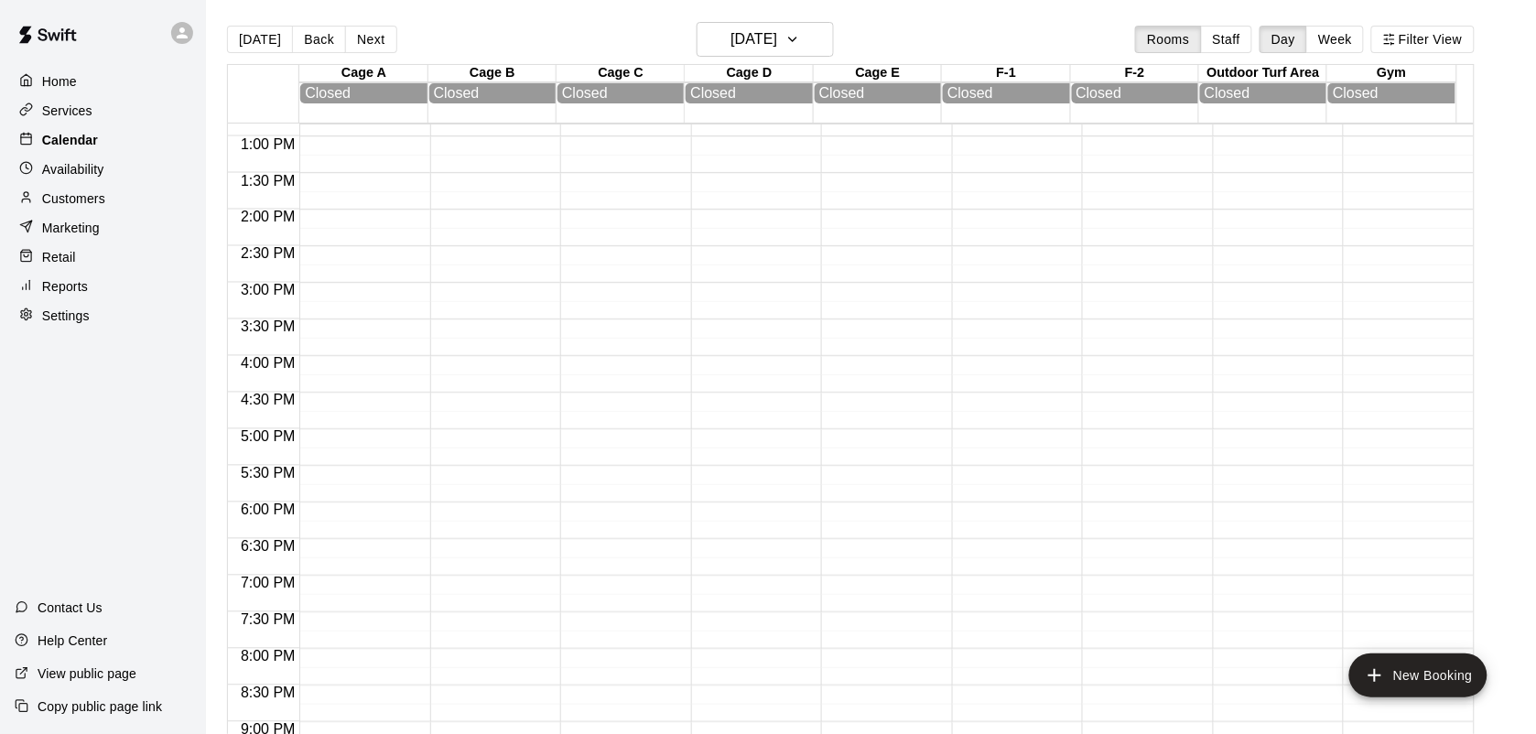
click at [90, 148] on p "Calendar" at bounding box center [70, 140] width 56 height 18
click at [79, 102] on div "Services" at bounding box center [103, 110] width 177 height 27
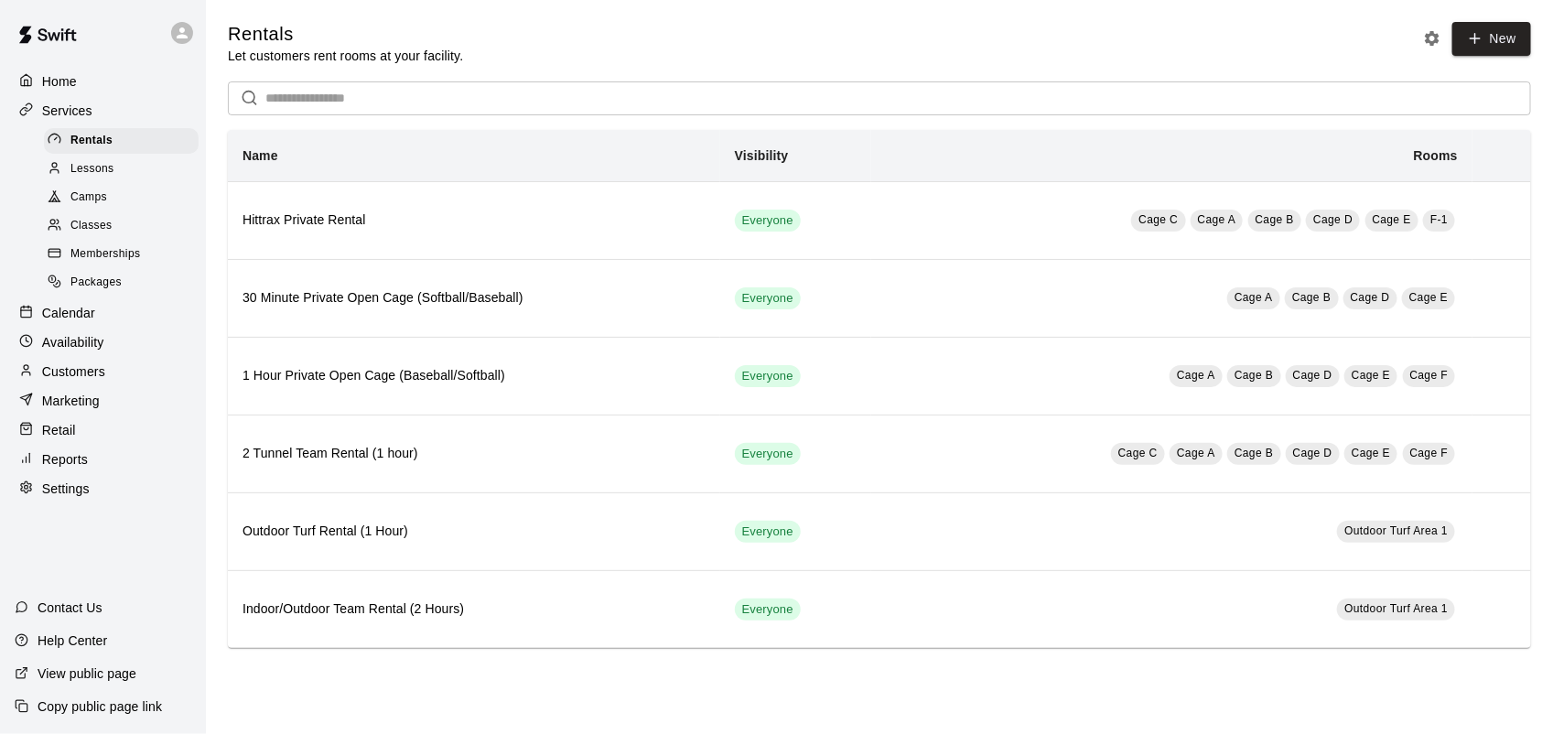
click at [117, 234] on div "Classes" at bounding box center [121, 226] width 155 height 26
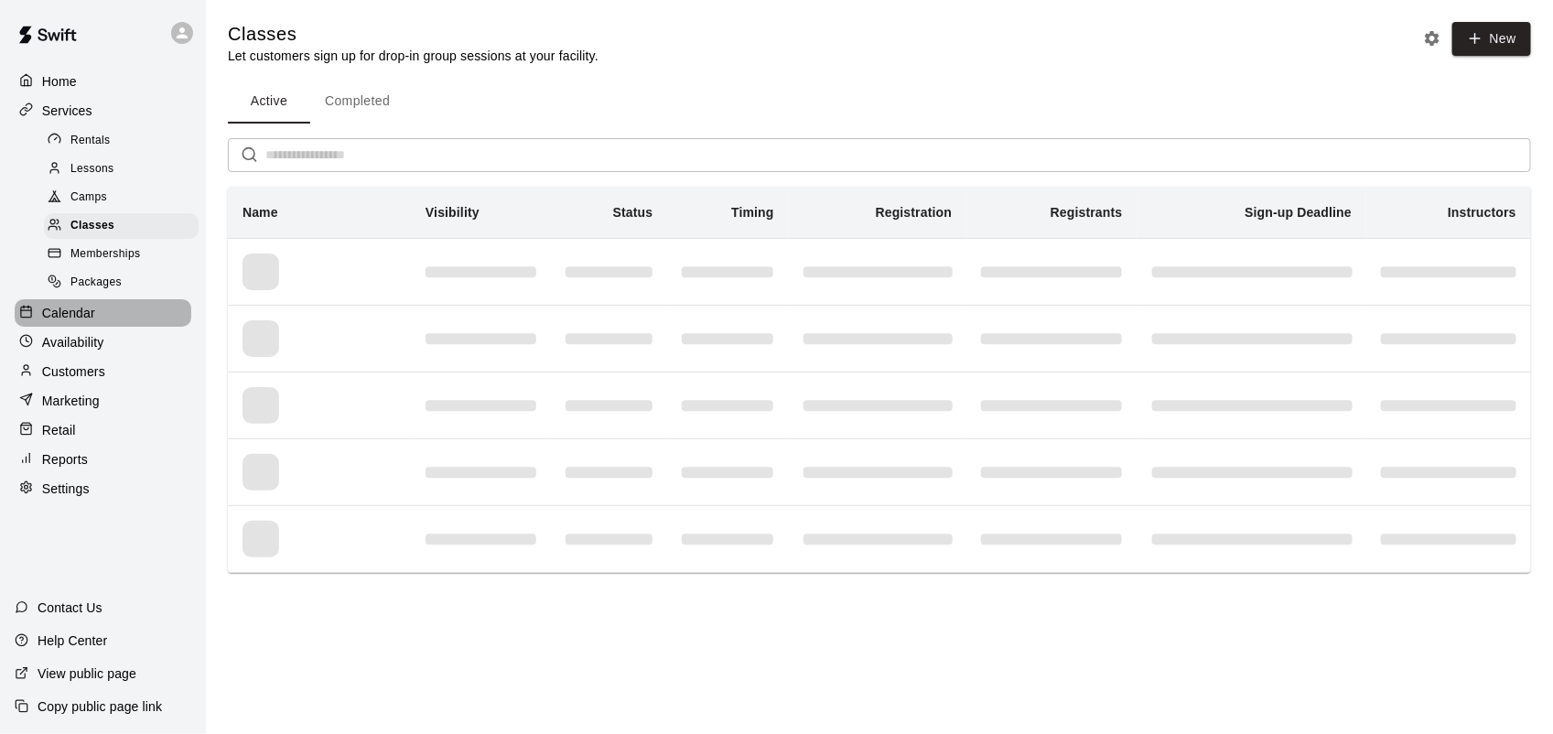
click at [64, 322] on p "Calendar" at bounding box center [68, 313] width 53 height 18
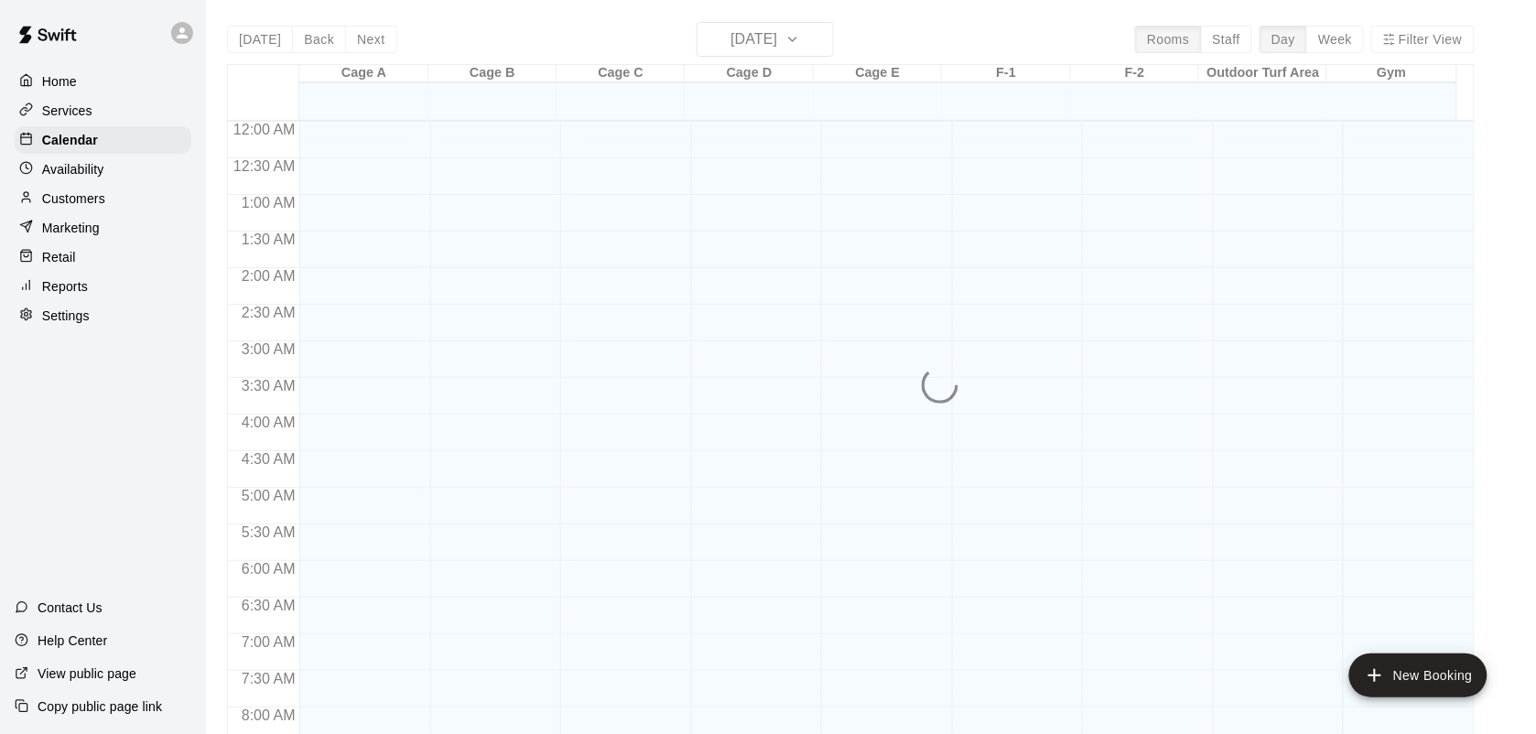
scroll to position [1068, 0]
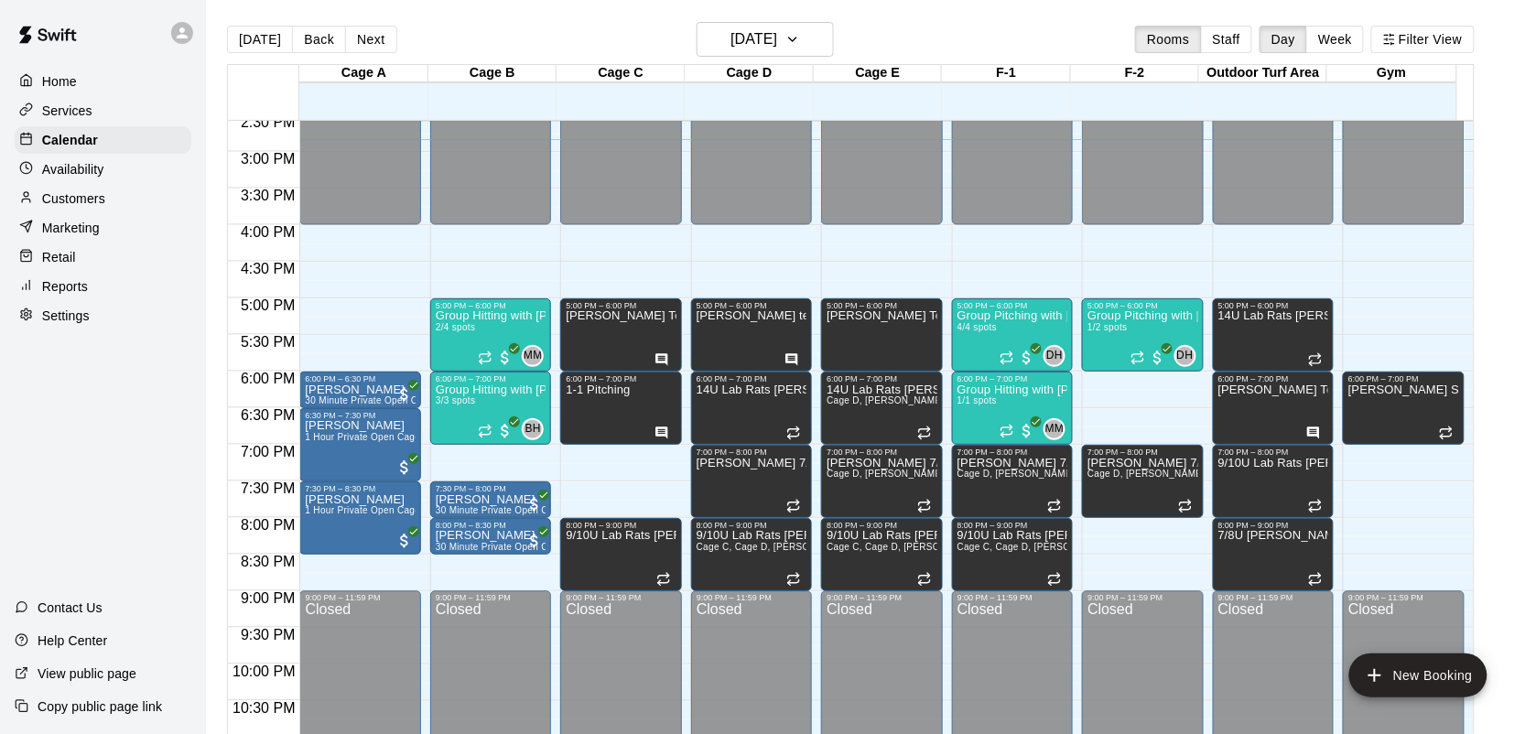
click at [598, 30] on div "Today Back Next Wednesday Sep 17 Rooms Staff Day Week Filter View" at bounding box center [851, 43] width 1248 height 42
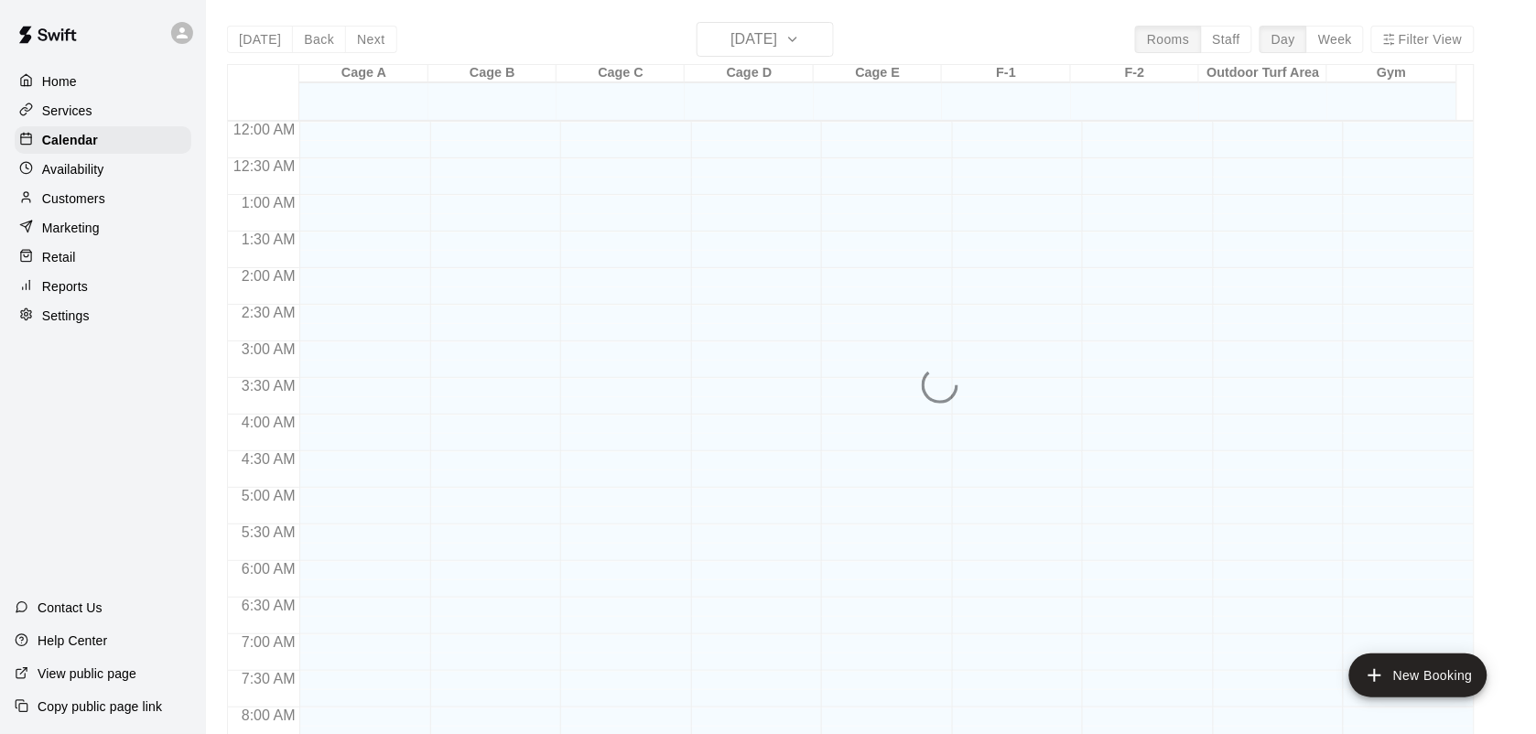
scroll to position [1068, 0]
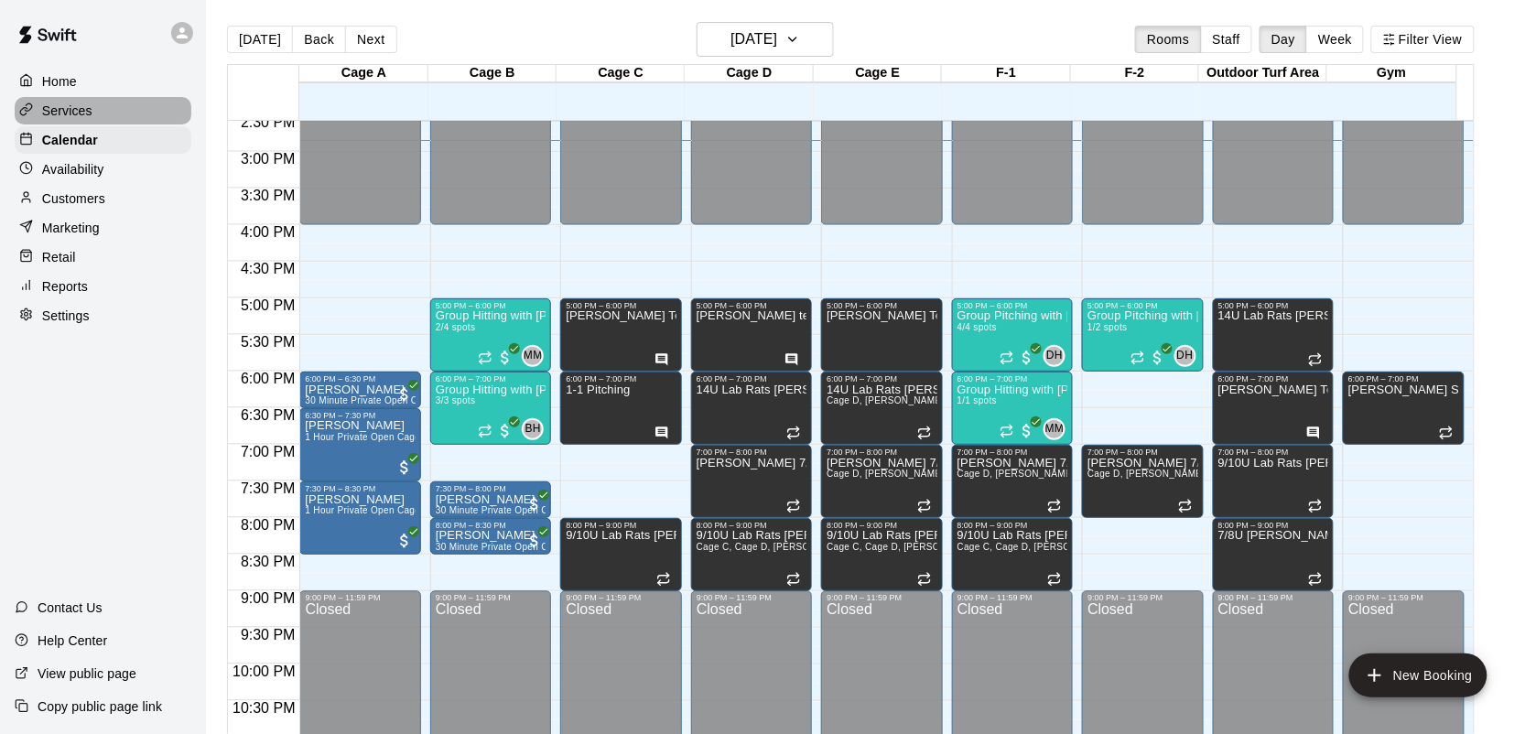
click at [70, 119] on p "Services" at bounding box center [67, 111] width 50 height 18
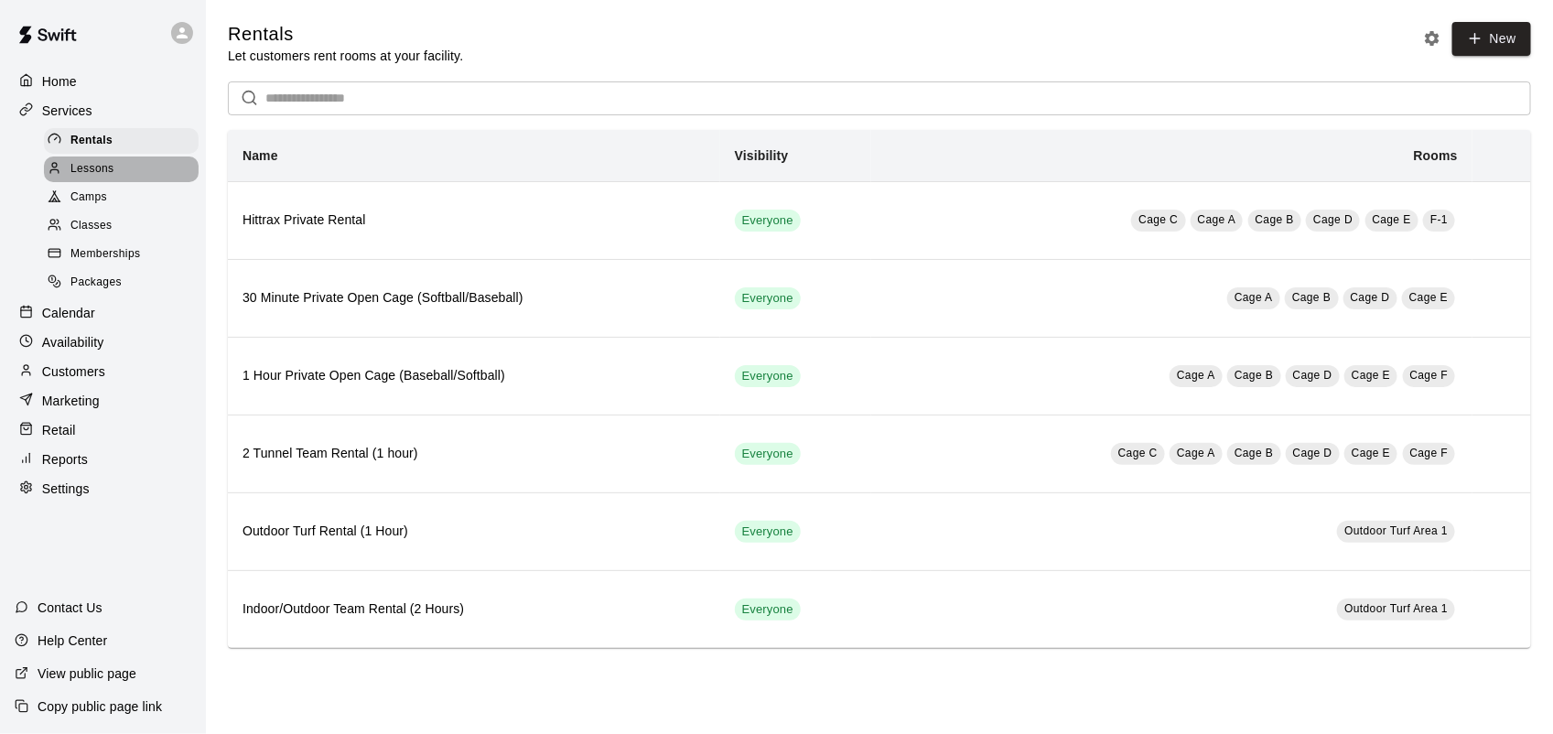
click at [105, 179] on span "Lessons" at bounding box center [92, 169] width 44 height 18
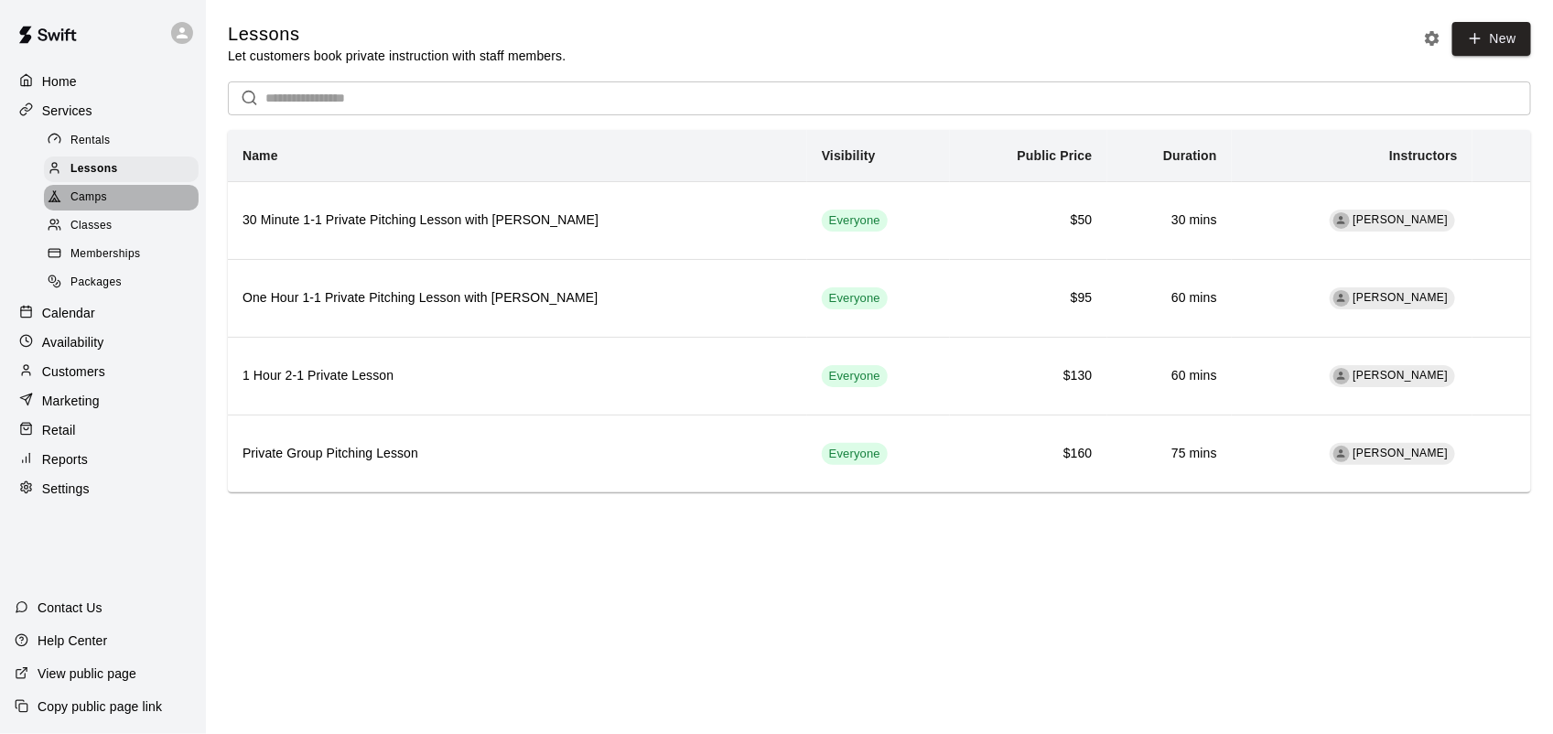
click at [99, 198] on span "Camps" at bounding box center [88, 198] width 37 height 18
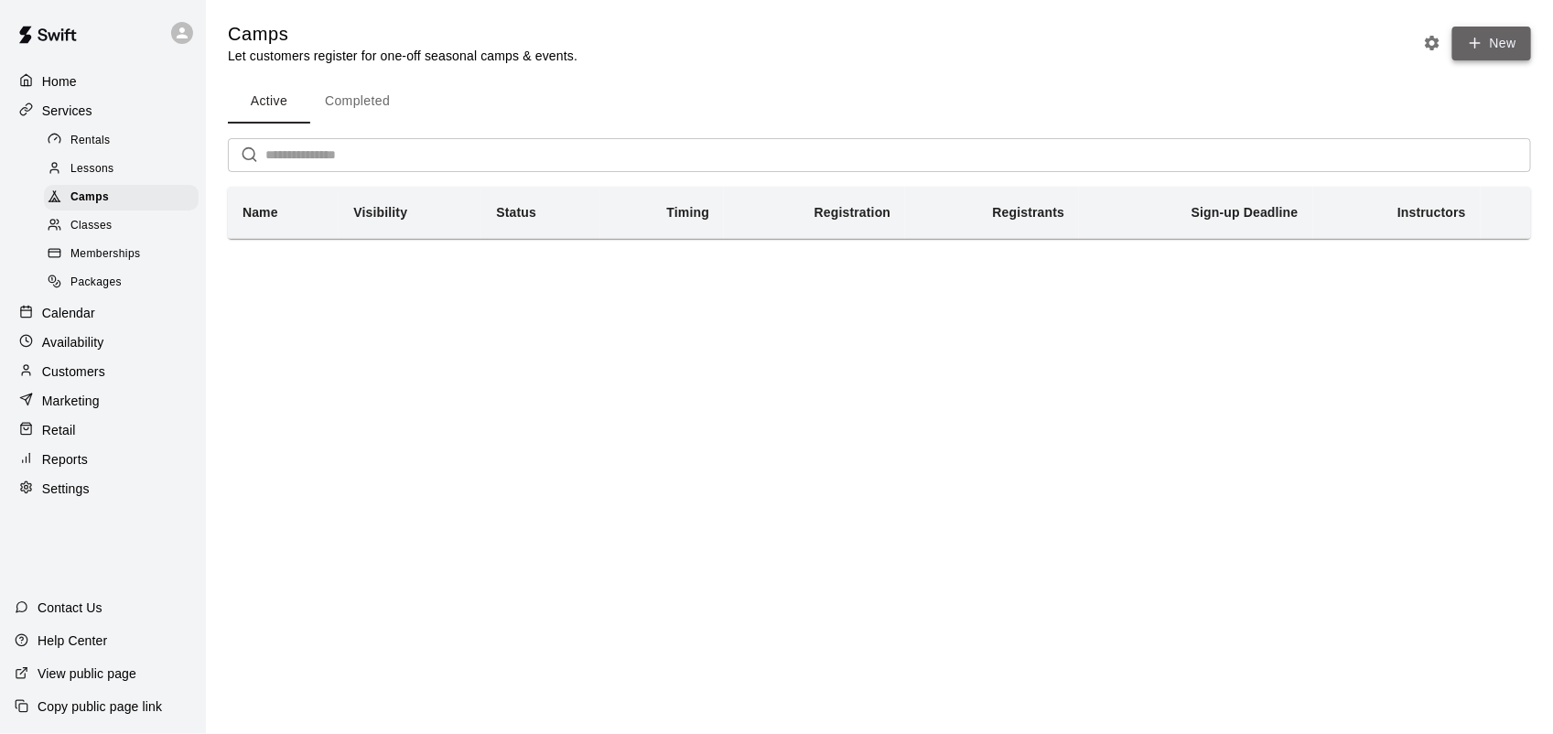
click at [1488, 39] on button "New" at bounding box center [1492, 44] width 79 height 34
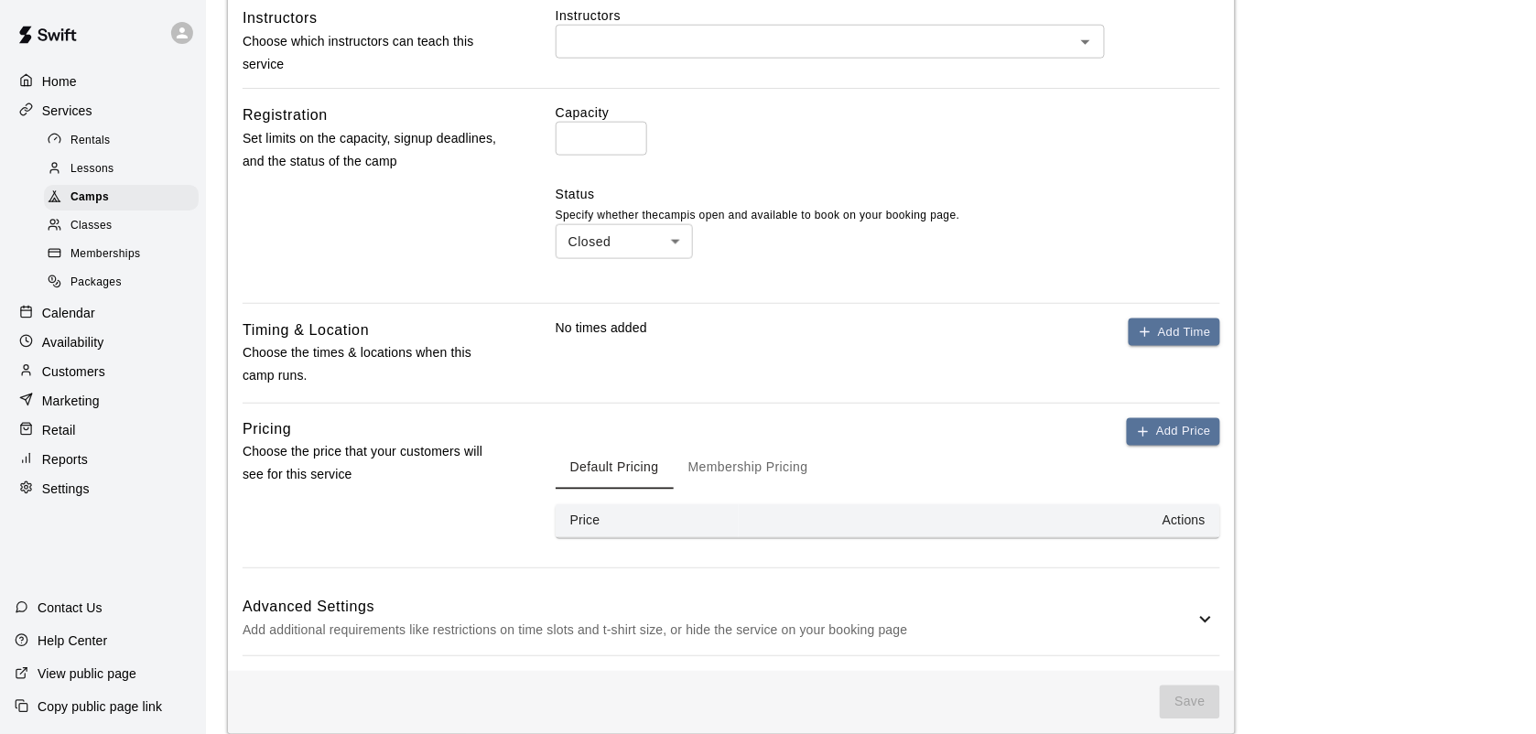
scroll to position [634, 0]
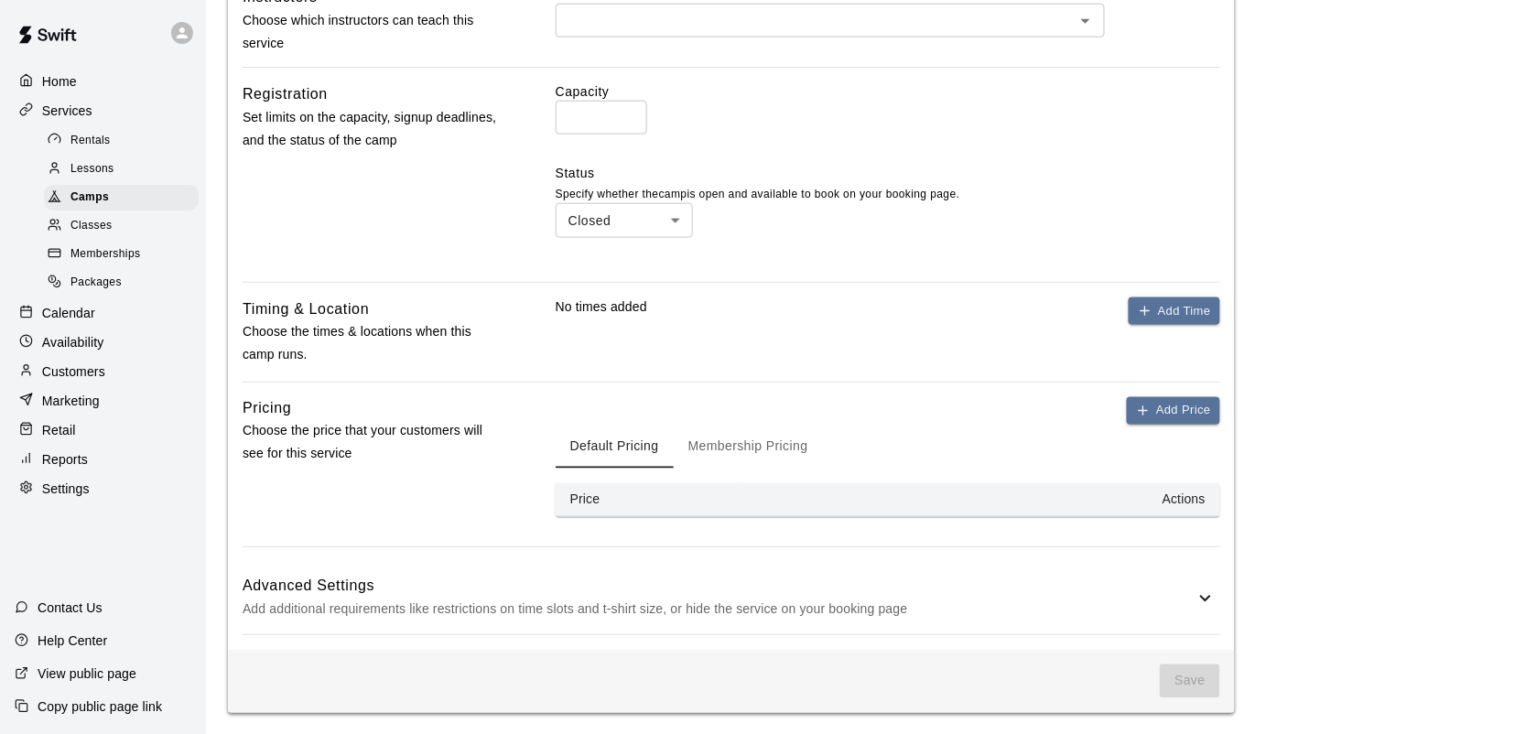
click at [103, 263] on span "Memberships" at bounding box center [105, 254] width 70 height 18
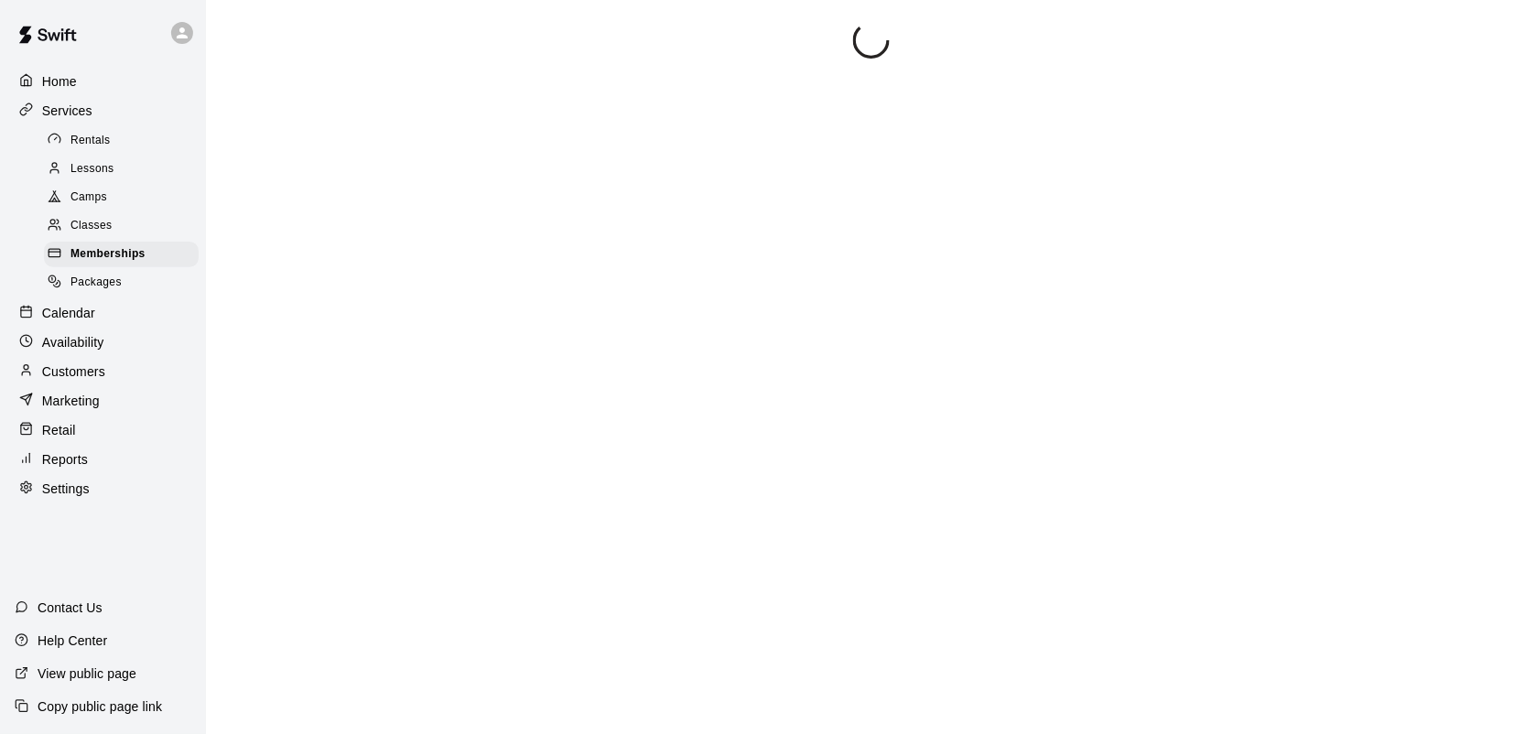
click at [65, 74] on p "Home" at bounding box center [59, 81] width 35 height 18
